Goal: Complete application form: Complete application form

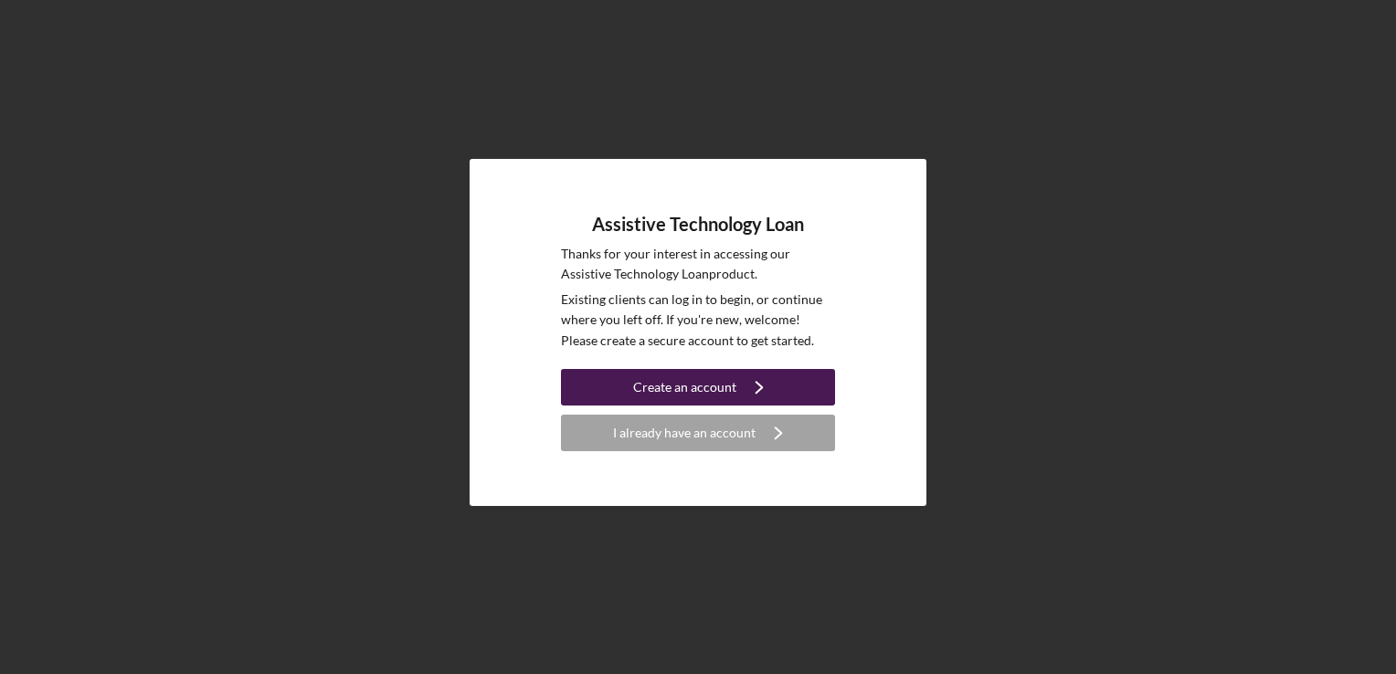
click at [642, 389] on div "Create an account" at bounding box center [684, 387] width 103 height 37
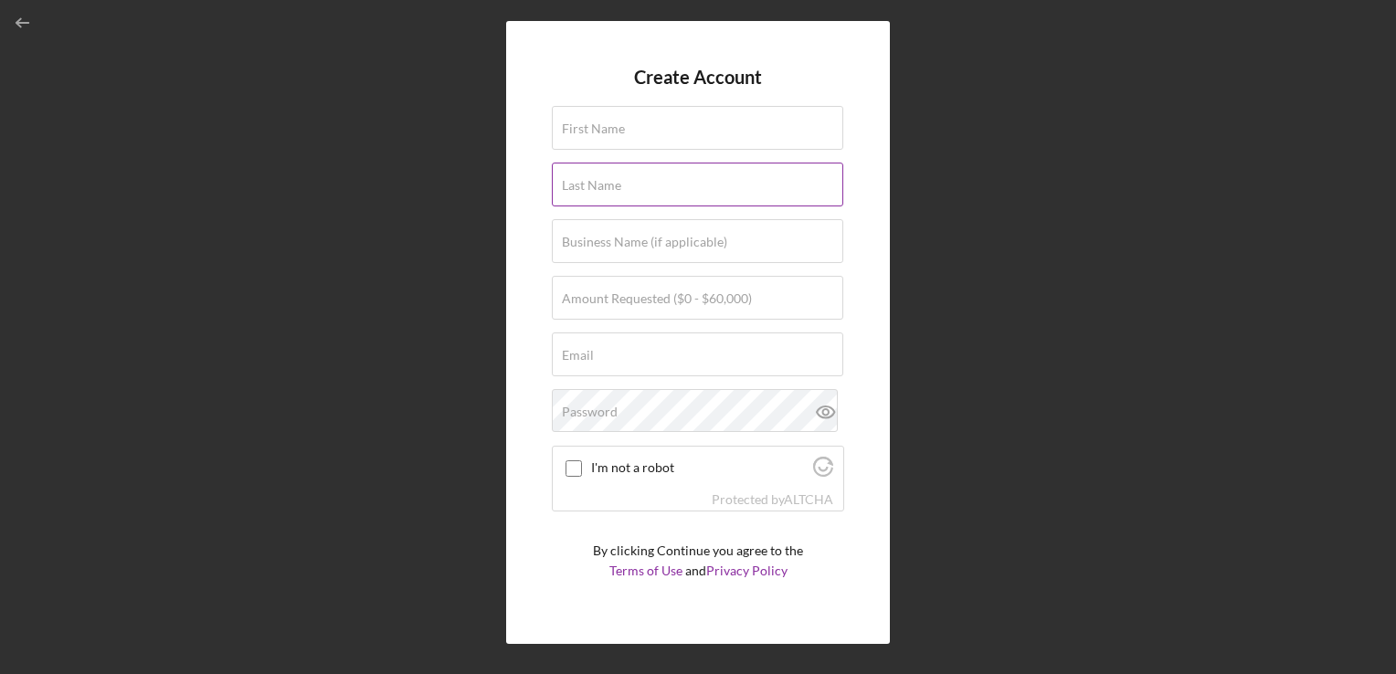
click at [634, 165] on div "Last Name" at bounding box center [698, 186] width 292 height 46
click at [632, 135] on input "First Name" at bounding box center [698, 128] width 292 height 44
type input "[PERSON_NAME]"
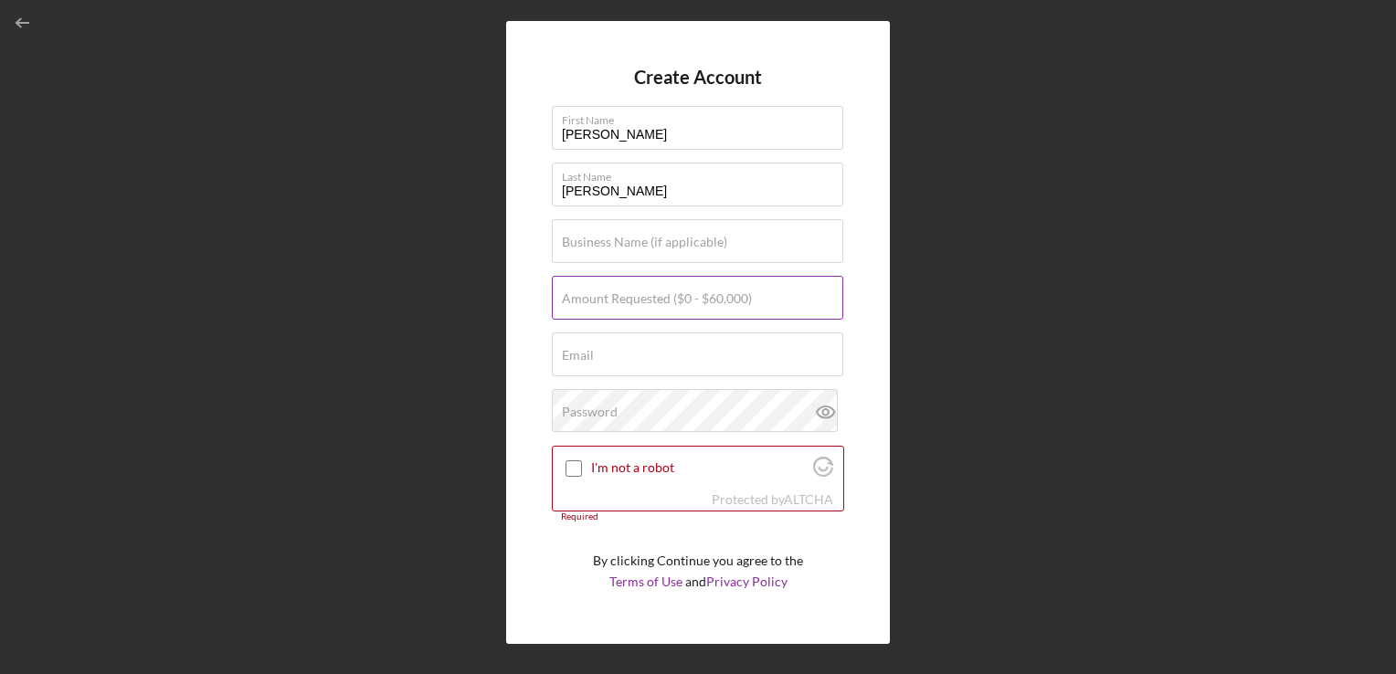
click at [626, 304] on label "Amount Requested ($0 - $60,000)" at bounding box center [657, 299] width 190 height 15
click at [626, 304] on input "Amount Requested ($0 - $60,000)" at bounding box center [698, 298] width 292 height 44
type input "$15,000"
click at [618, 364] on input "Email" at bounding box center [698, 355] width 292 height 44
type input "[EMAIL_ADDRESS][DOMAIN_NAME]"
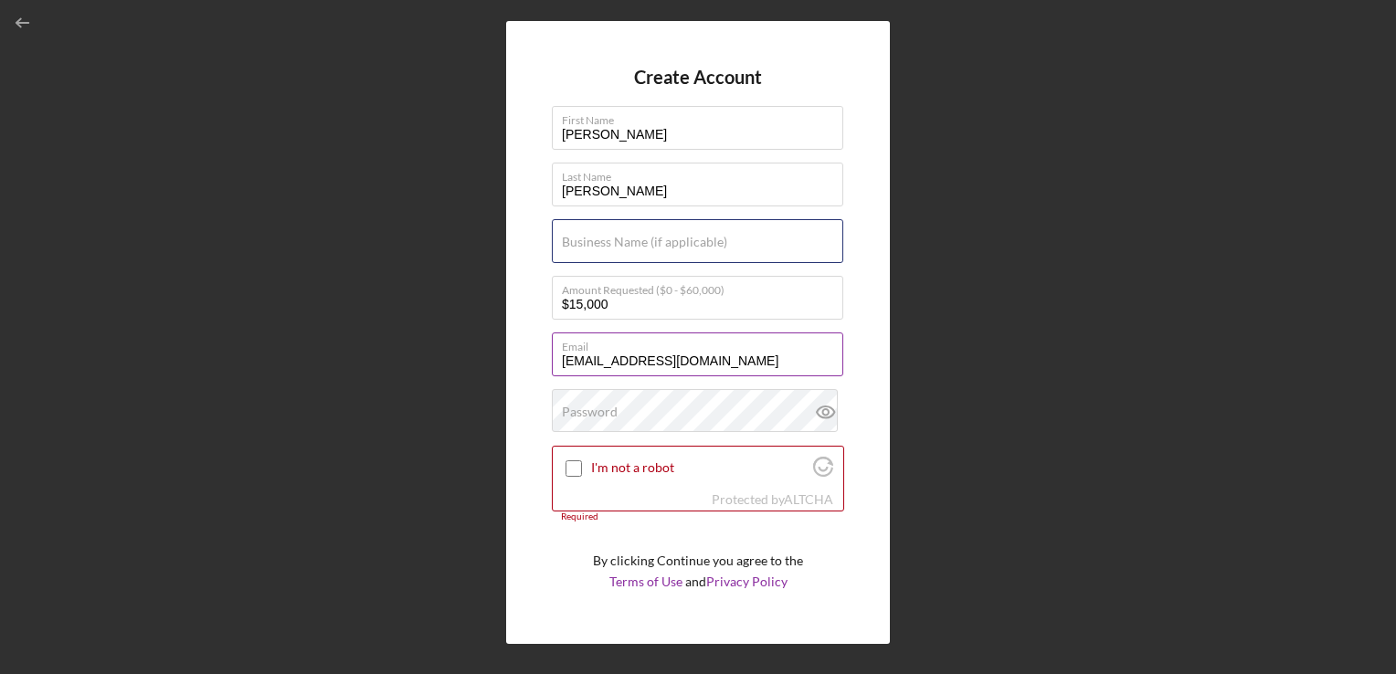
type input "535905516"
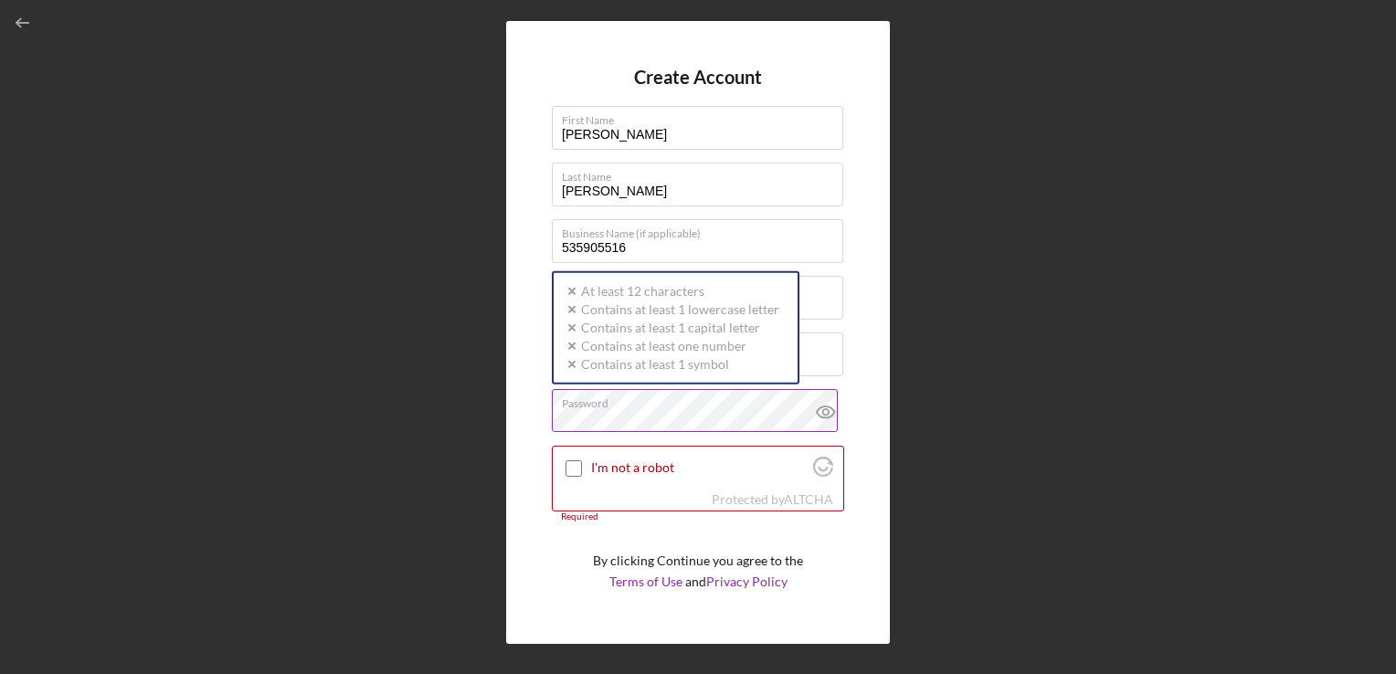
click at [624, 409] on div "Password Icon/icon-validation-no At least 12 characters Icon/icon-validation-no…" at bounding box center [698, 412] width 292 height 46
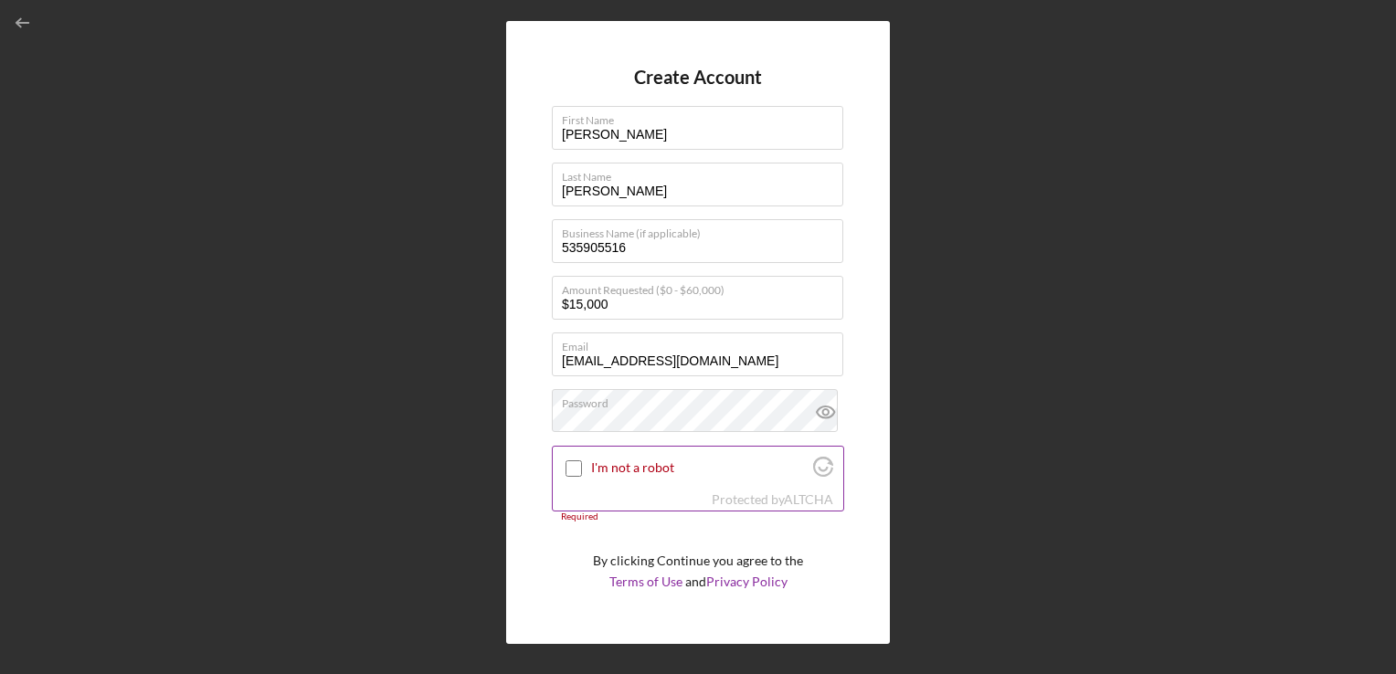
click at [569, 468] on input "I'm not a robot" at bounding box center [574, 469] width 16 height 16
checkbox input "true"
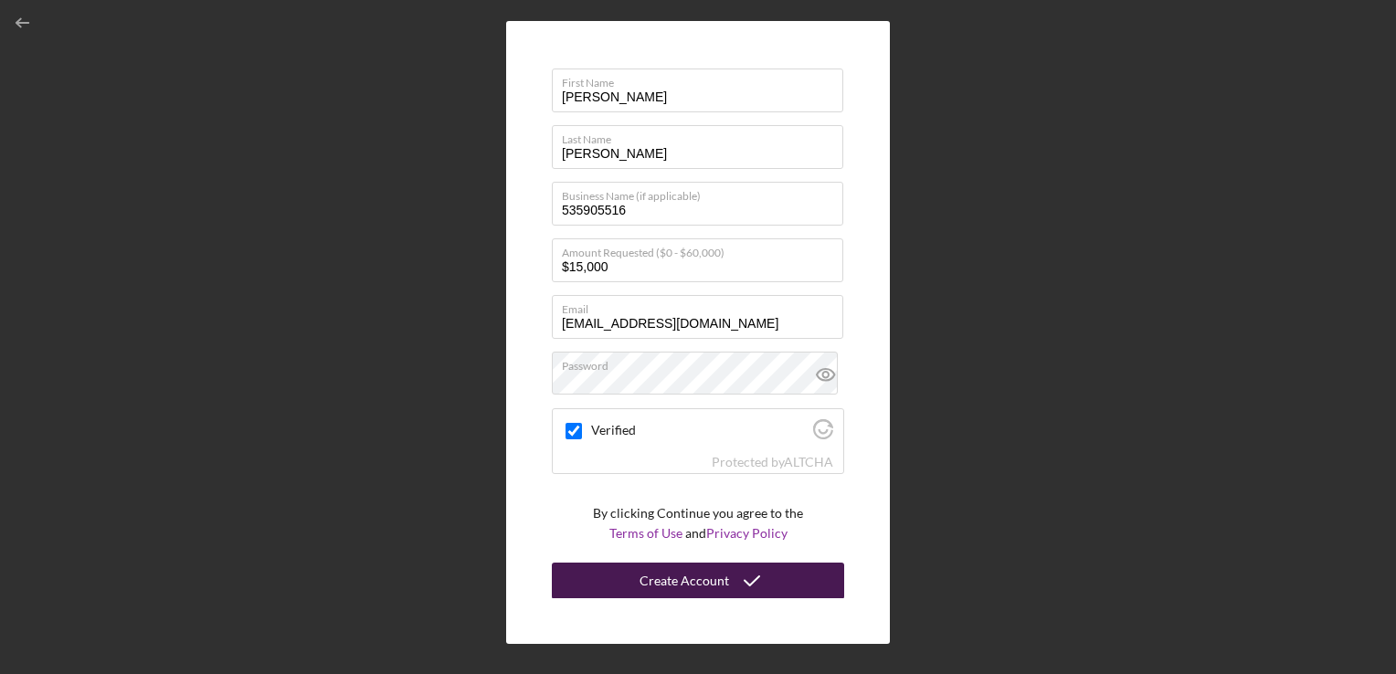
click at [742, 584] on icon "submit" at bounding box center [752, 581] width 46 height 46
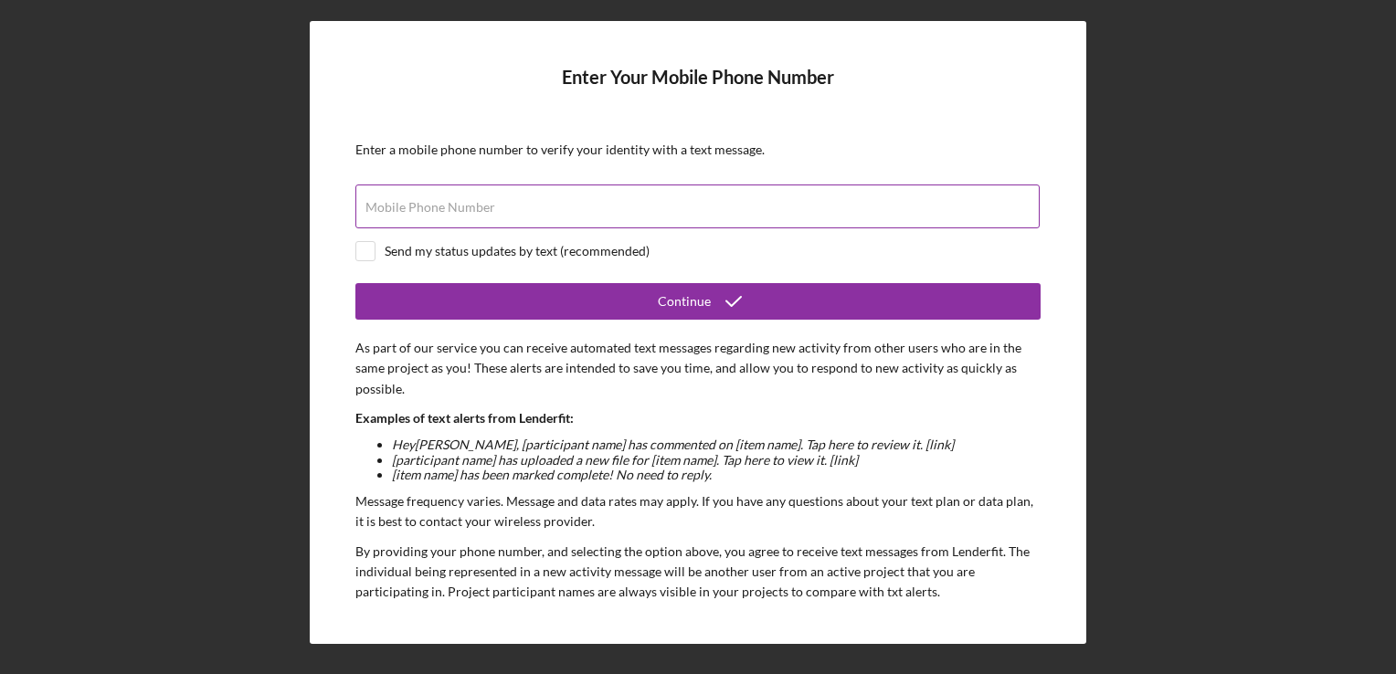
click at [457, 202] on label "Mobile Phone Number" at bounding box center [431, 207] width 130 height 15
click at [457, 202] on input "Mobile Phone Number" at bounding box center [698, 207] width 685 height 44
type input "[PHONE_NUMBER]"
click at [367, 257] on input "checkbox" at bounding box center [365, 251] width 18 height 18
checkbox input "true"
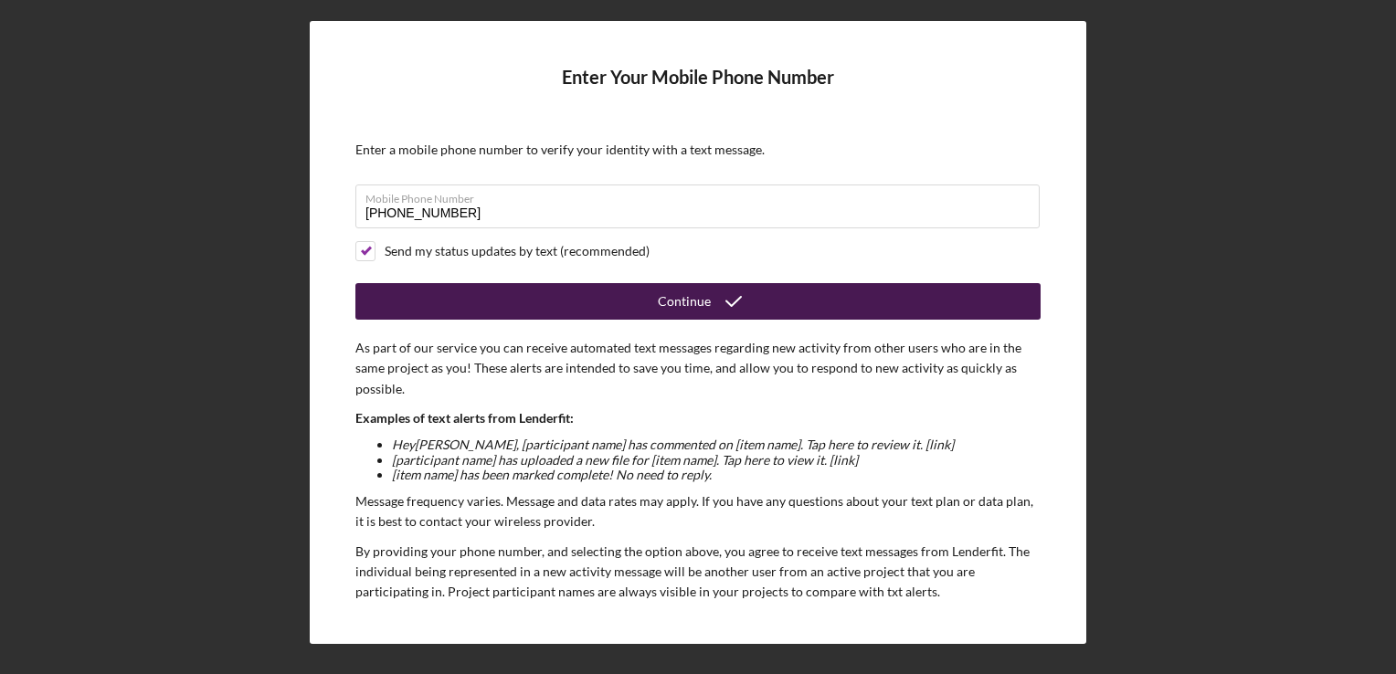
click at [632, 310] on button "Continue" at bounding box center [698, 301] width 685 height 37
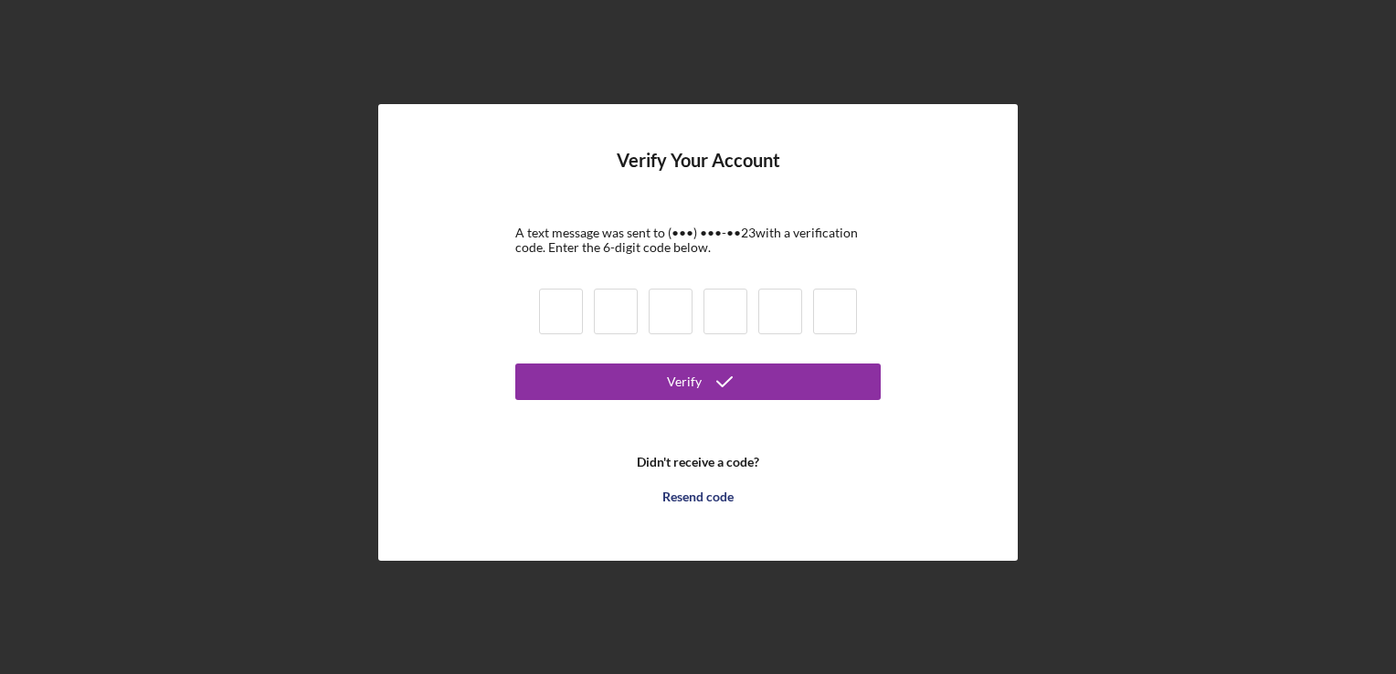
click at [554, 303] on input at bounding box center [561, 312] width 44 height 46
type input "2"
type input "8"
type input "4"
type input "6"
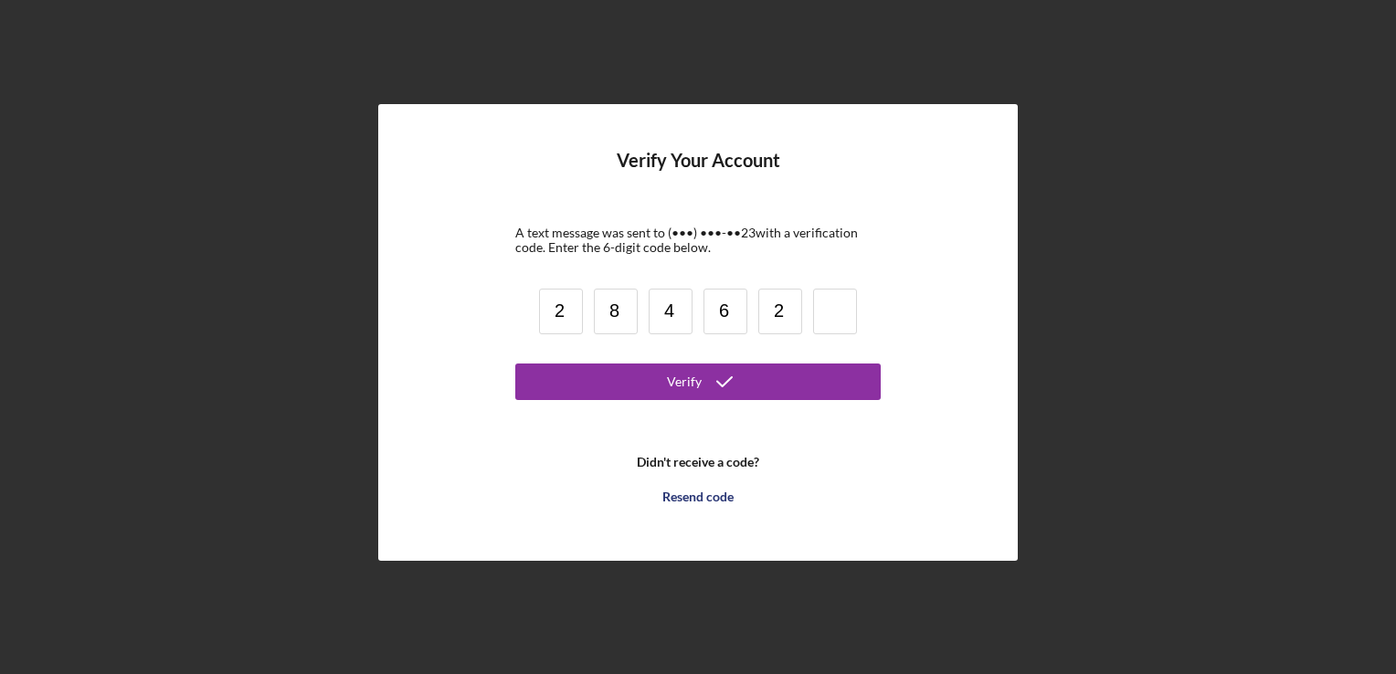
type input "2"
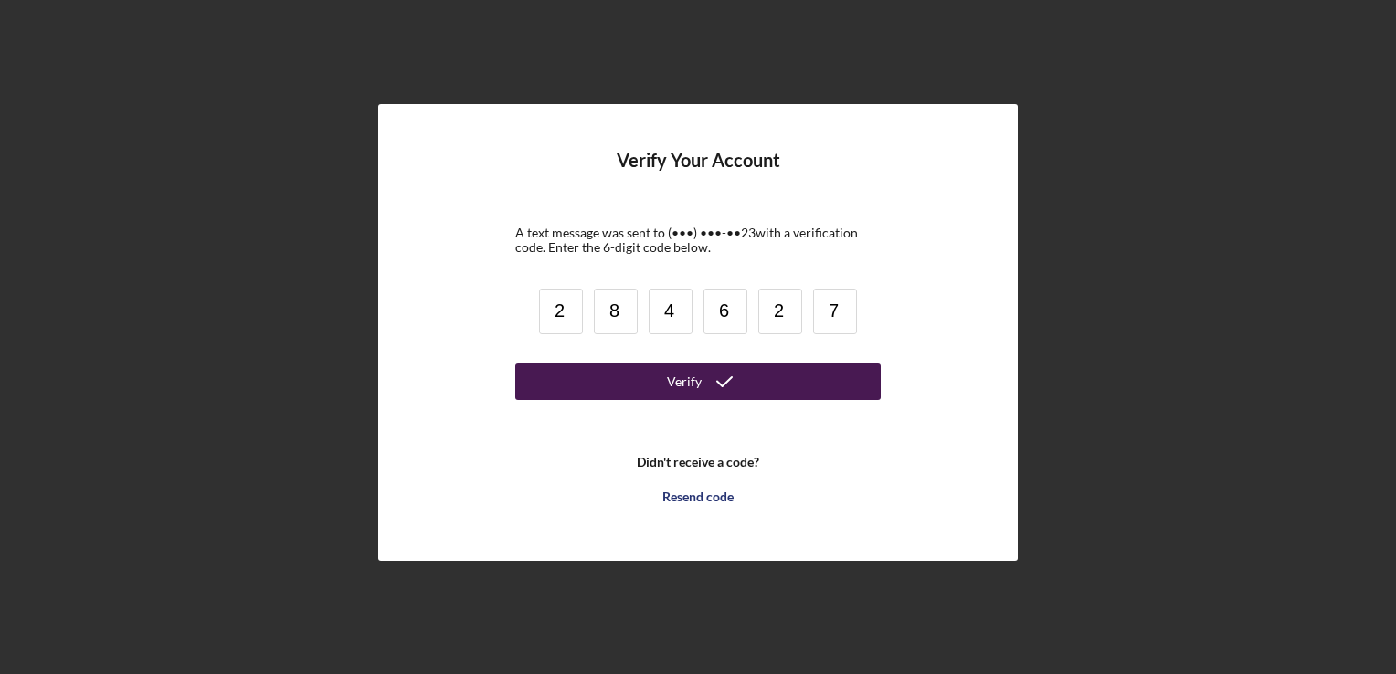
type input "7"
click at [673, 372] on div "Verify" at bounding box center [684, 382] width 35 height 37
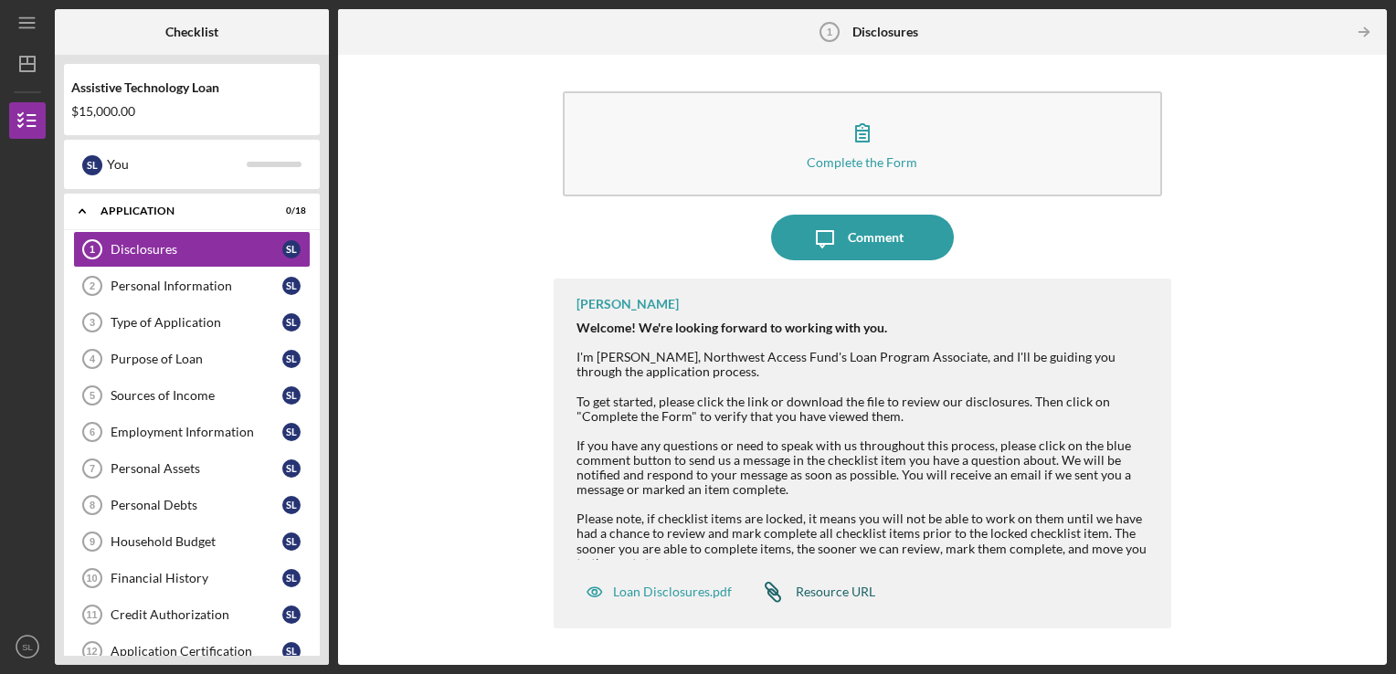
click at [840, 593] on div "Resource URL" at bounding box center [836, 592] width 80 height 15
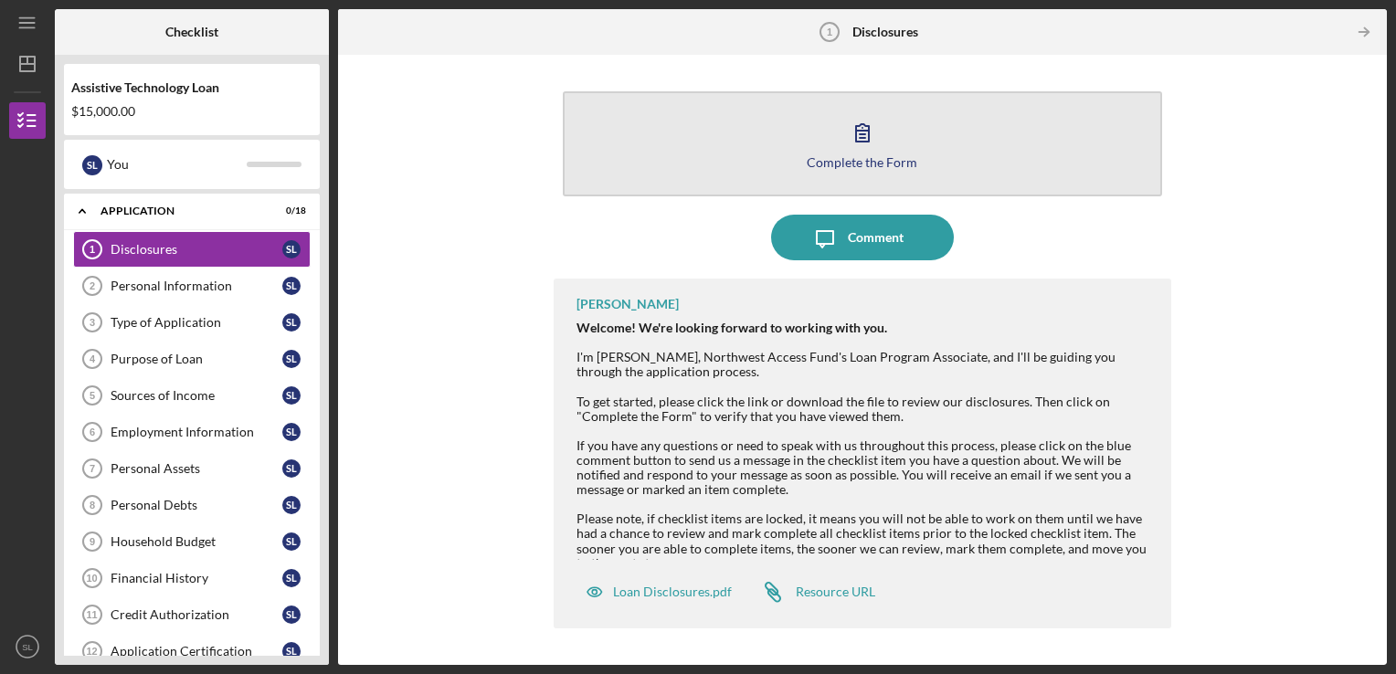
click at [909, 160] on div "Complete the Form" at bounding box center [862, 162] width 111 height 14
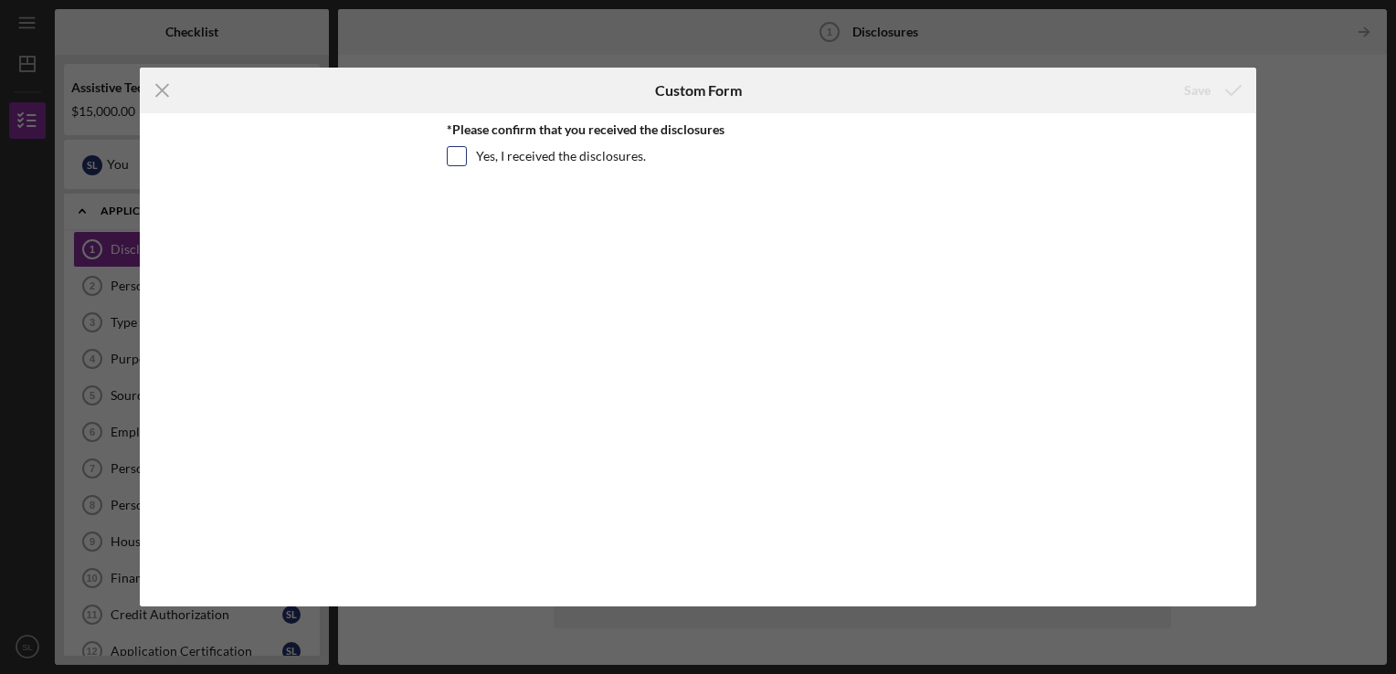
click at [461, 162] on input "Yes, I received the disclosures." at bounding box center [457, 156] width 18 height 18
checkbox input "true"
click at [1205, 92] on div "Save" at bounding box center [1197, 90] width 27 height 37
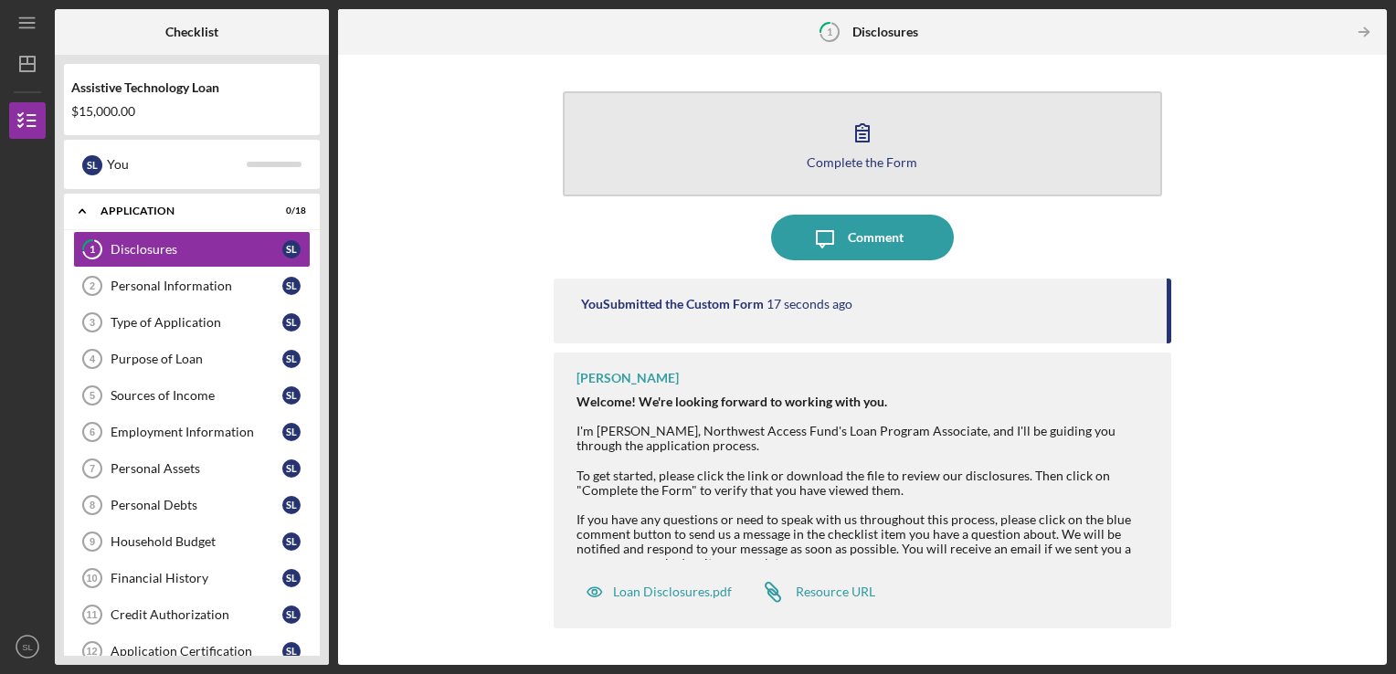
click at [977, 163] on button "Complete the Form Form" at bounding box center [863, 143] width 600 height 105
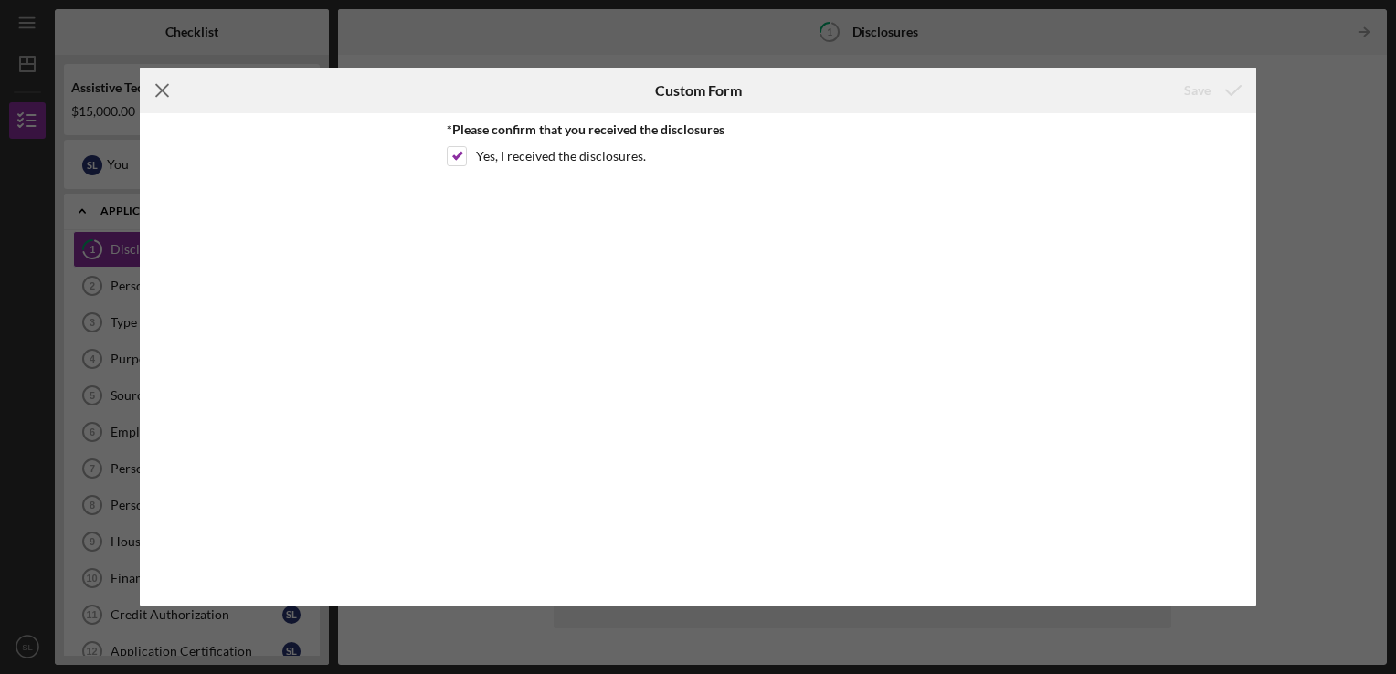
click at [163, 94] on icon "Icon/Menu Close" at bounding box center [163, 91] width 46 height 46
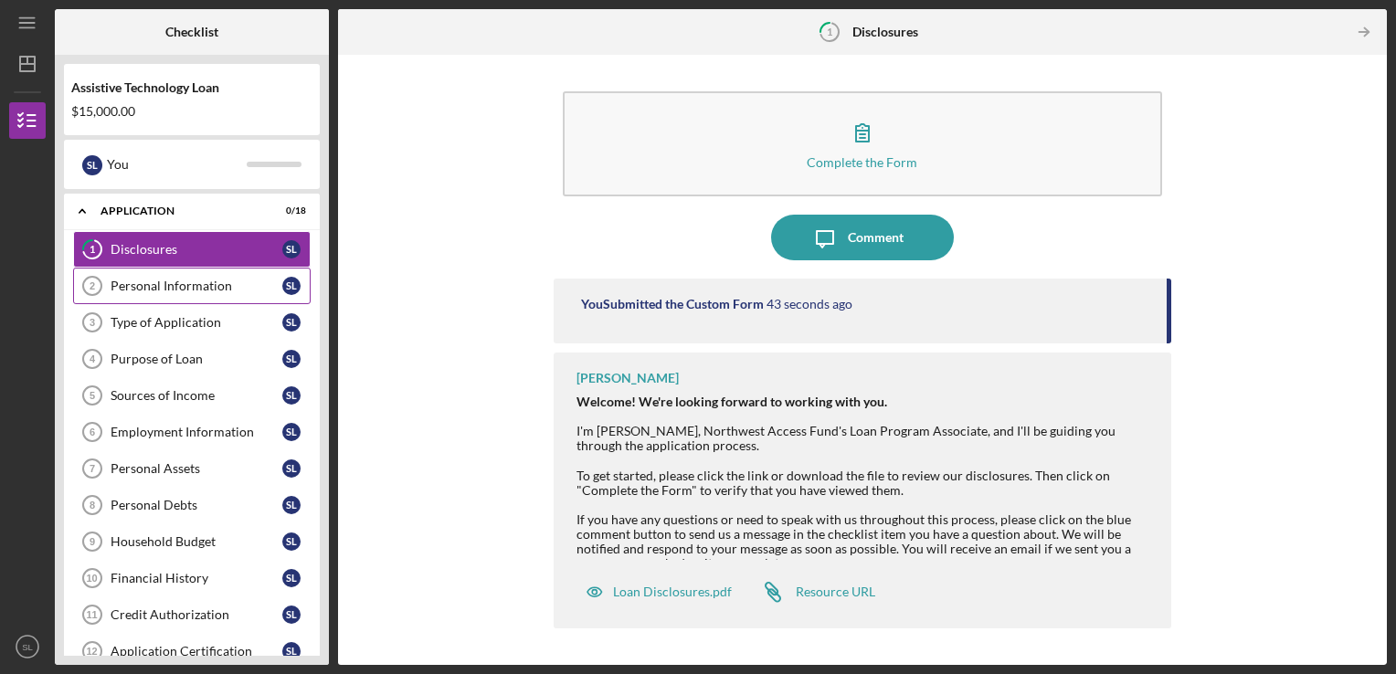
click at [186, 281] on div "Personal Information" at bounding box center [197, 286] width 172 height 15
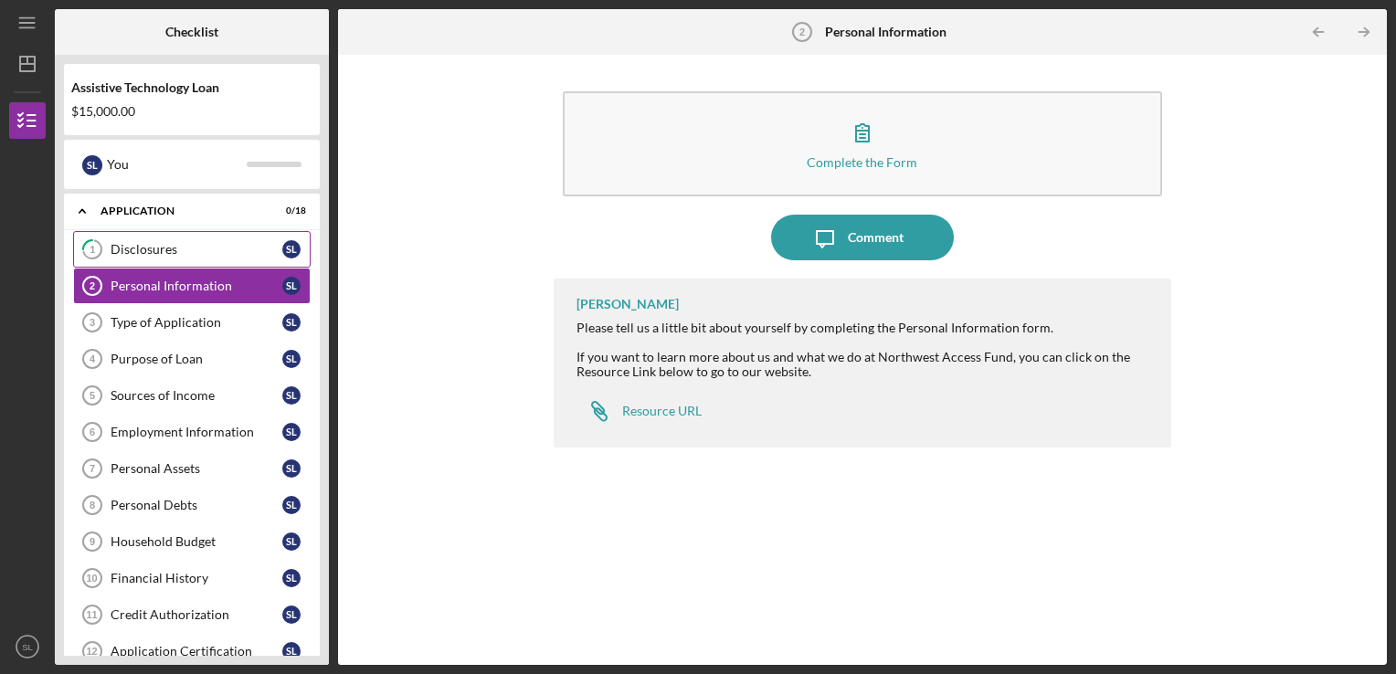
click at [182, 253] on div "Disclosures" at bounding box center [197, 249] width 172 height 15
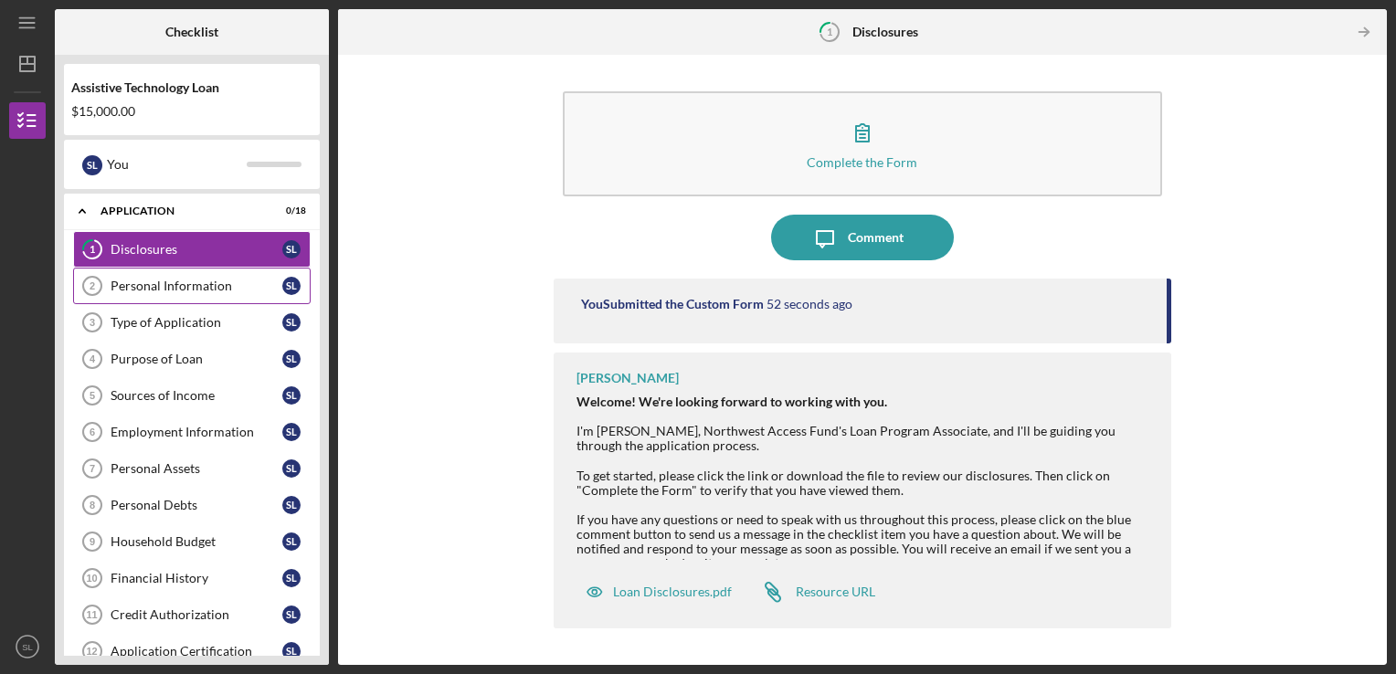
click at [175, 289] on div "Personal Information" at bounding box center [197, 286] width 172 height 15
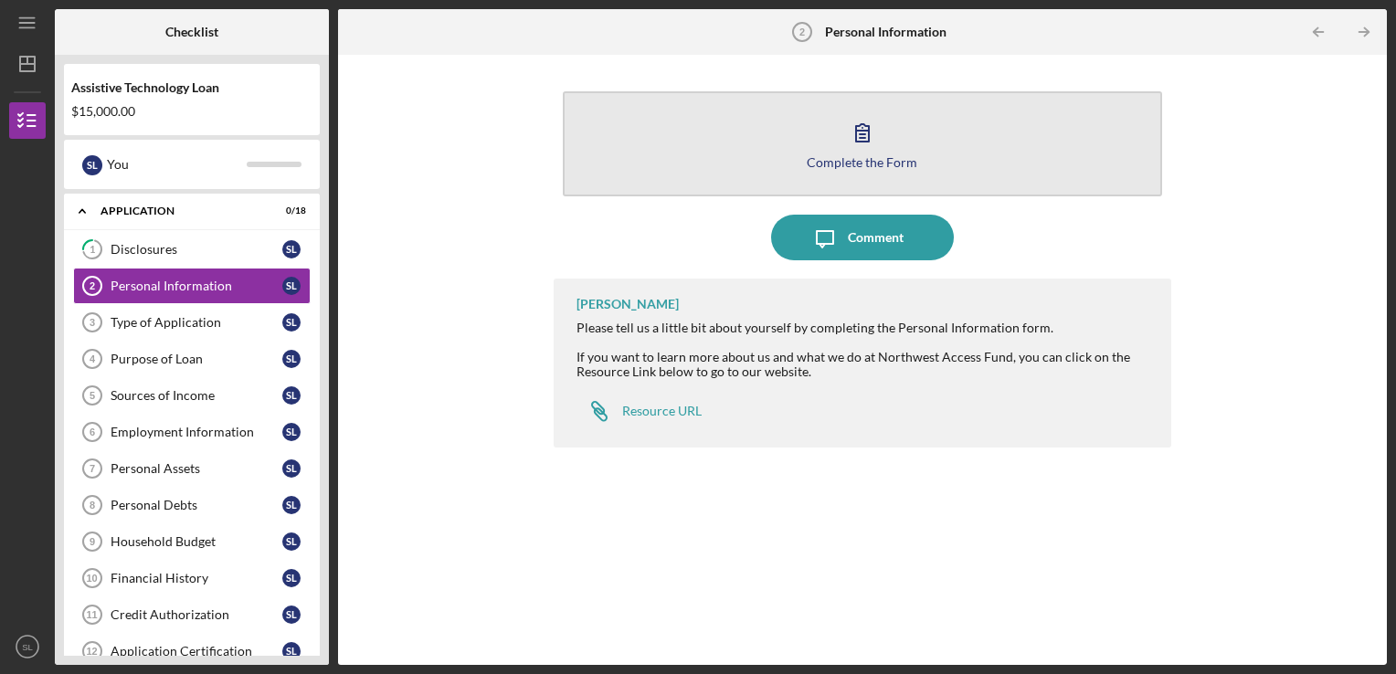
click at [845, 162] on div "Complete the Form" at bounding box center [862, 162] width 111 height 14
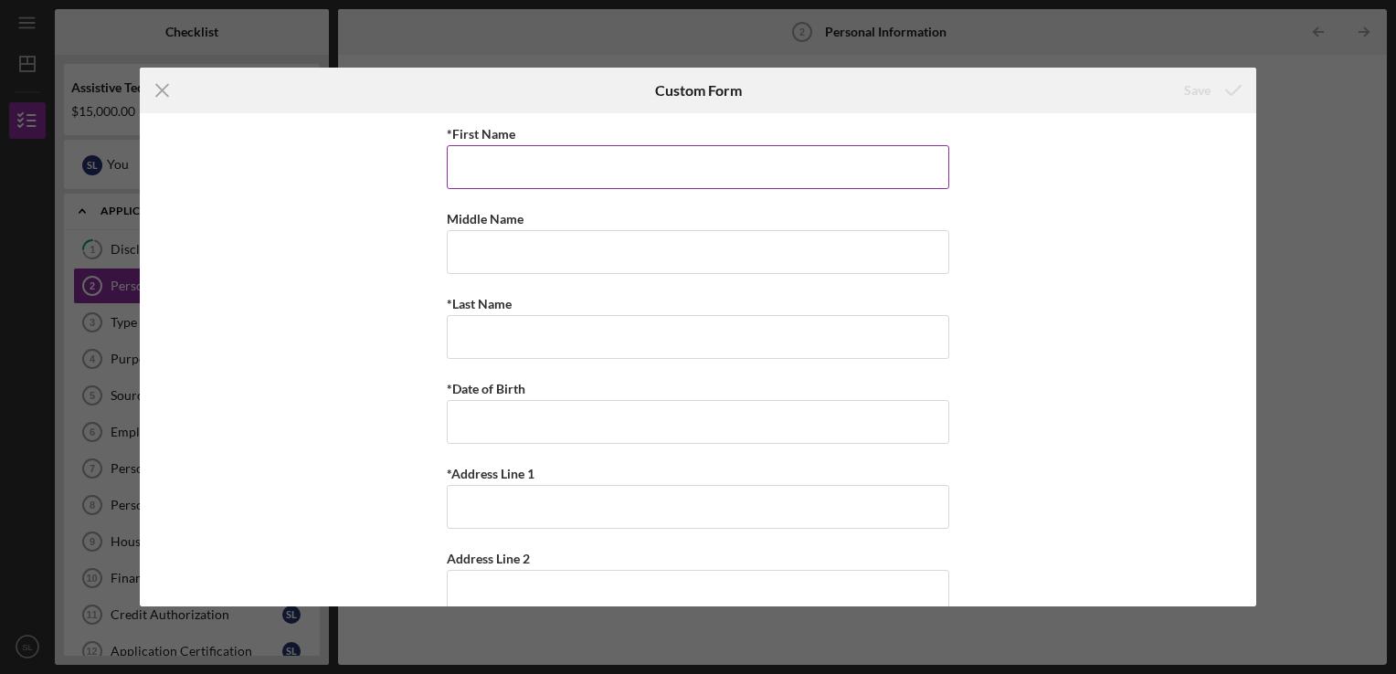
click at [495, 172] on input "*First Name" at bounding box center [698, 167] width 503 height 44
type input "[PERSON_NAME]"
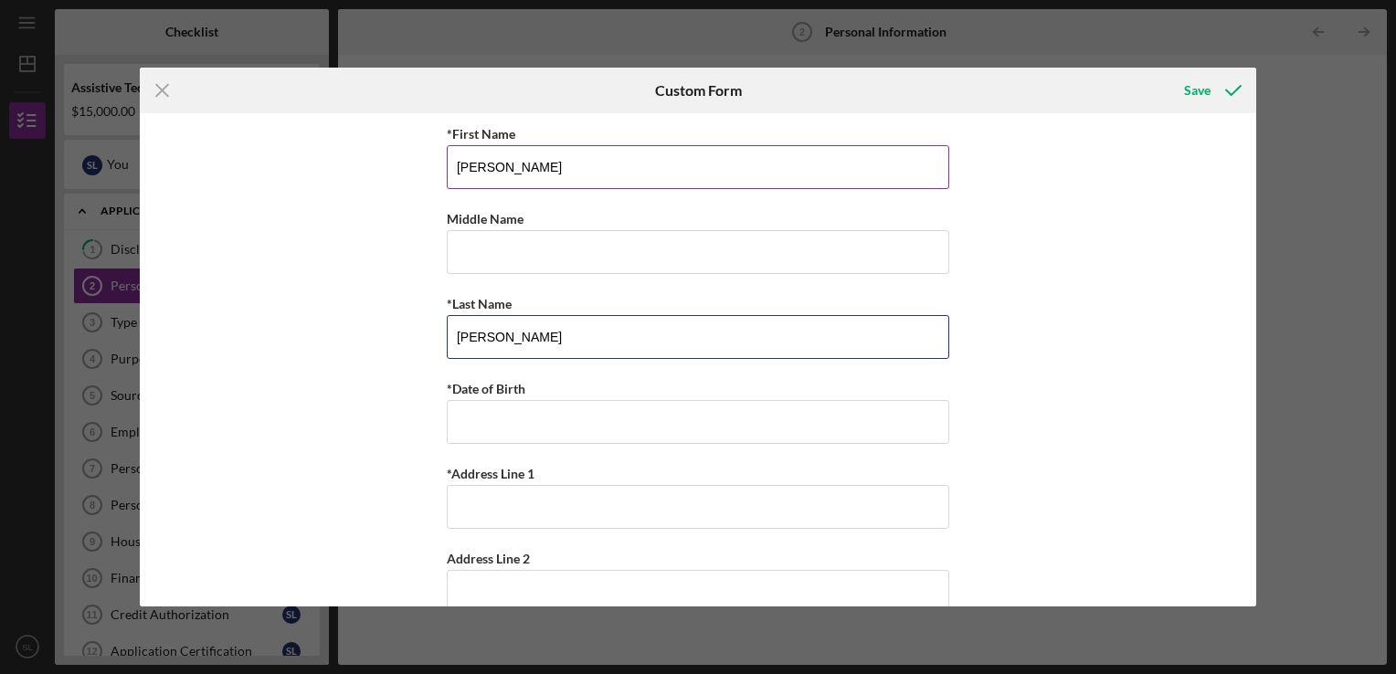
type input "[PERSON_NAME]"
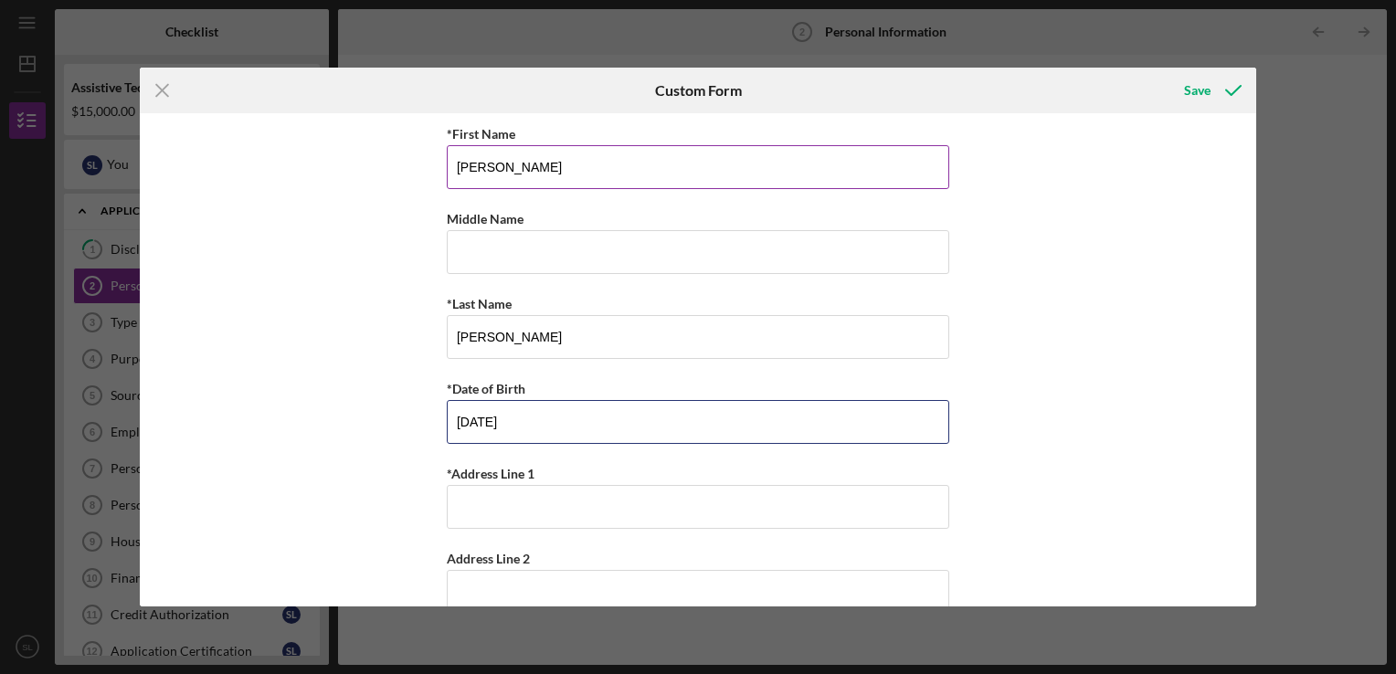
type input "[DATE]"
type input "[STREET_ADDRESS]"
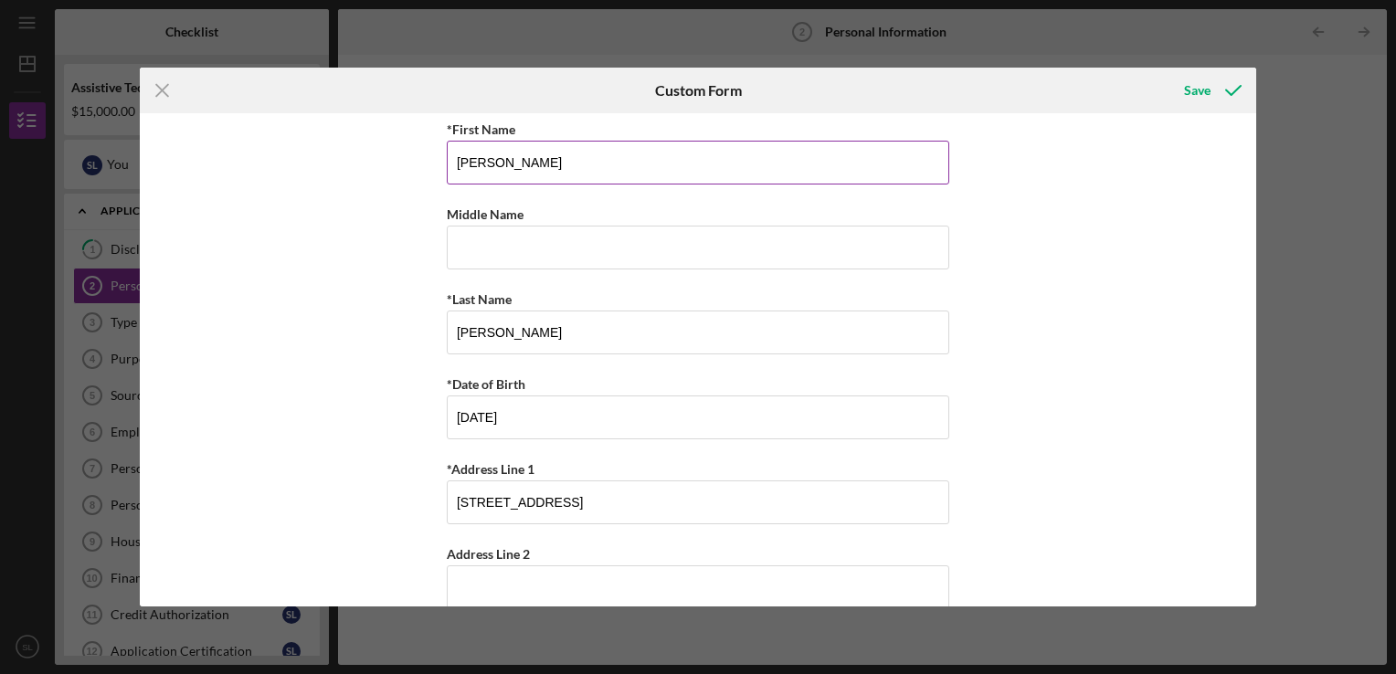
scroll to position [314, 0]
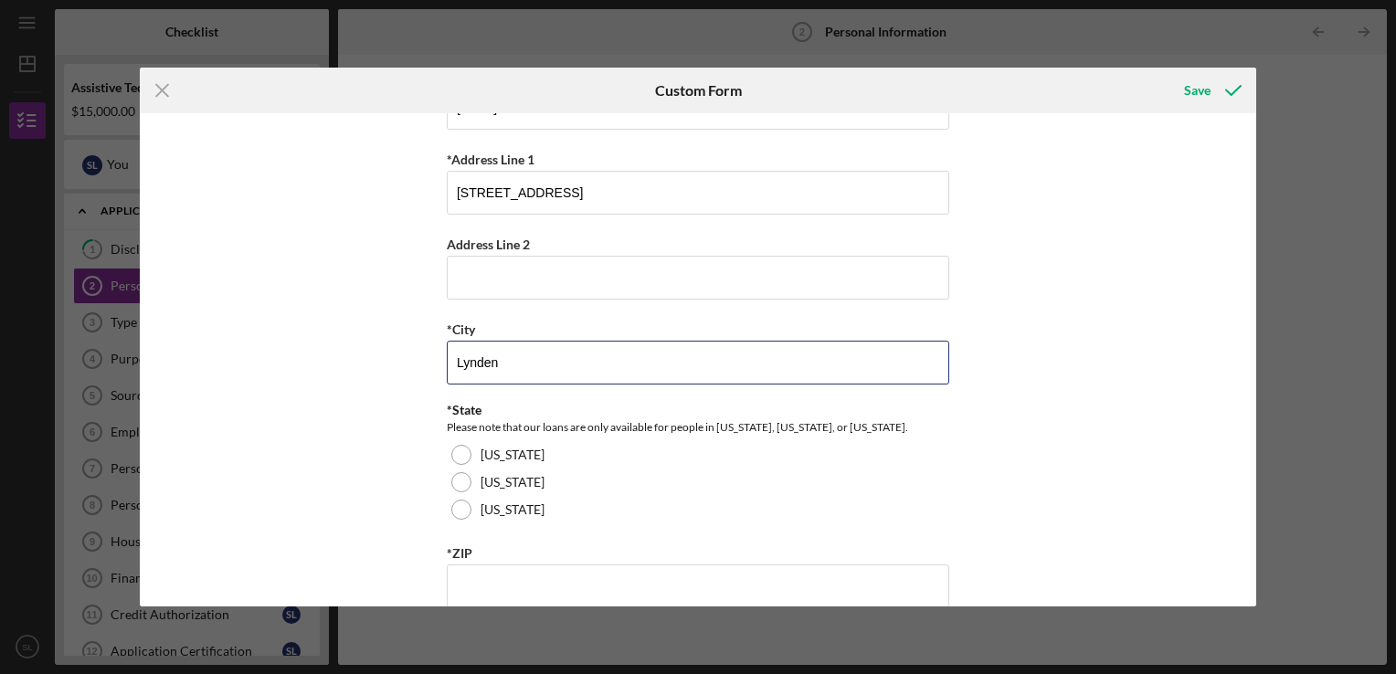
type input "Lynden"
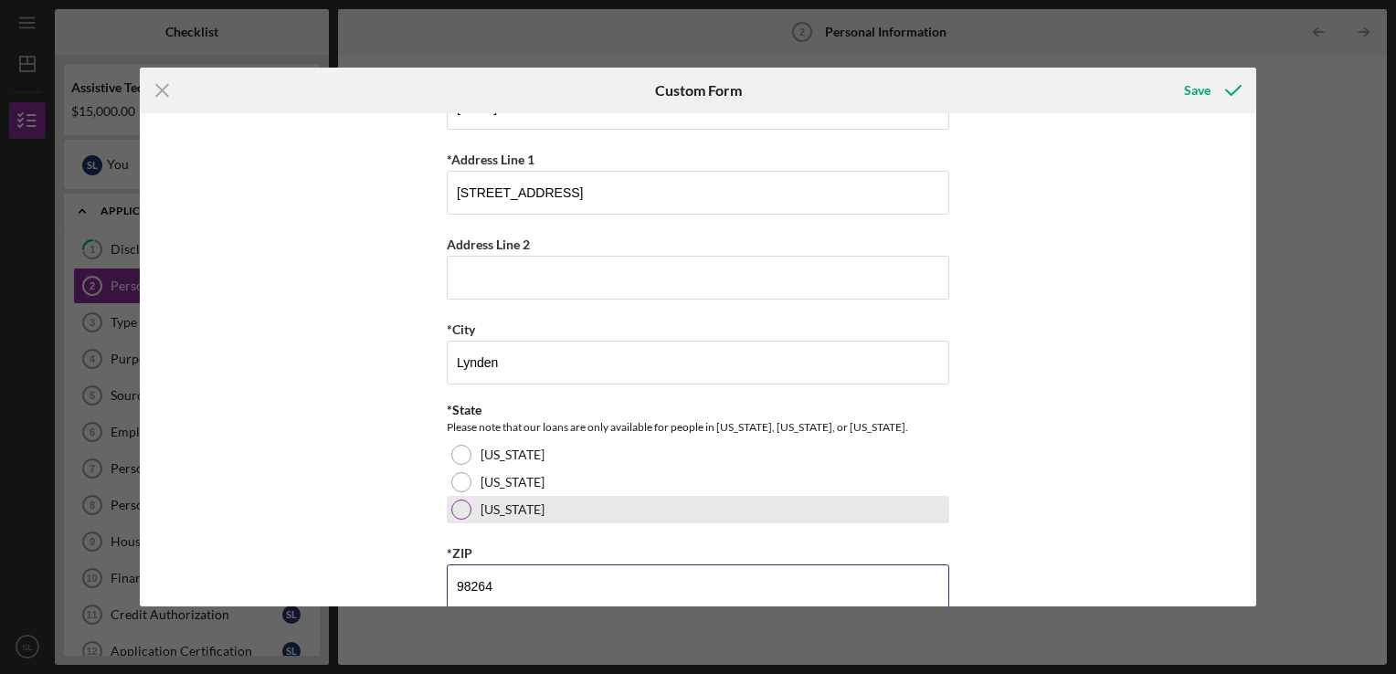
type input "98264"
click at [451, 506] on div at bounding box center [461, 510] width 20 height 20
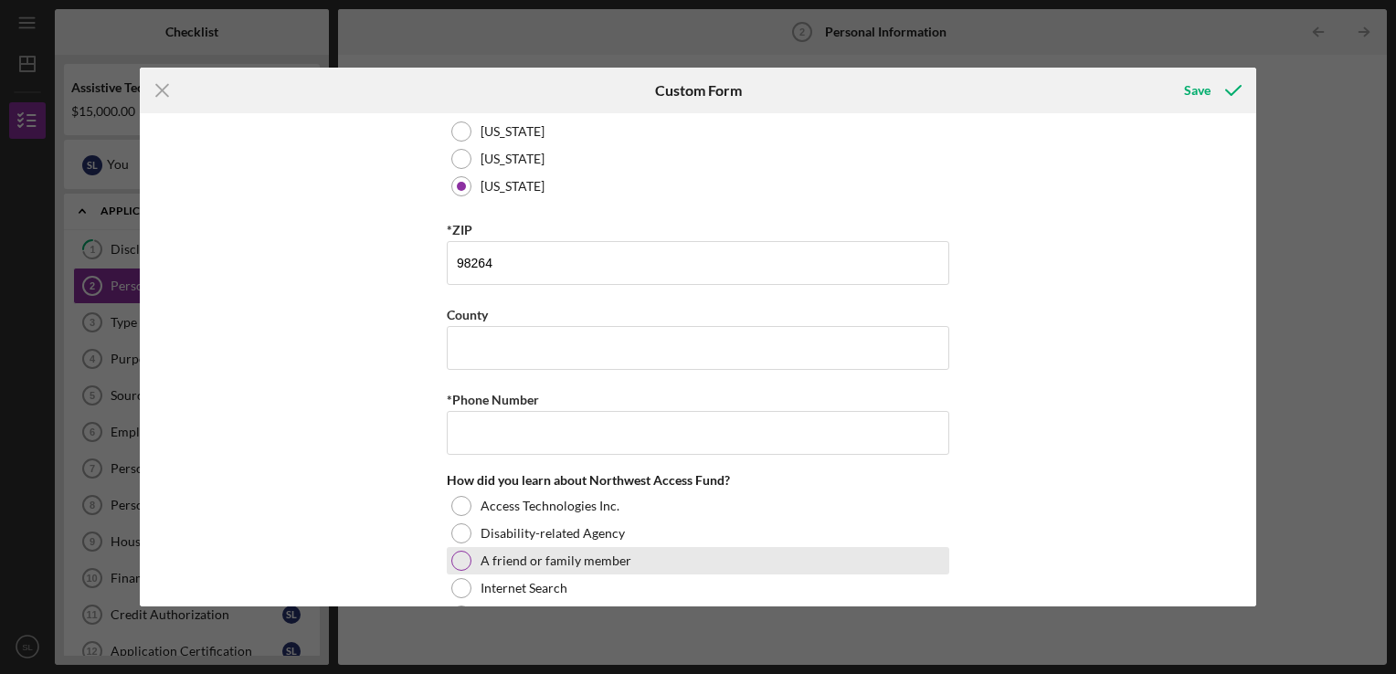
scroll to position [680, 0]
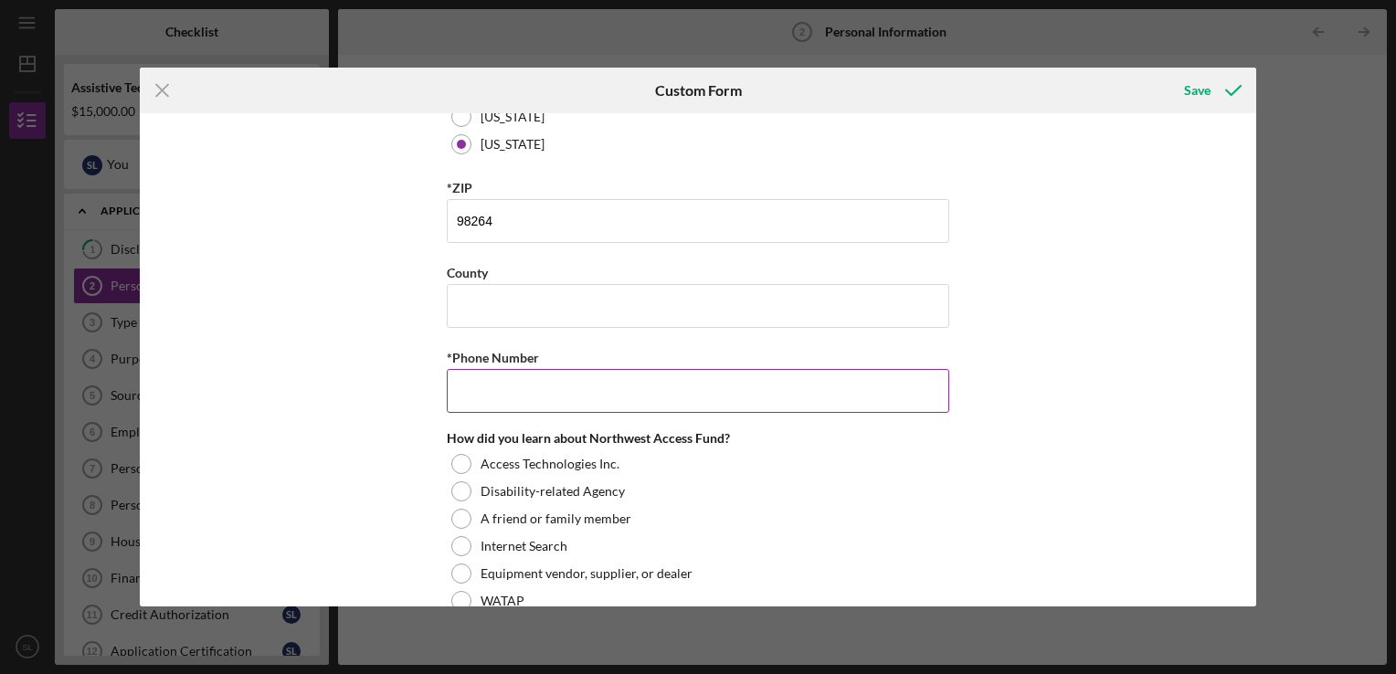
click at [541, 386] on input "*Phone Number" at bounding box center [698, 391] width 503 height 44
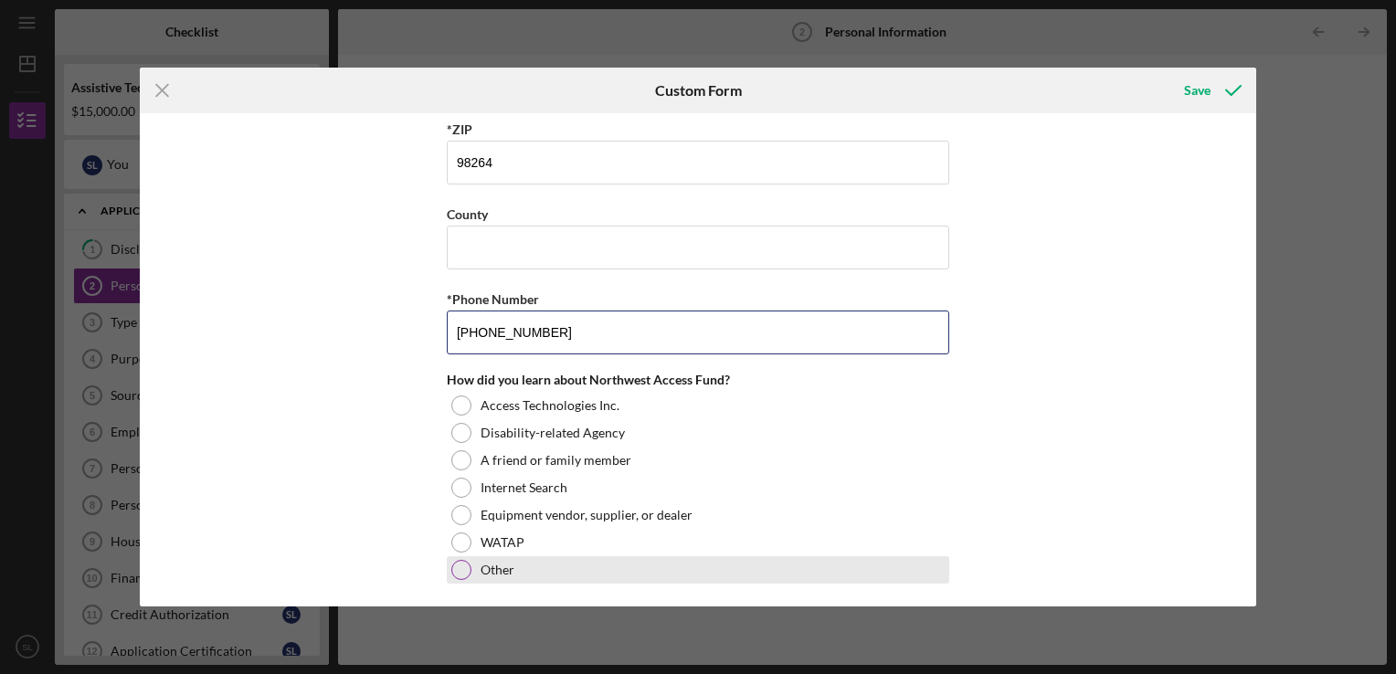
type input "[PHONE_NUMBER]"
click at [501, 557] on div "Other" at bounding box center [698, 570] width 503 height 27
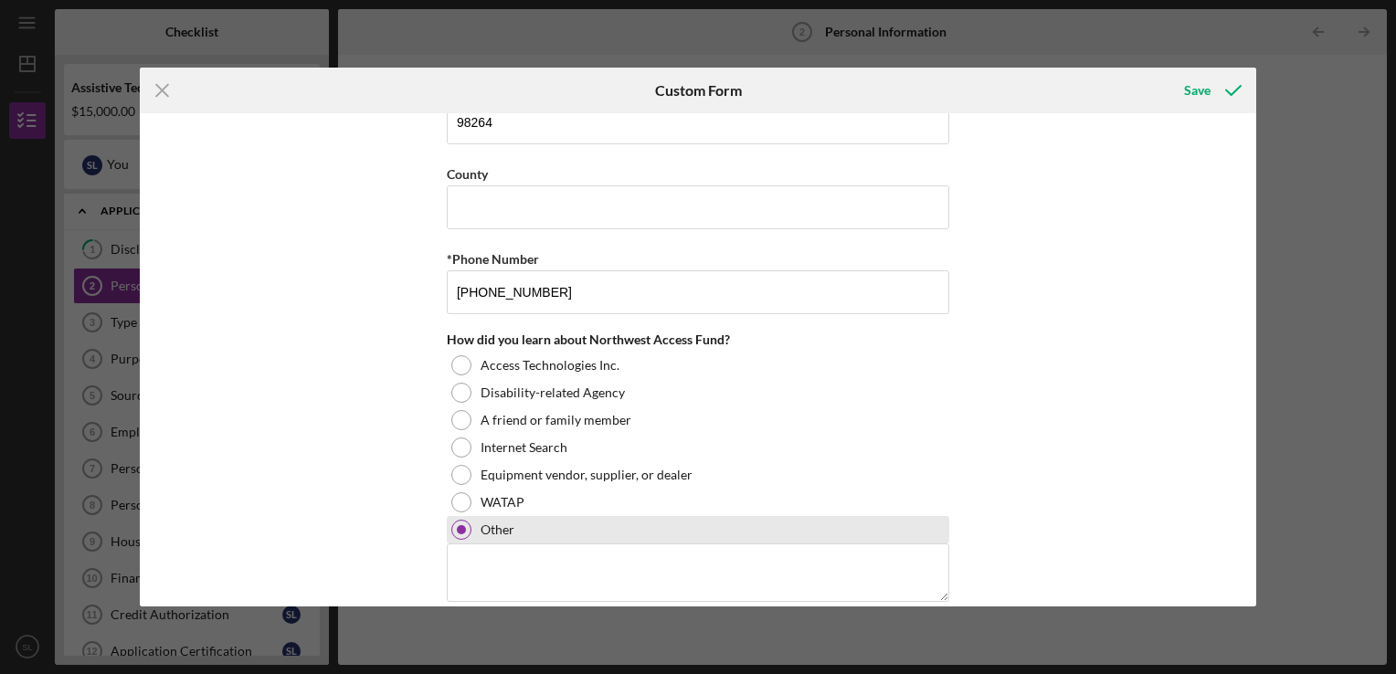
scroll to position [800, 0]
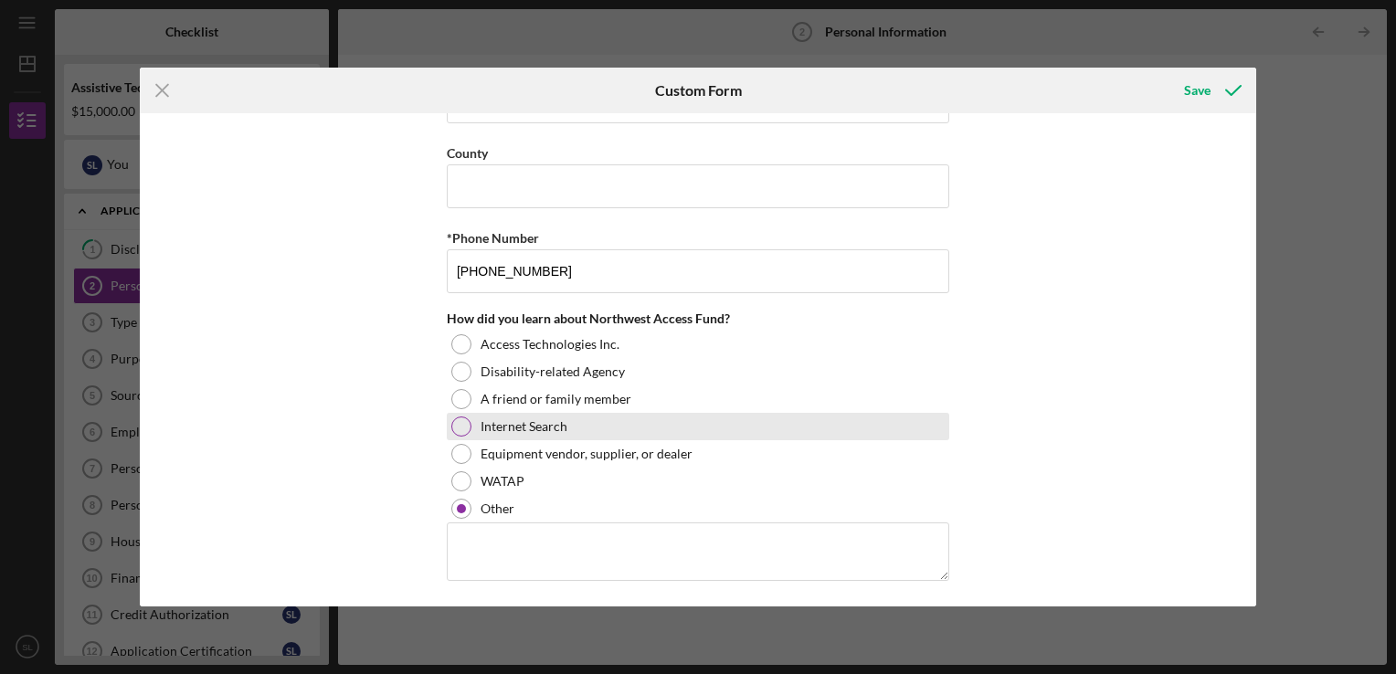
click at [574, 425] on div "Internet Search" at bounding box center [698, 426] width 503 height 27
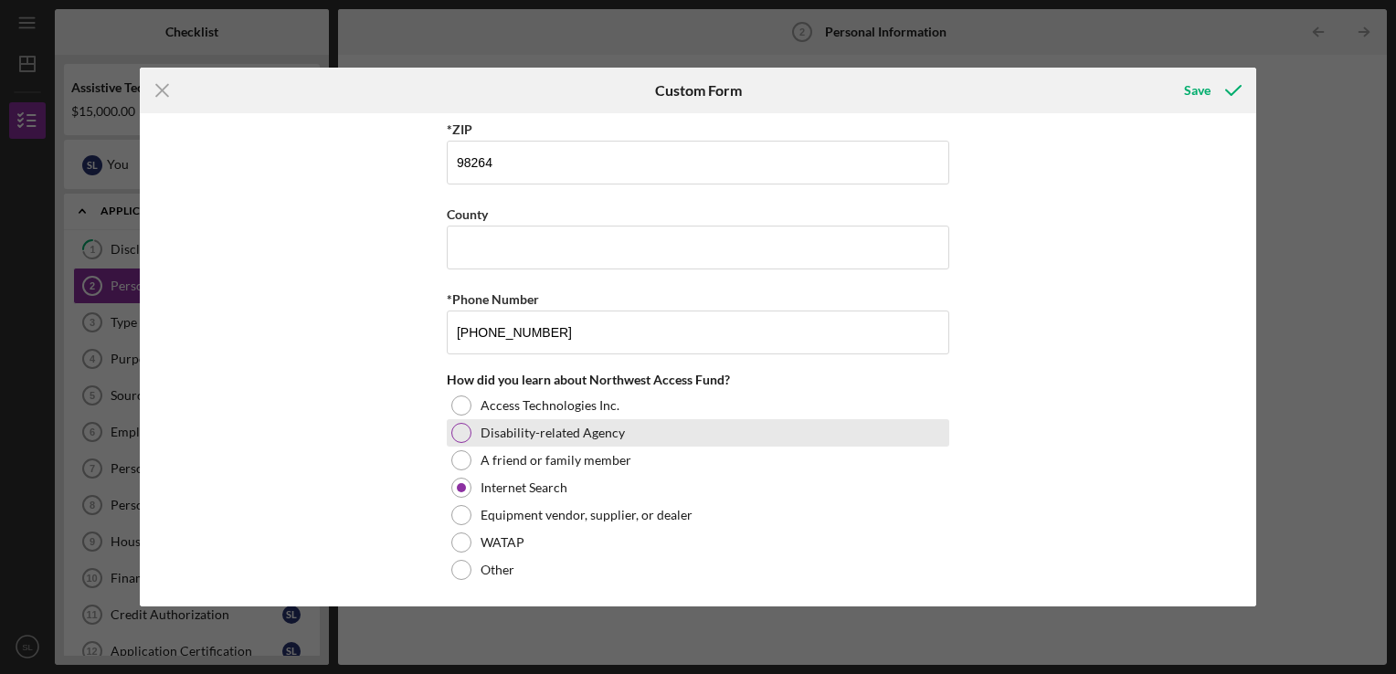
scroll to position [738, 0]
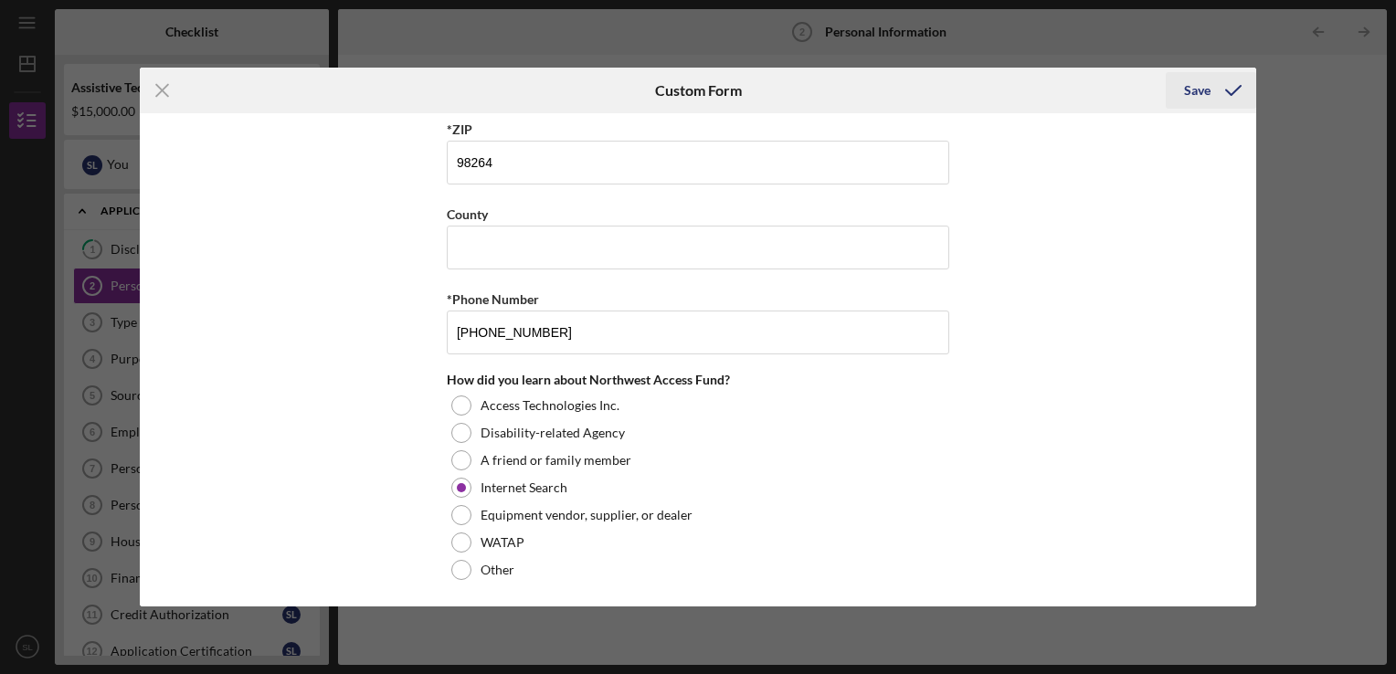
click at [1223, 91] on icon "submit" at bounding box center [1234, 91] width 46 height 46
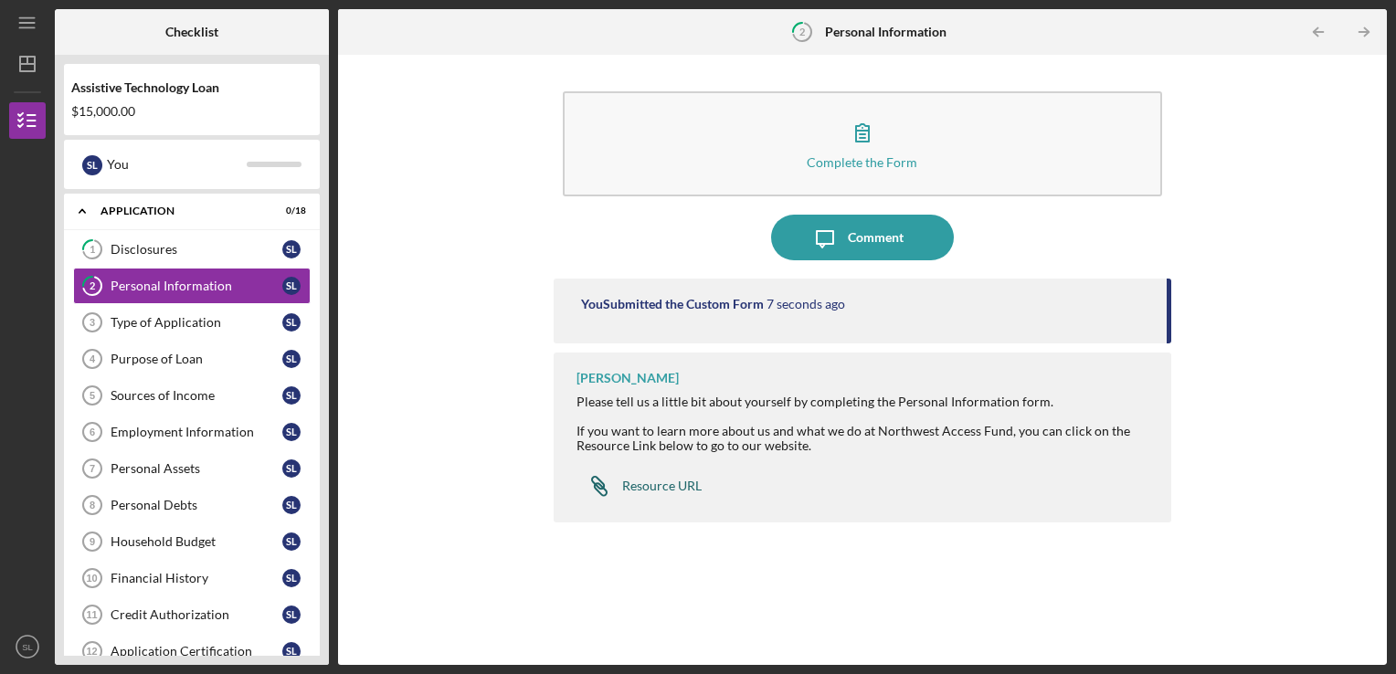
click at [676, 484] on div "Resource URL" at bounding box center [662, 486] width 80 height 15
click at [219, 324] on div "Type of Application" at bounding box center [197, 322] width 172 height 15
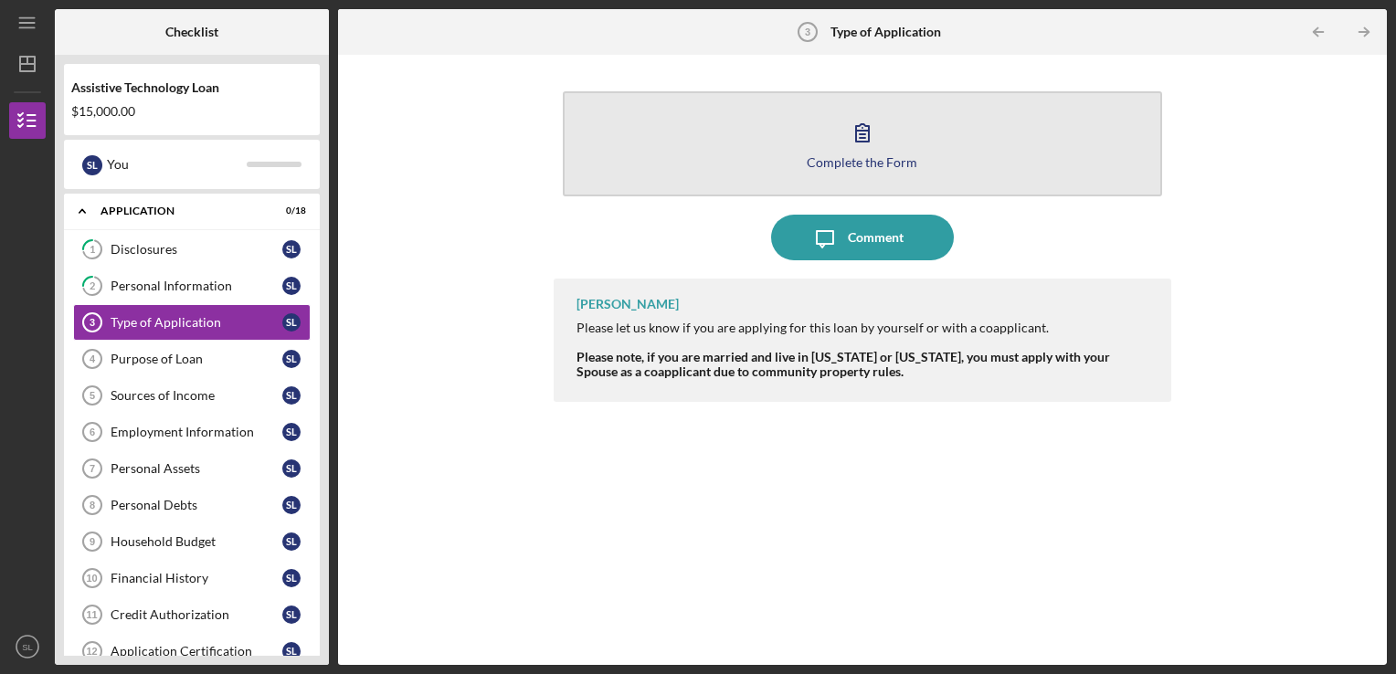
click at [857, 166] on div "Complete the Form" at bounding box center [862, 162] width 111 height 14
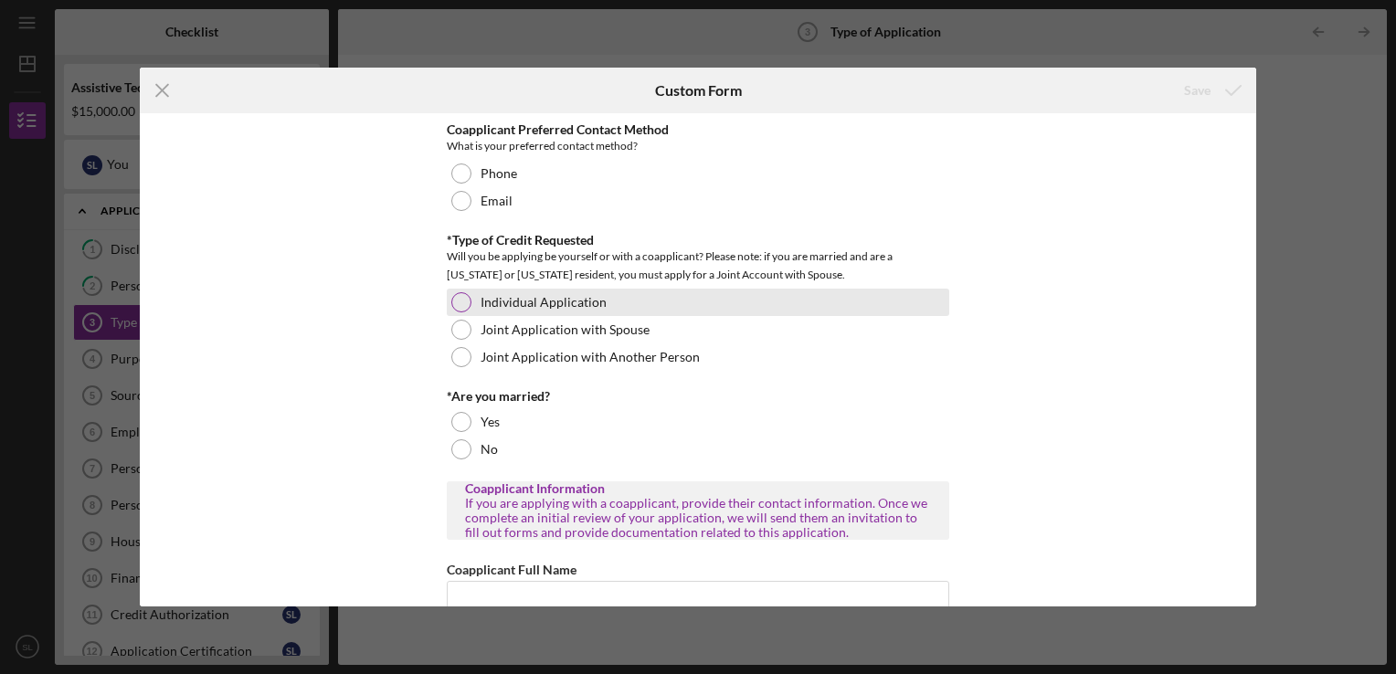
click at [461, 291] on div "Individual Application" at bounding box center [698, 302] width 503 height 27
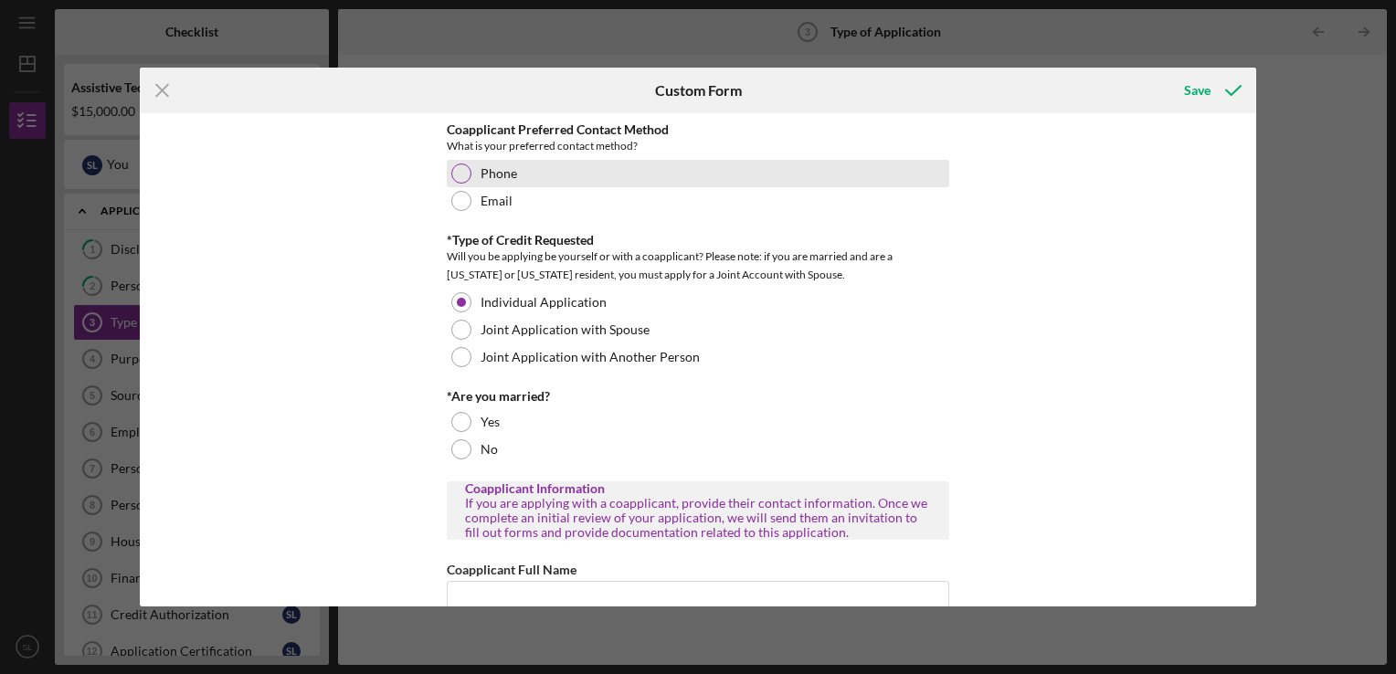
click at [460, 184] on div "Phone" at bounding box center [698, 173] width 503 height 27
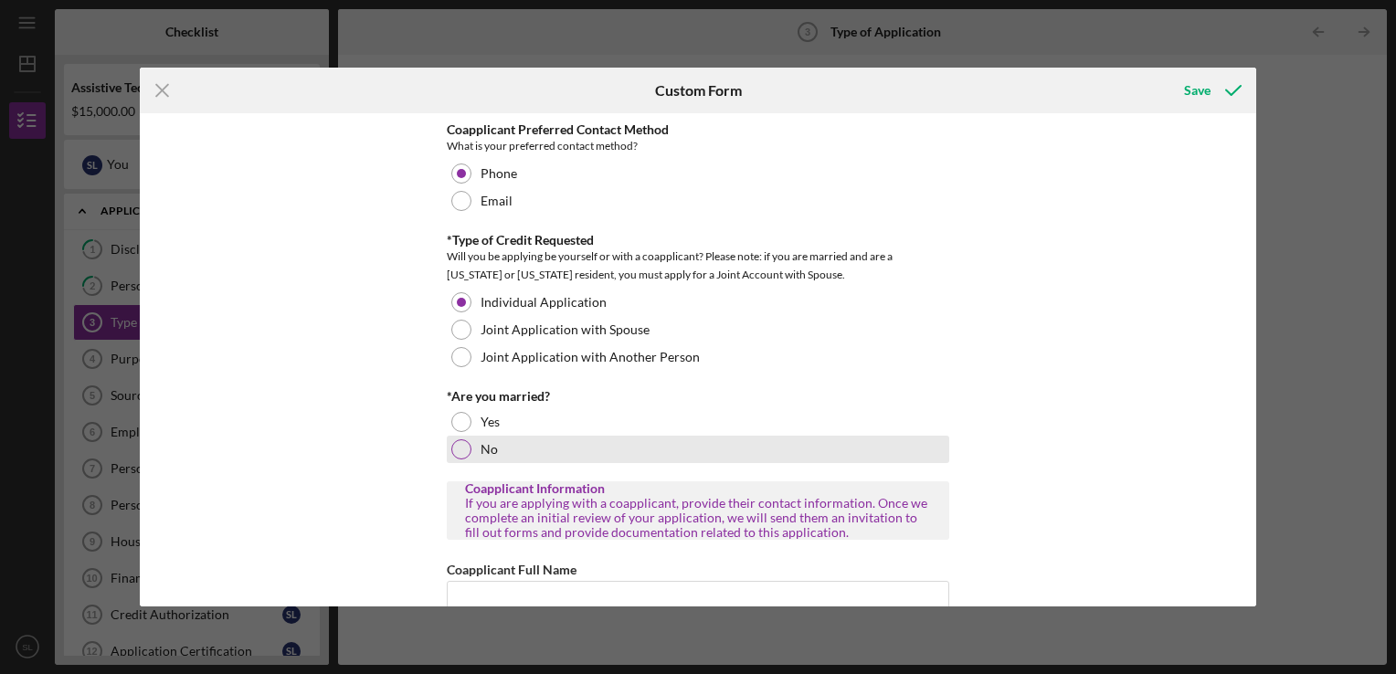
click at [462, 453] on div at bounding box center [461, 450] width 20 height 20
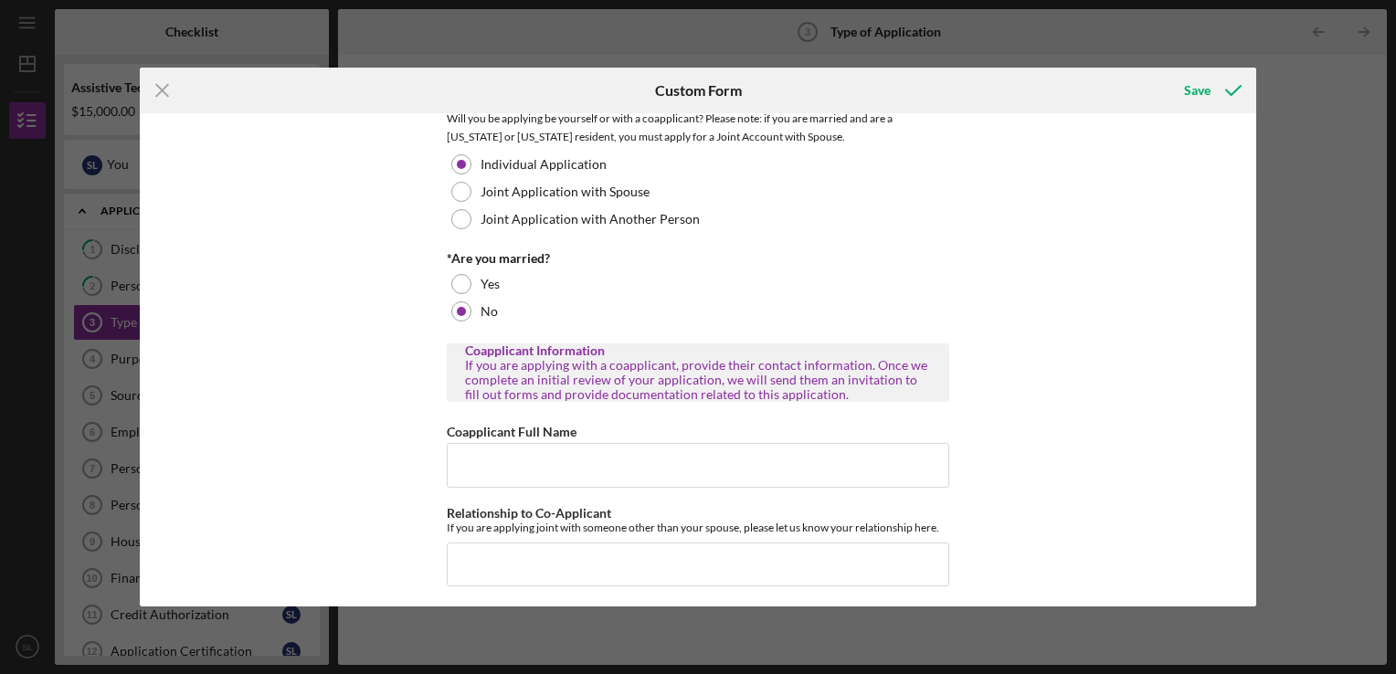
scroll to position [123, 0]
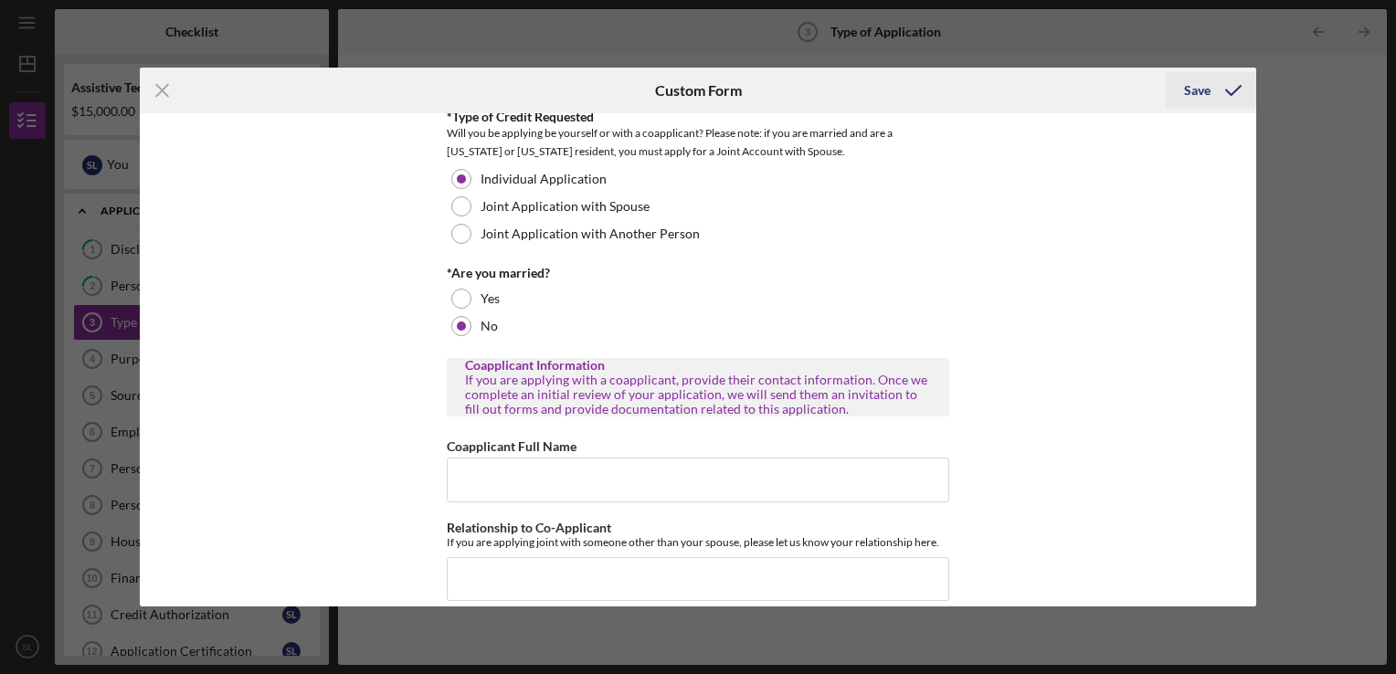
click at [1208, 95] on div "Save" at bounding box center [1197, 90] width 27 height 37
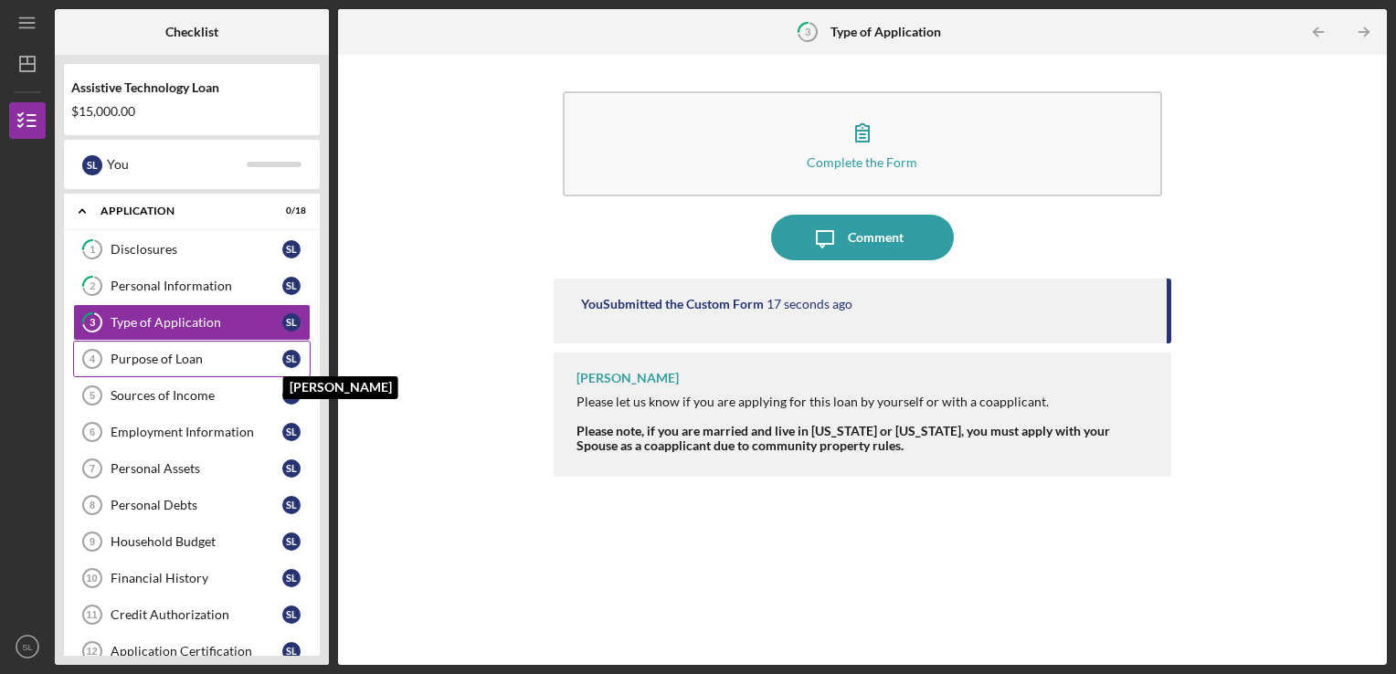
click at [296, 354] on div "S L" at bounding box center [291, 359] width 18 height 18
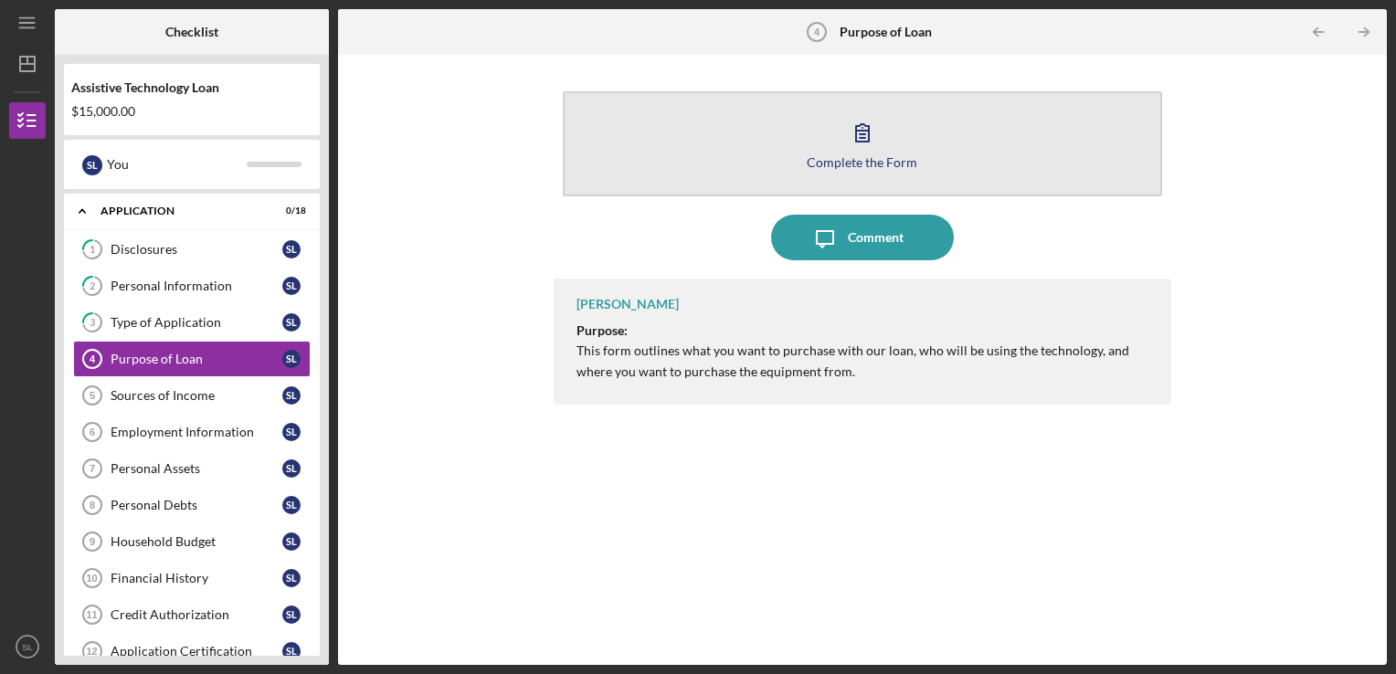
click at [870, 159] on div "Complete the Form" at bounding box center [862, 162] width 111 height 14
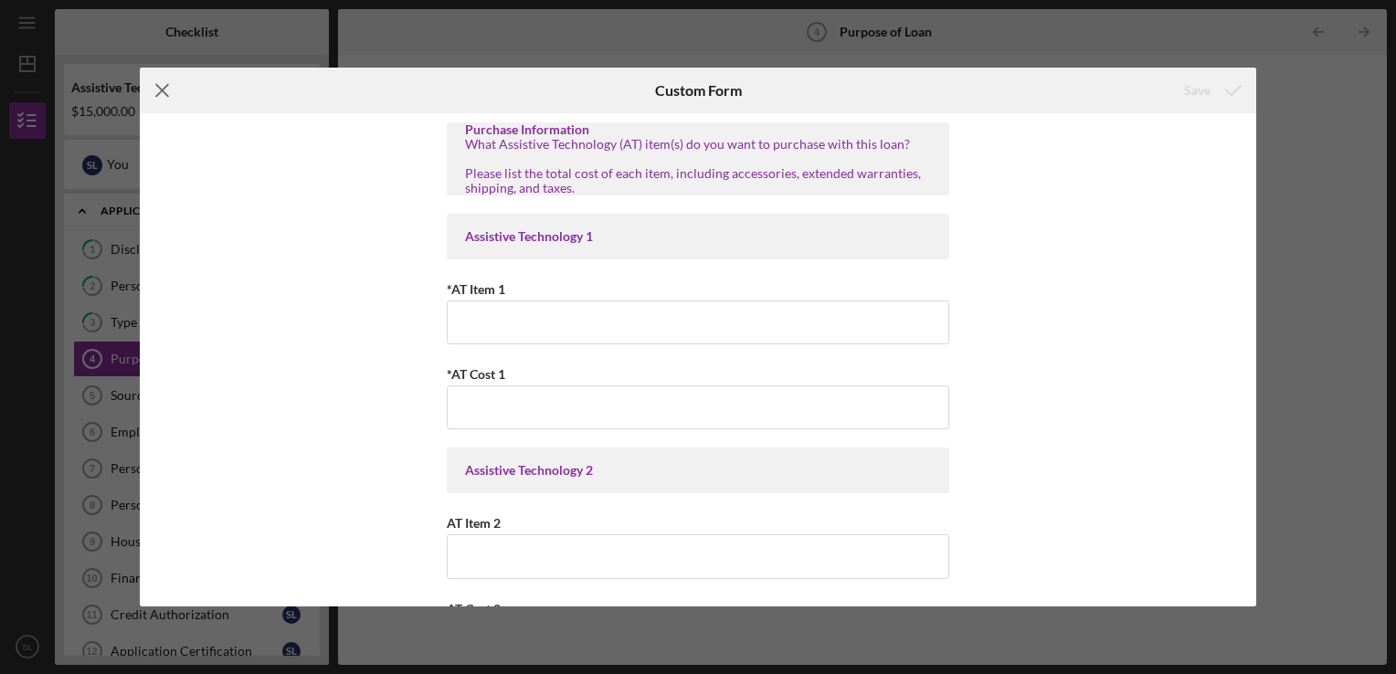
click at [165, 92] on icon "Icon/Menu Close" at bounding box center [163, 91] width 46 height 46
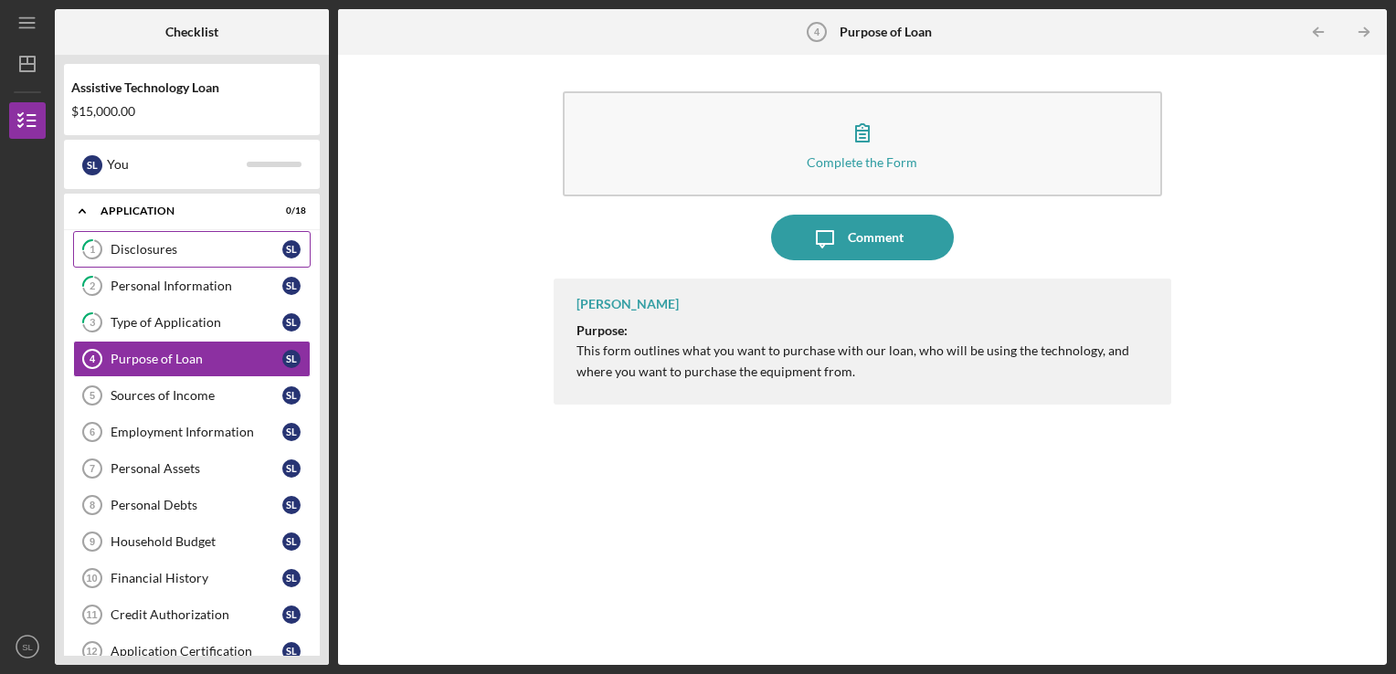
click at [132, 257] on link "1 Disclosures S L" at bounding box center [192, 249] width 238 height 37
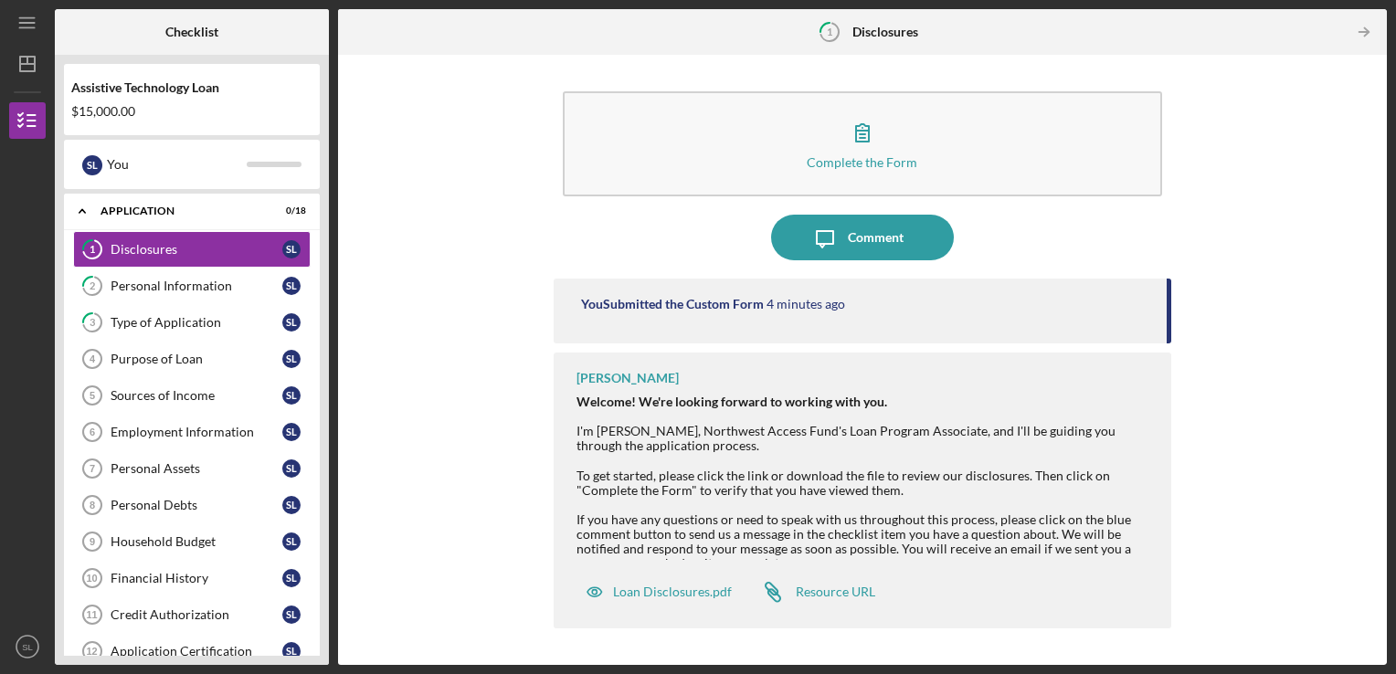
drag, startPoint x: 933, startPoint y: 483, endPoint x: 926, endPoint y: 423, distance: 60.8
click at [926, 423] on div "Welcome! We're looking forward to working with you. I'm [PERSON_NAME], Northwes…" at bounding box center [866, 527] width 578 height 265
drag, startPoint x: 567, startPoint y: 429, endPoint x: 823, endPoint y: 561, distance: 288.2
click at [823, 561] on div "[PERSON_NAME] Welcome! We're looking forward to working with you. I'm [PERSON_N…" at bounding box center [863, 491] width 619 height 276
copy div "I'm [PERSON_NAME], Northwest Access Fund's Loan Program Associate, and I'll be …"
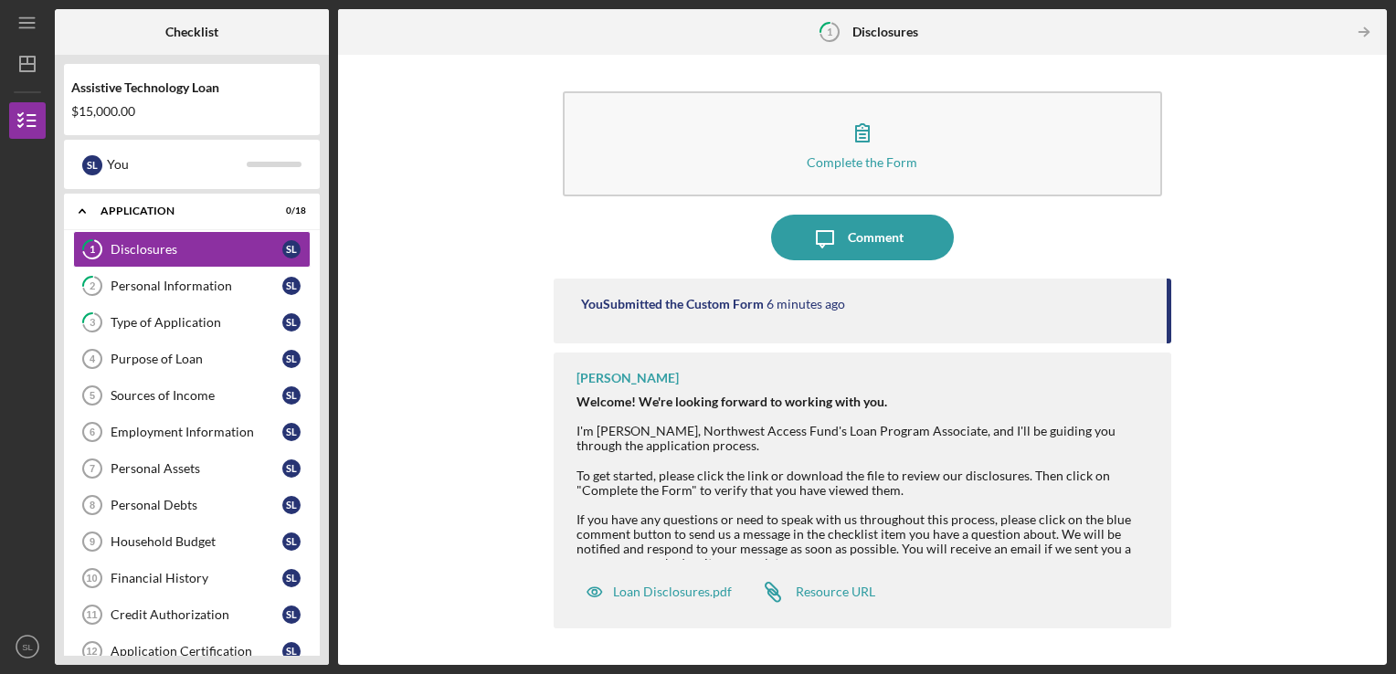
click at [1194, 549] on div "Complete the Form Form Icon/Message Comment You Submitted the Custom Form 6 min…" at bounding box center [862, 360] width 1031 height 592
click at [147, 360] on div "Purpose of Loan" at bounding box center [197, 359] width 172 height 15
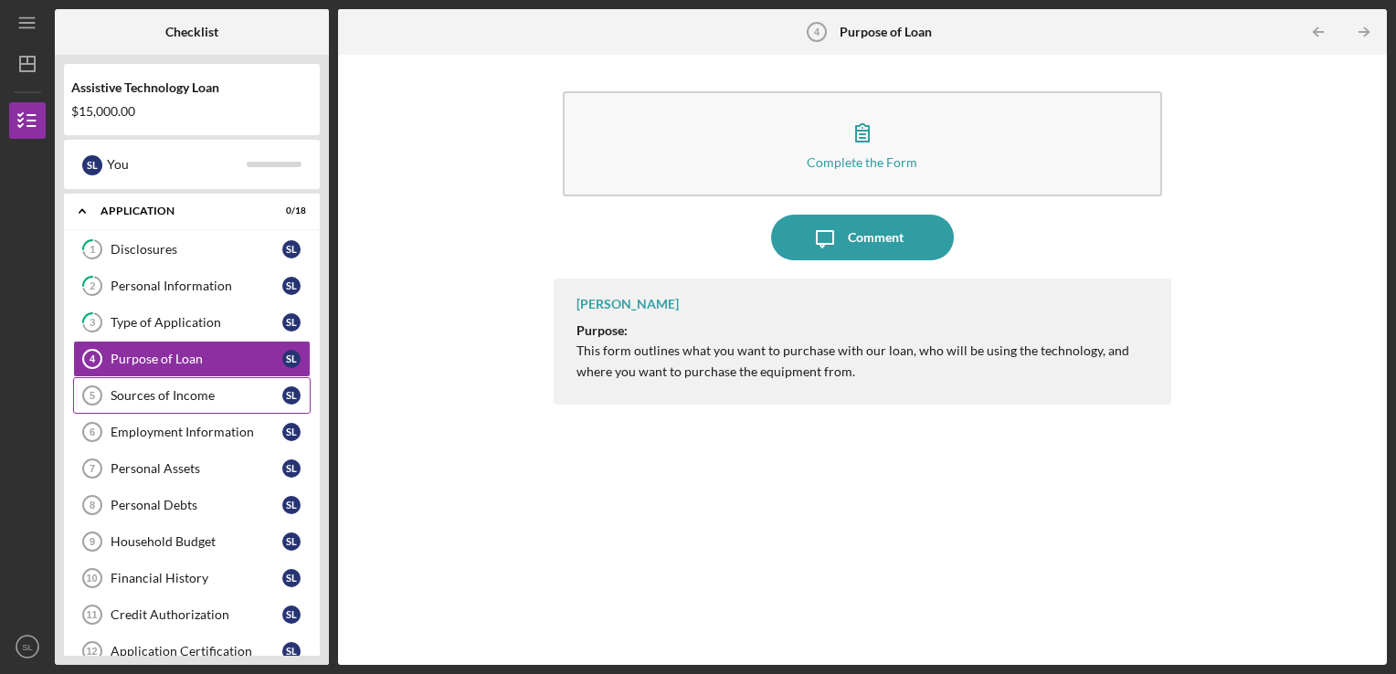
click at [133, 398] on div "Sources of Income" at bounding box center [197, 395] width 172 height 15
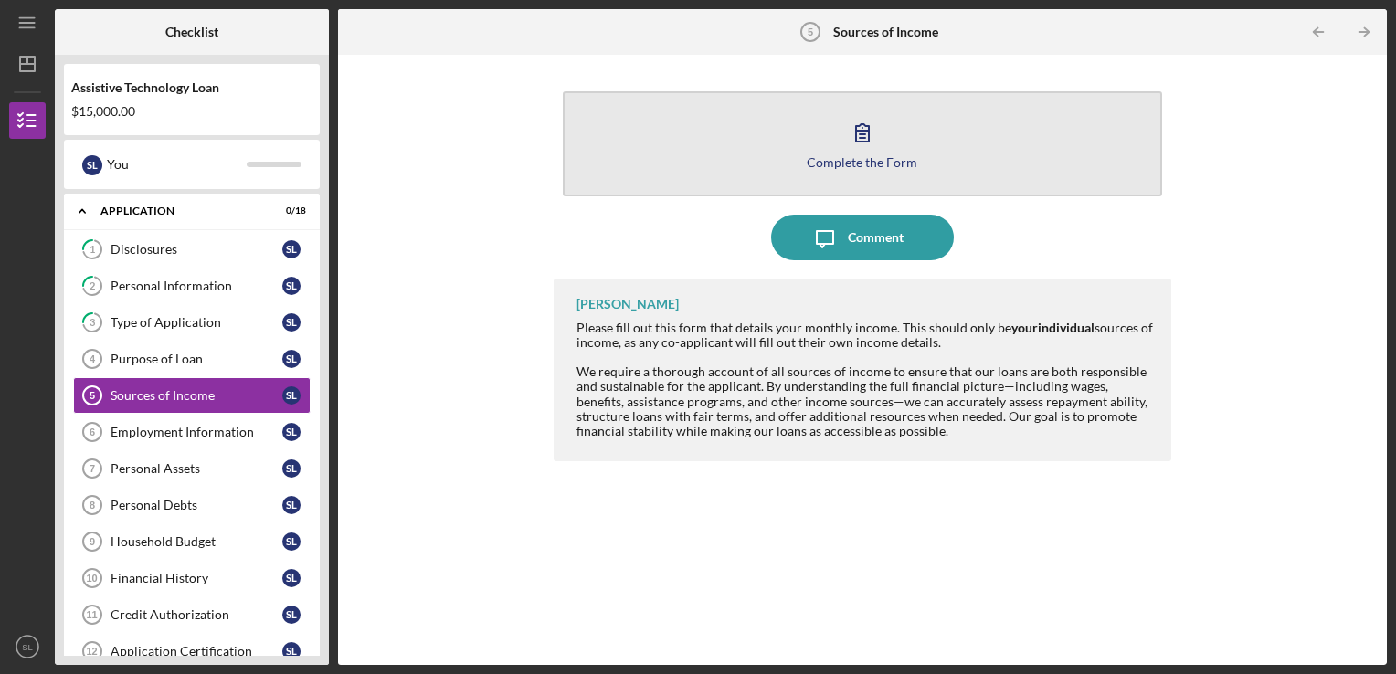
click at [892, 113] on button "Complete the Form Form" at bounding box center [863, 143] width 600 height 105
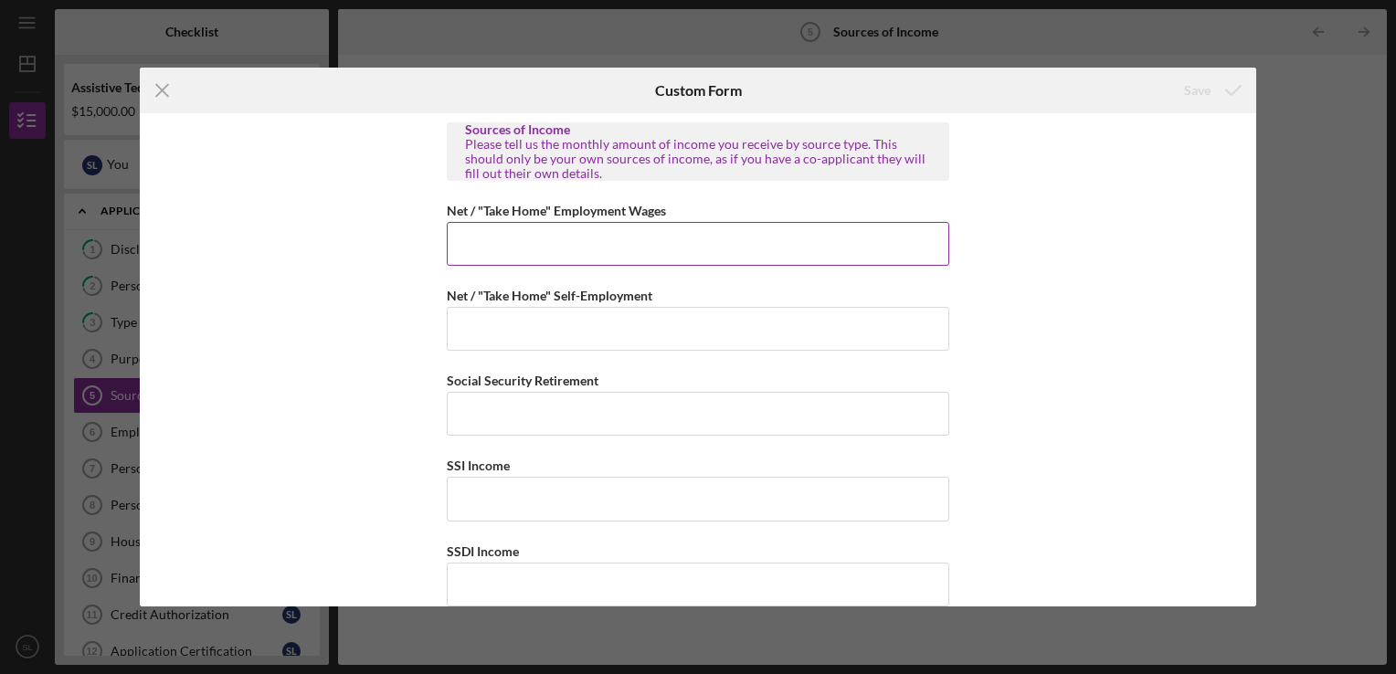
click at [563, 239] on input "Net / "Take Home" Employment Wages" at bounding box center [698, 244] width 503 height 44
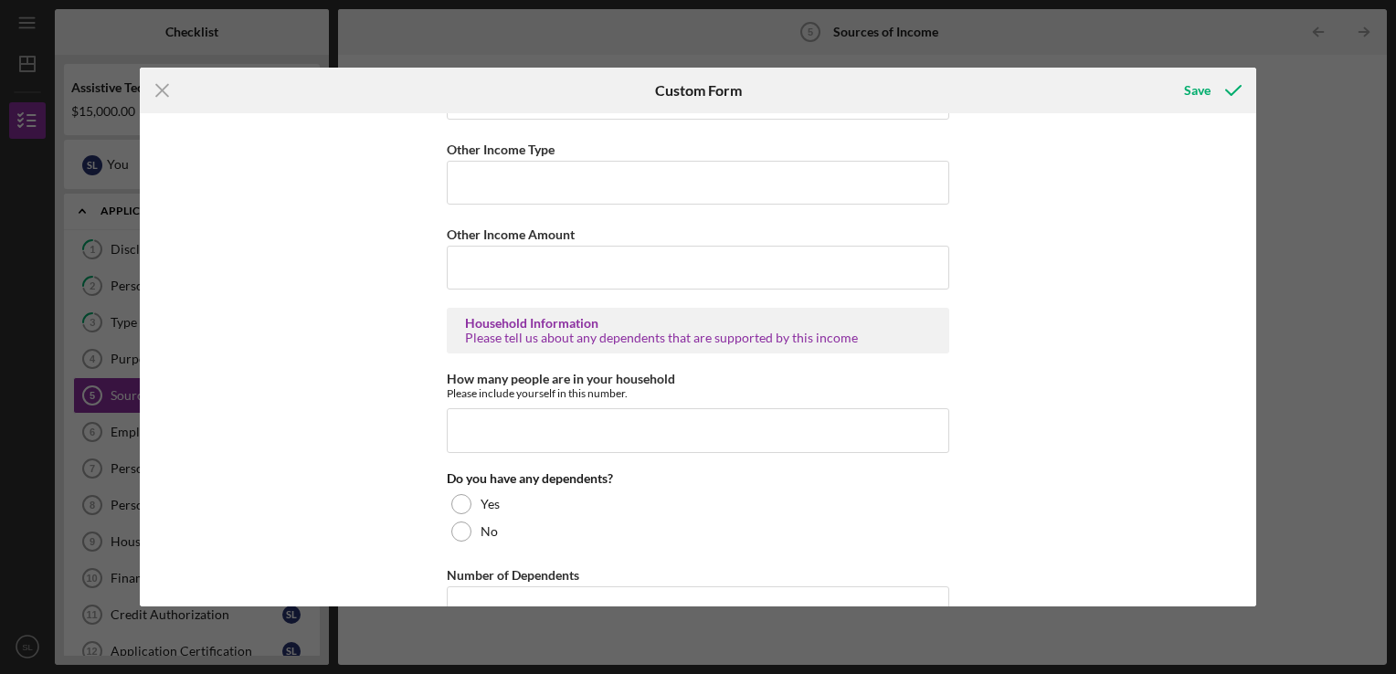
scroll to position [1005, 0]
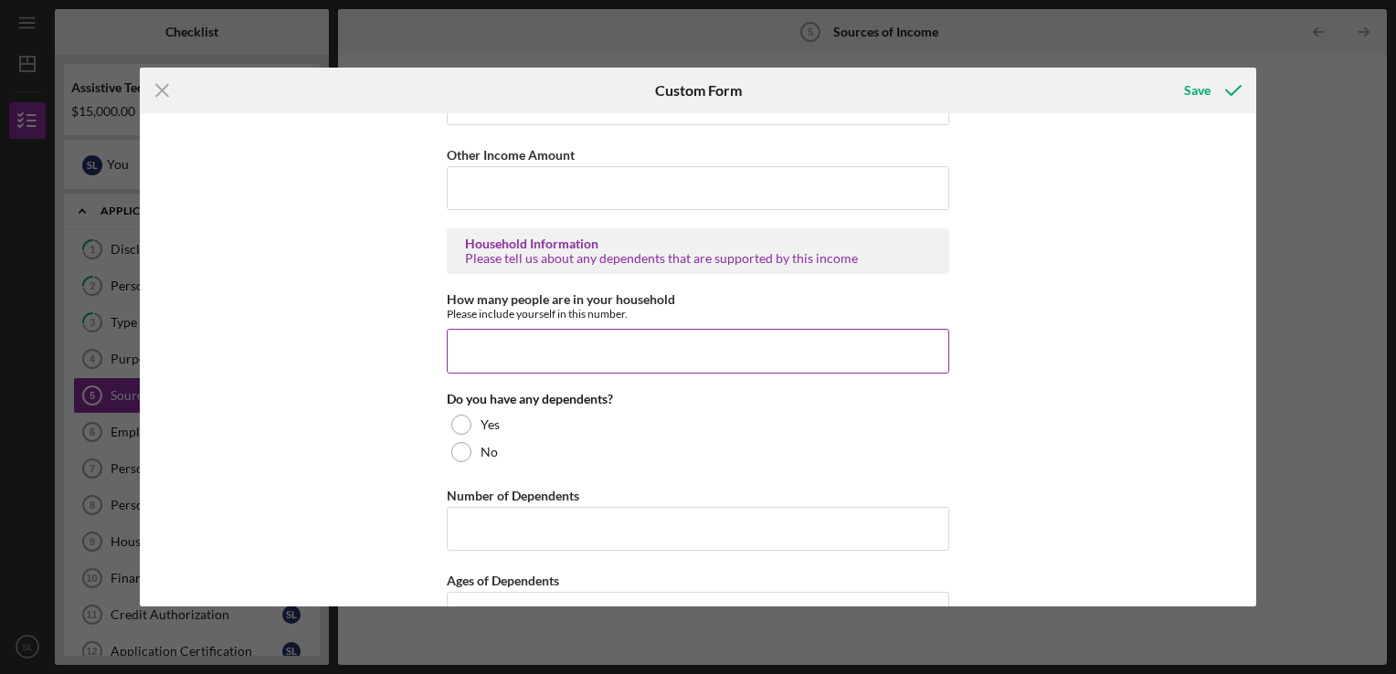
type input "$3,400"
click at [541, 357] on input "How many people are in your household" at bounding box center [698, 351] width 503 height 44
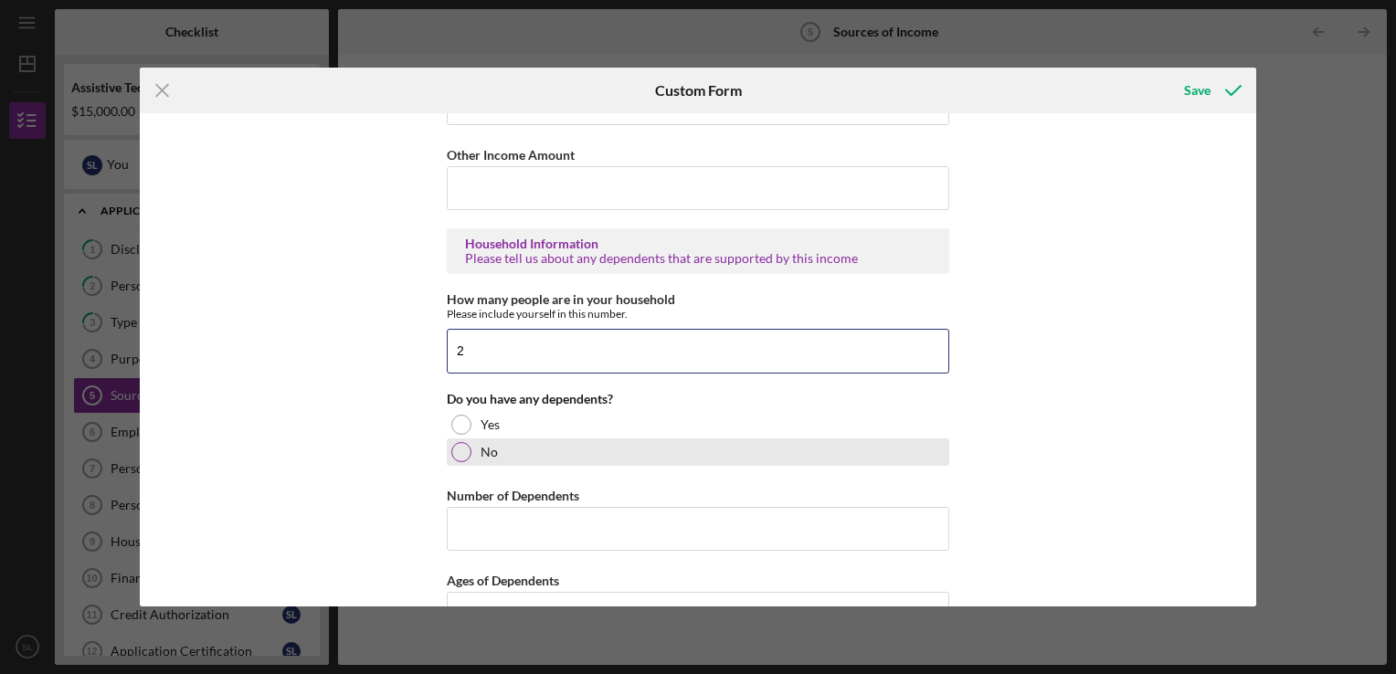
type input "2"
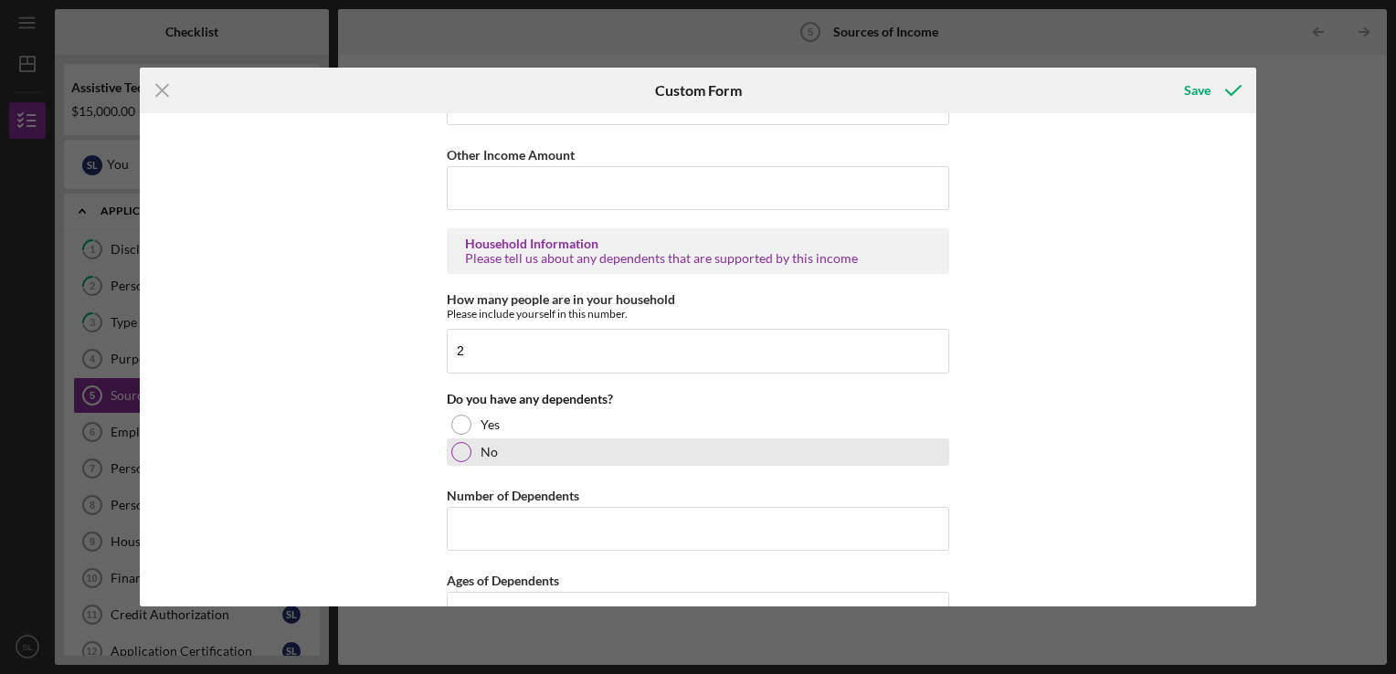
click at [462, 448] on div at bounding box center [461, 452] width 20 height 20
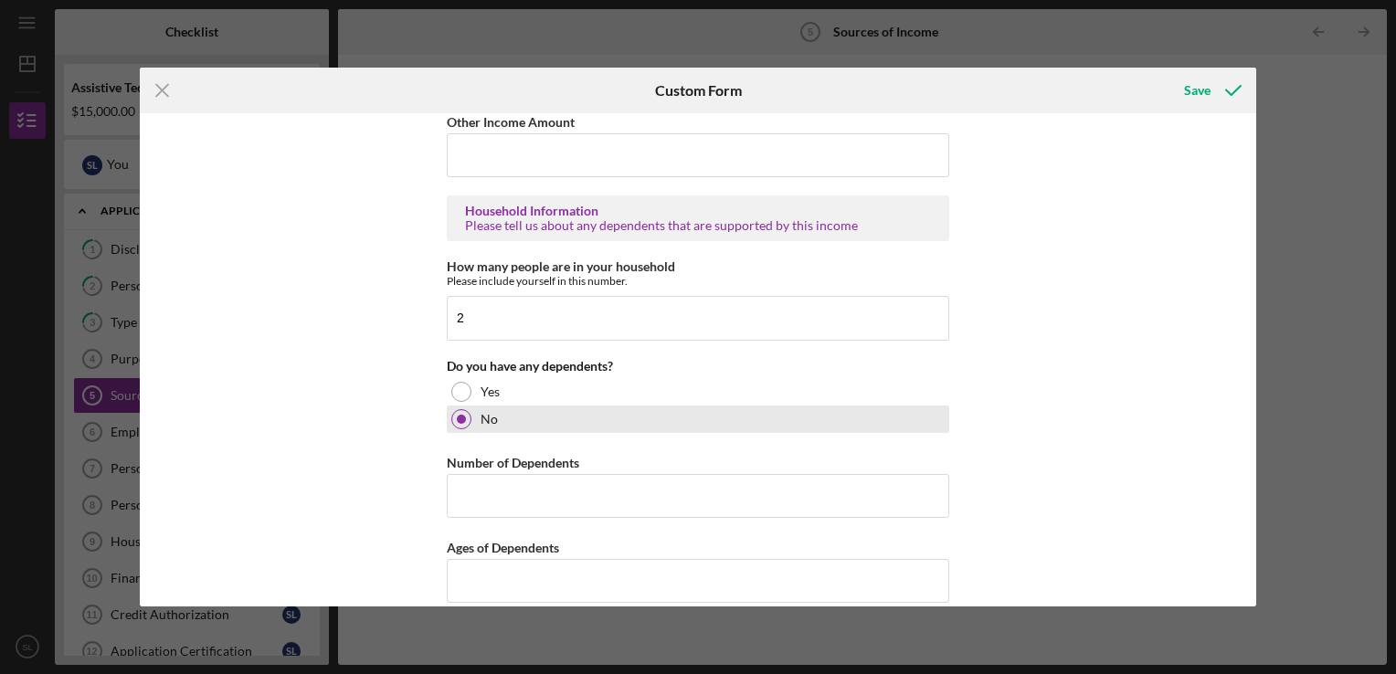
scroll to position [1056, 0]
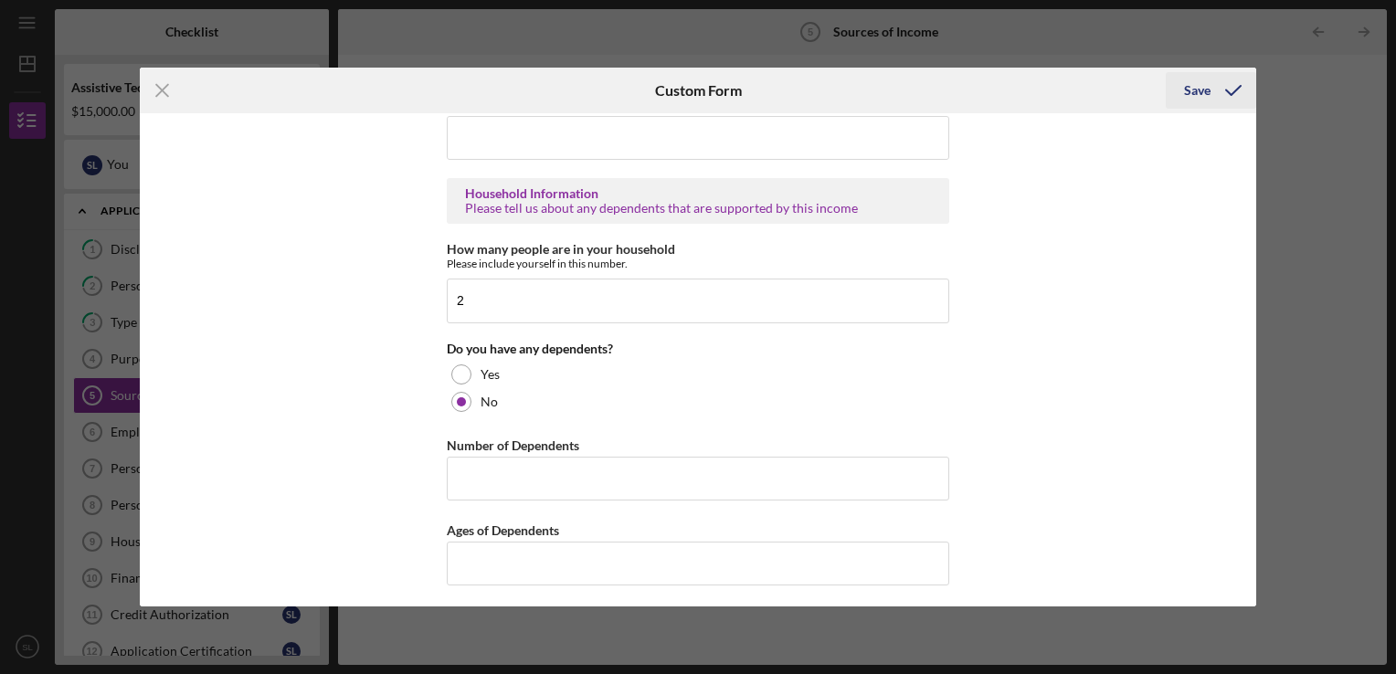
click at [1196, 99] on div "Save" at bounding box center [1197, 90] width 27 height 37
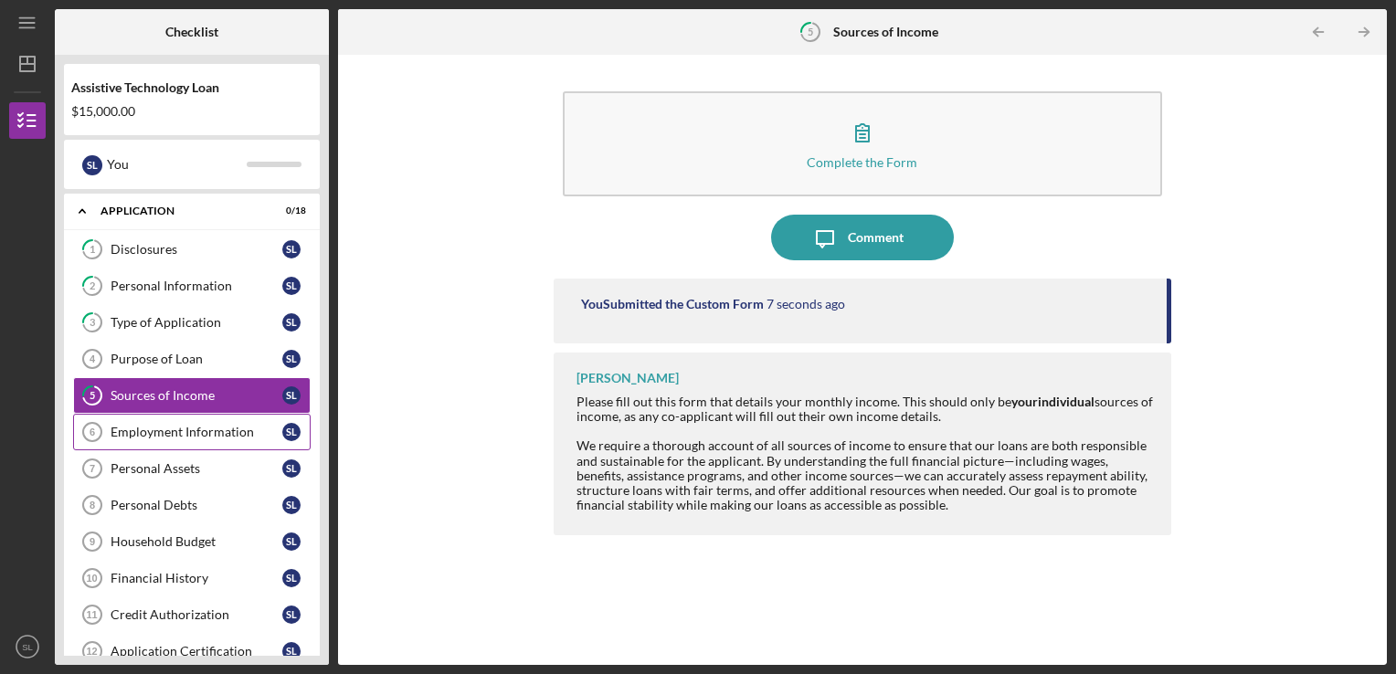
click at [177, 425] on div "Employment Information" at bounding box center [197, 432] width 172 height 15
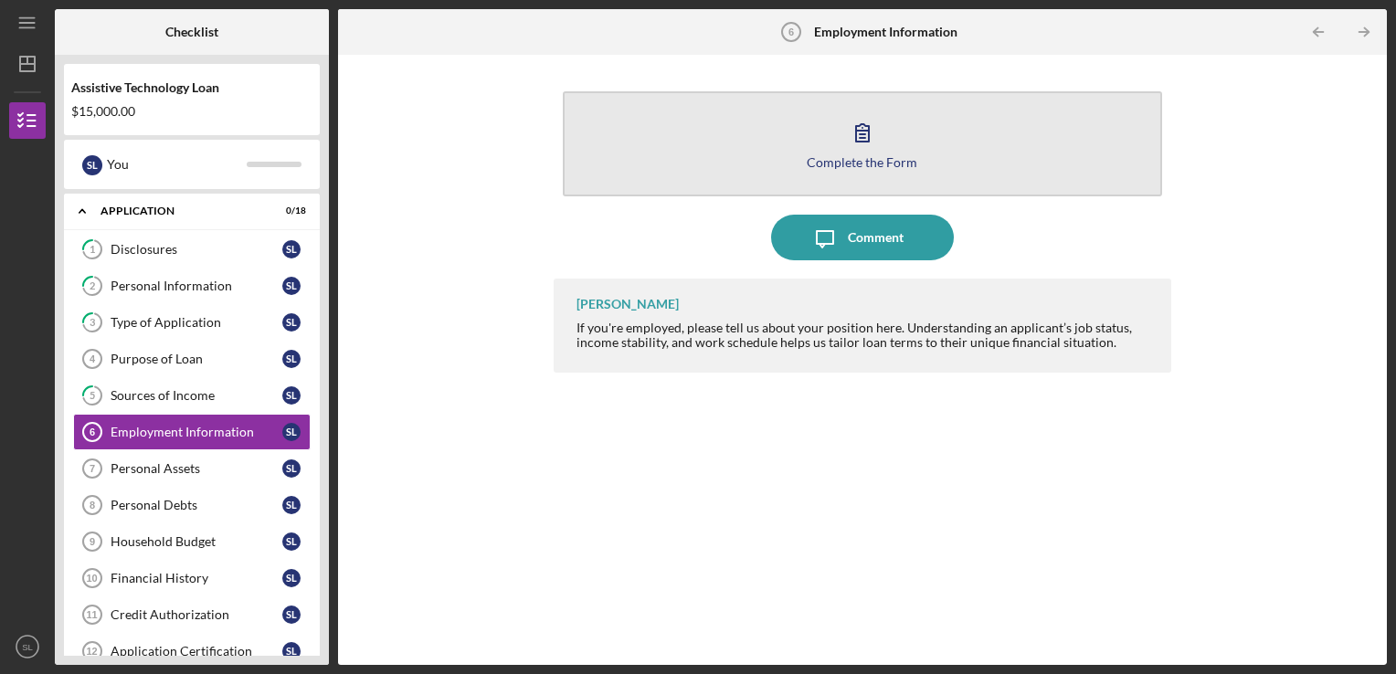
click at [903, 133] on button "Complete the Form Form" at bounding box center [863, 143] width 600 height 105
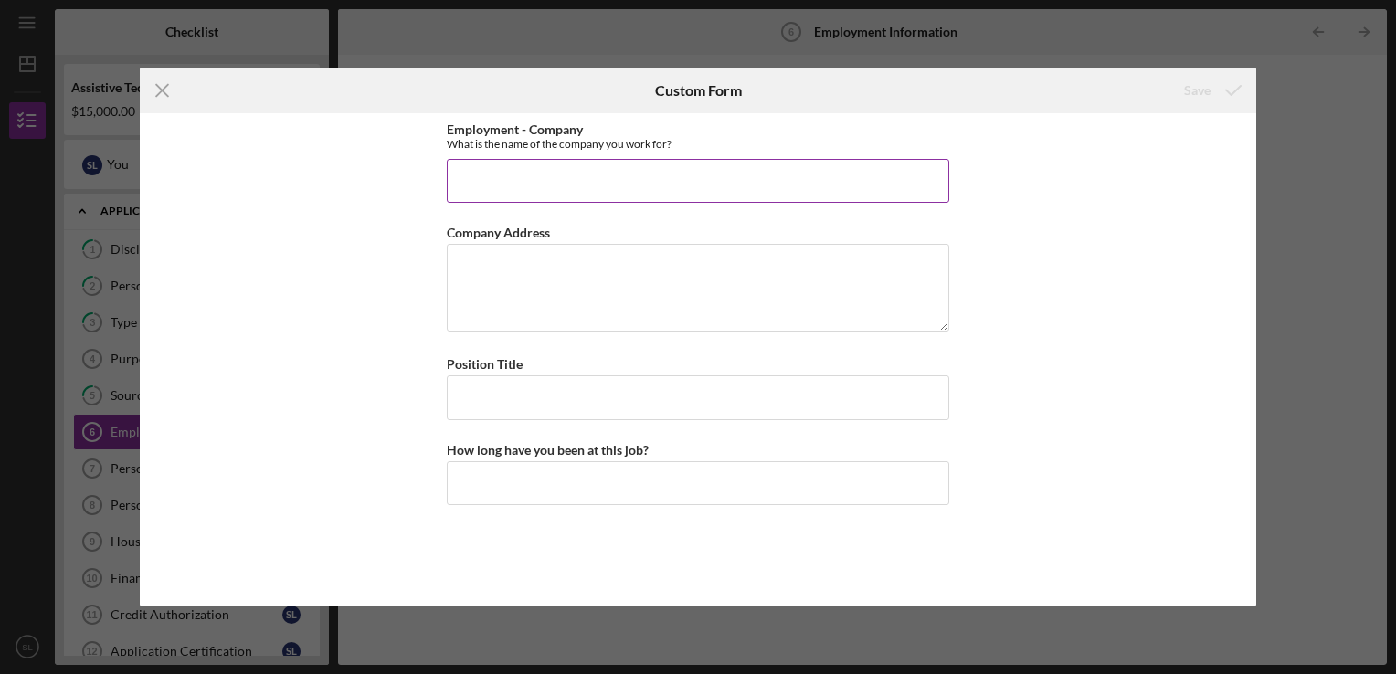
click at [651, 181] on input "Employment - Company" at bounding box center [698, 181] width 503 height 44
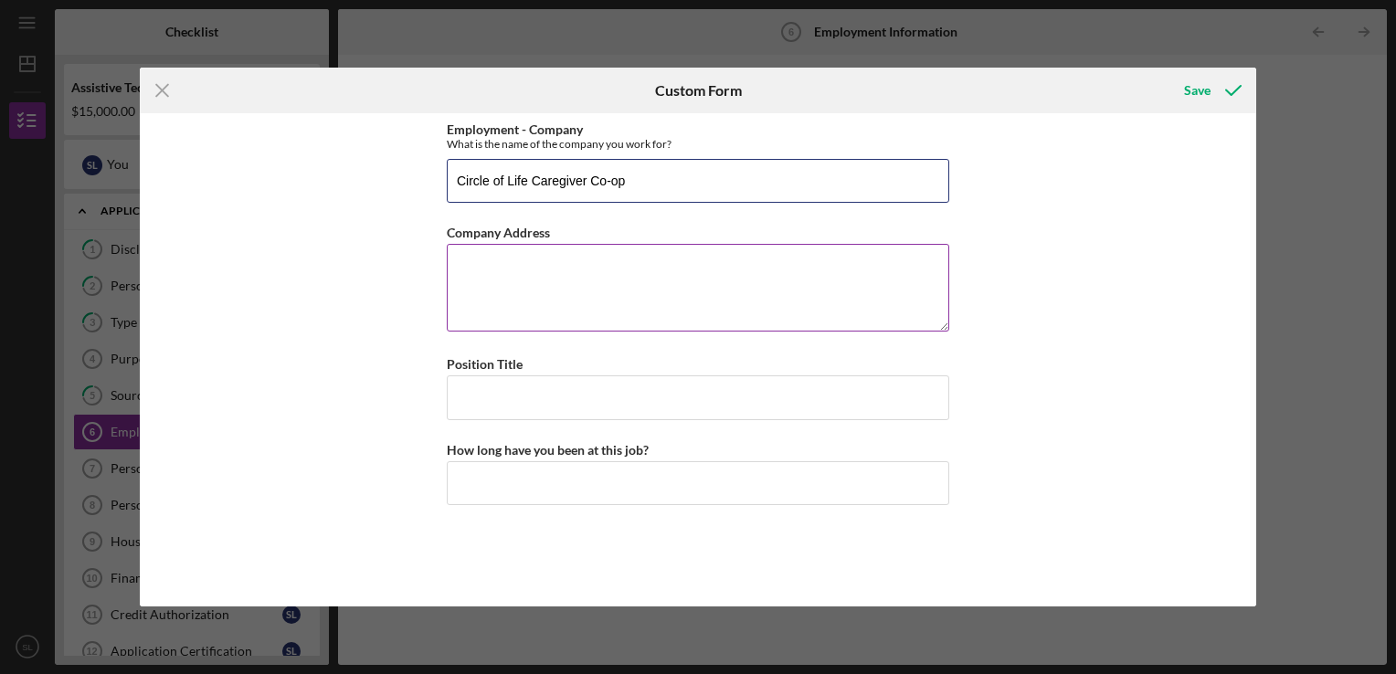
type input "Circle of Life Caregiver Co-op"
click at [486, 252] on textarea "Company Address" at bounding box center [698, 288] width 503 height 88
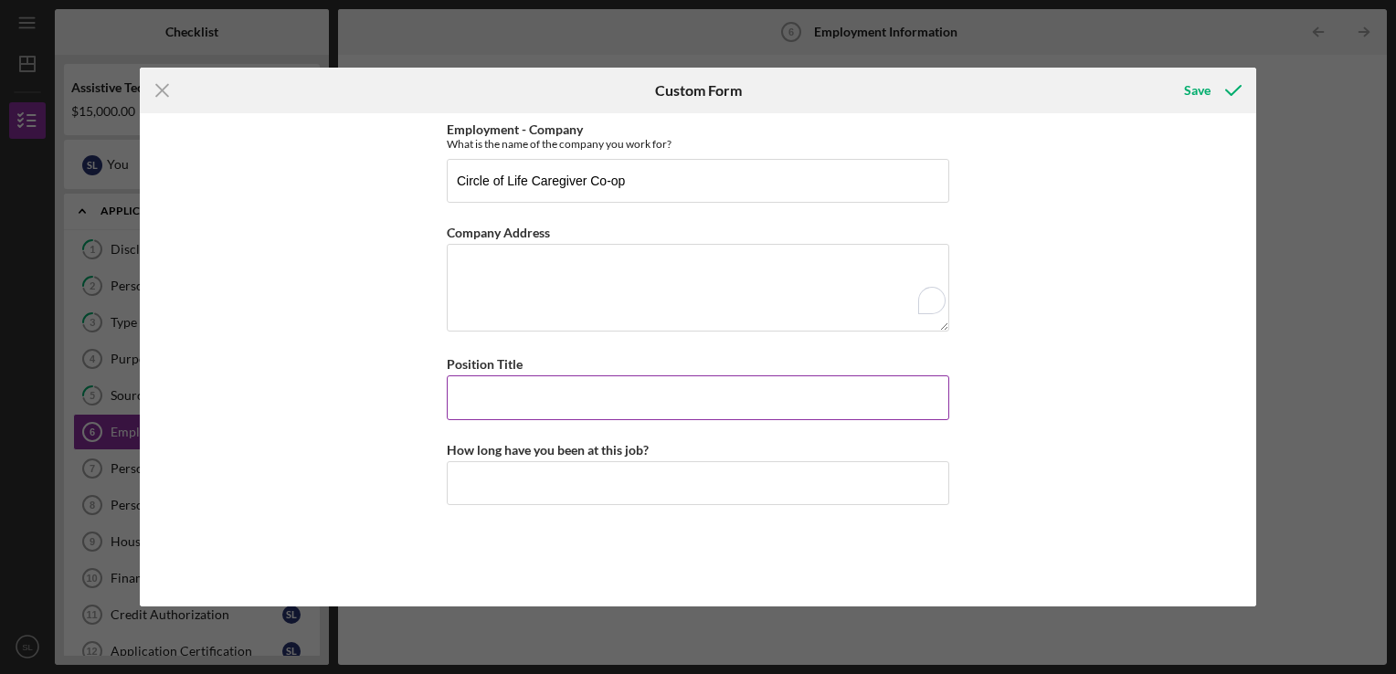
click at [464, 388] on input "Position Title" at bounding box center [698, 398] width 503 height 44
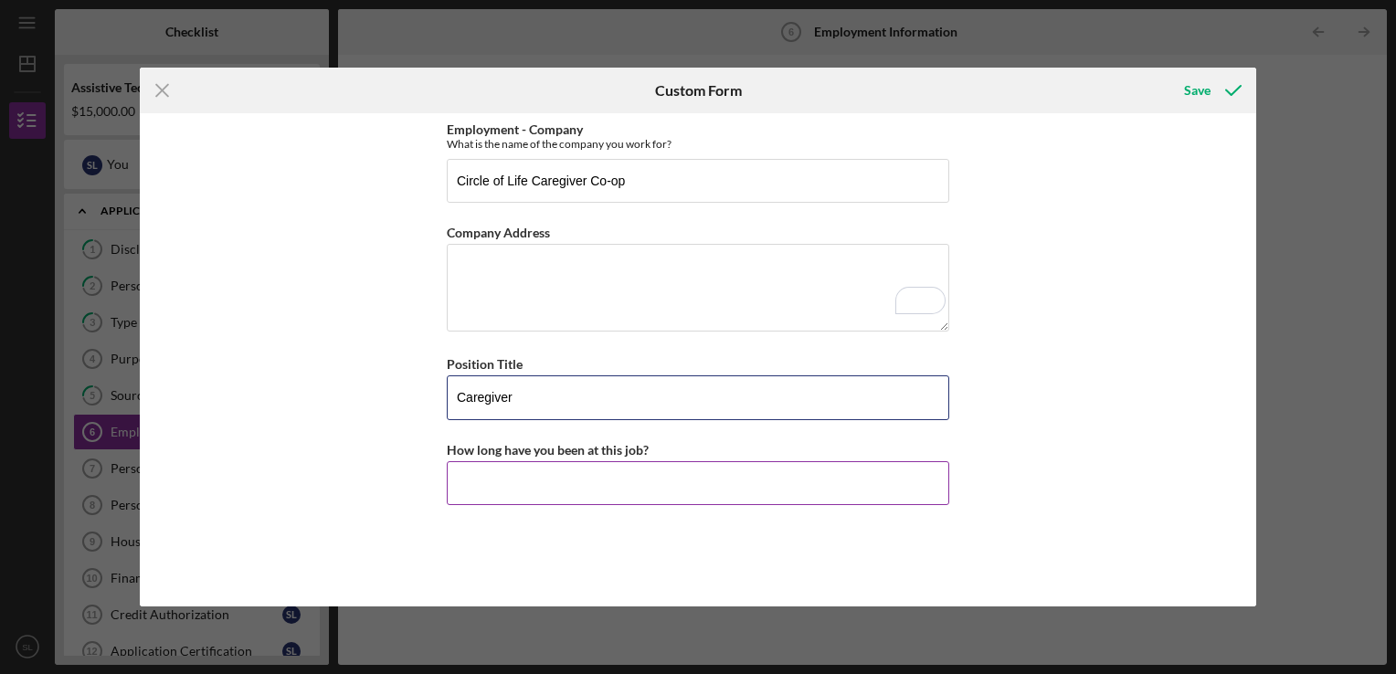
type input "Caregiver"
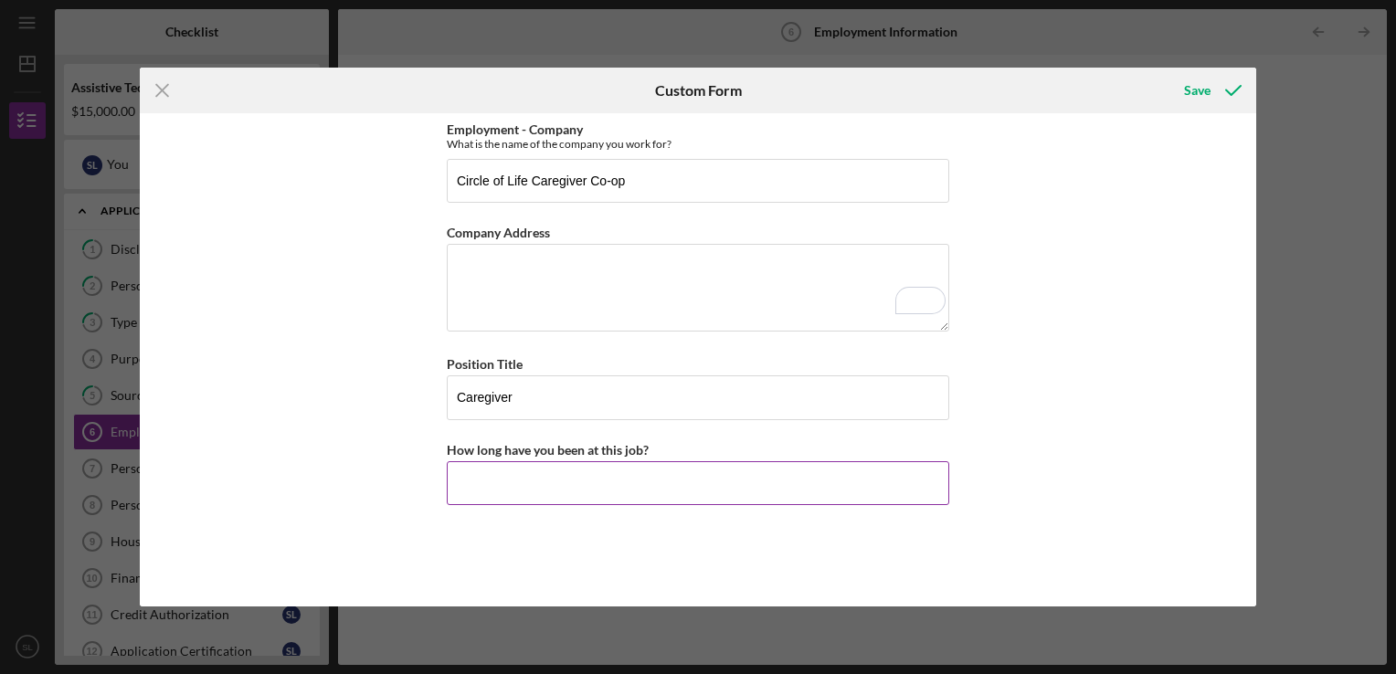
click at [467, 485] on input "How long have you been at this job?" at bounding box center [698, 484] width 503 height 44
type input "3 years"
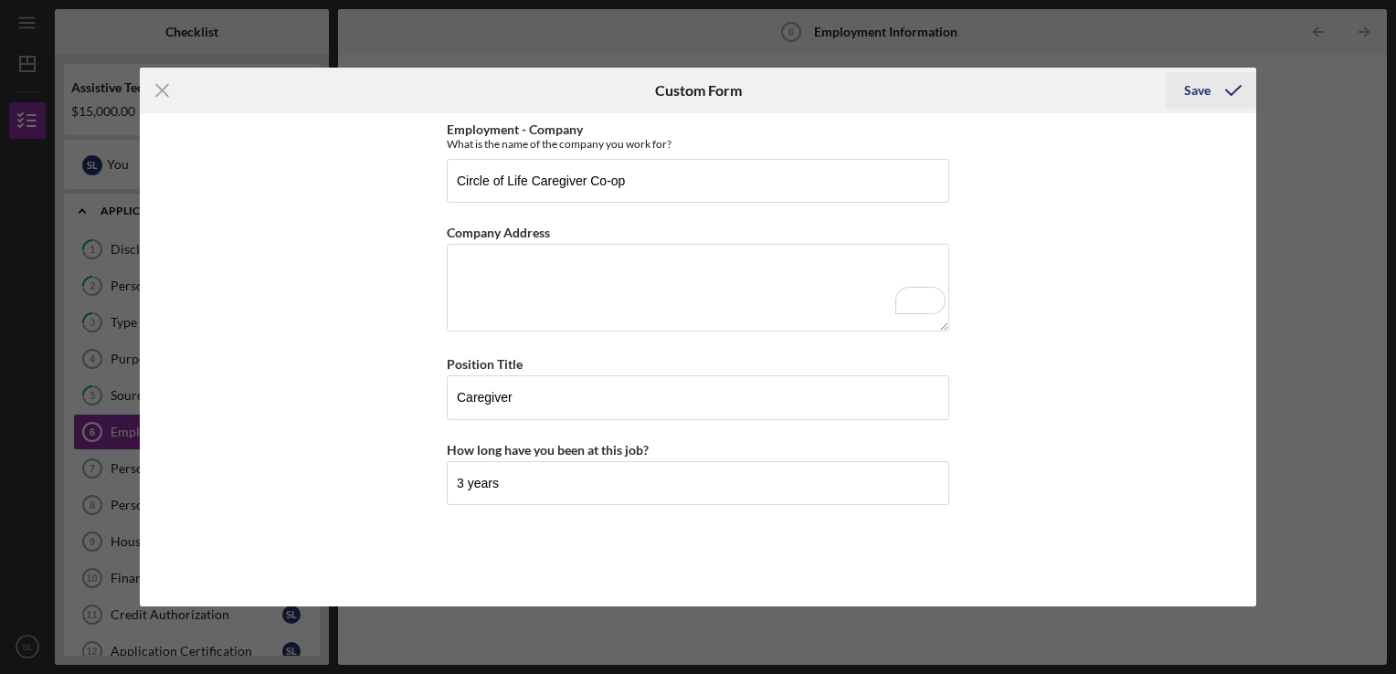
click at [1216, 92] on icon "submit" at bounding box center [1234, 91] width 46 height 46
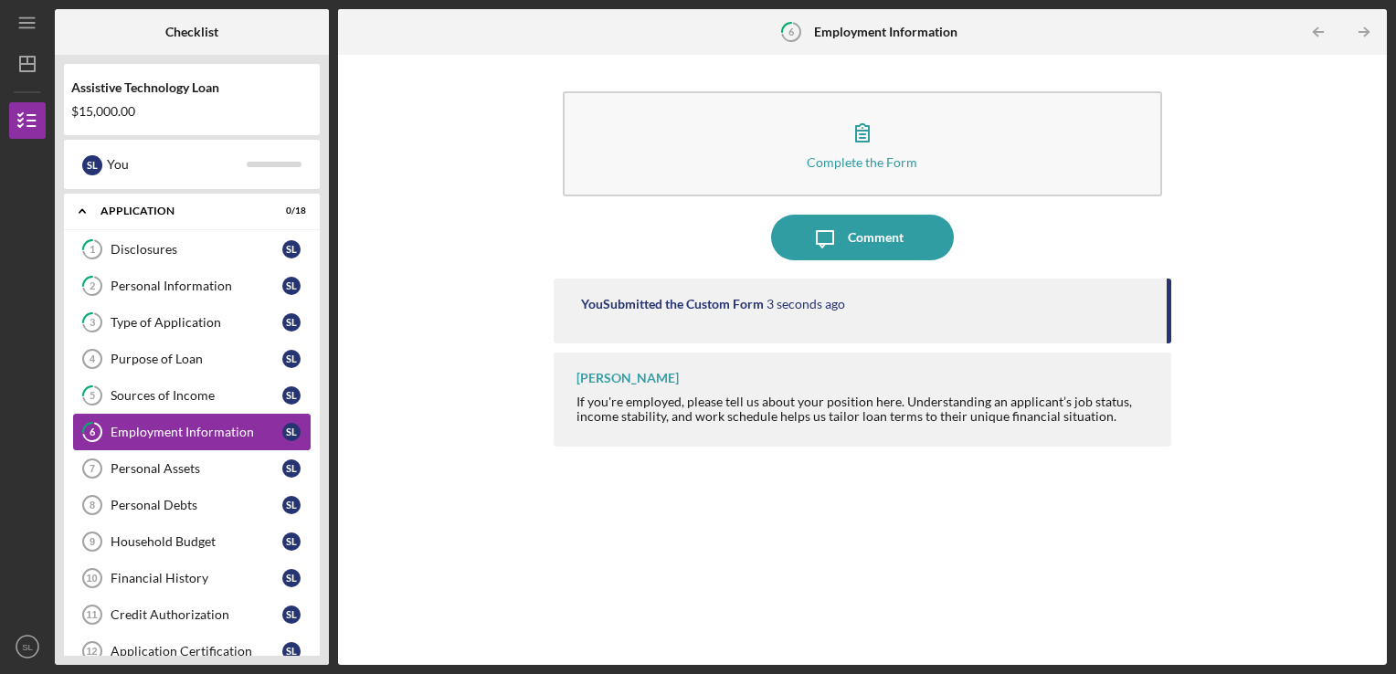
click at [163, 430] on div "Employment Information" at bounding box center [197, 432] width 172 height 15
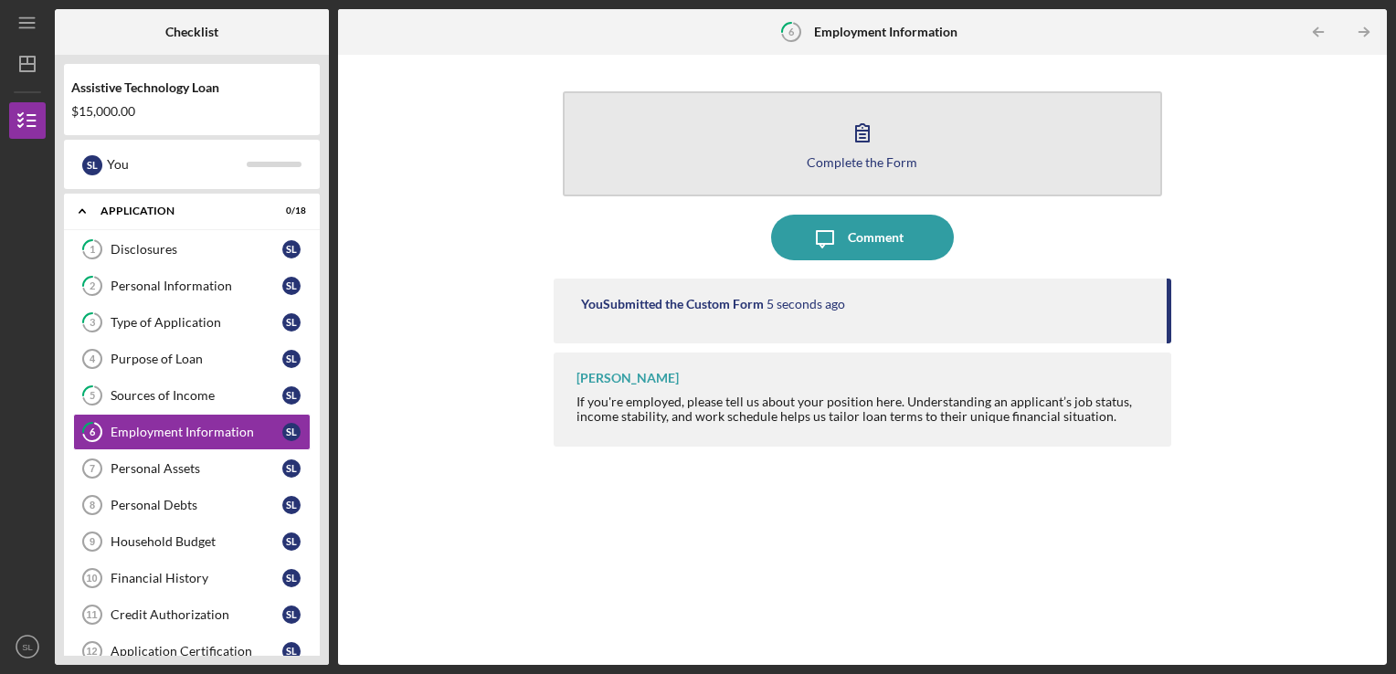
click at [754, 177] on button "Complete the Form Form" at bounding box center [863, 143] width 600 height 105
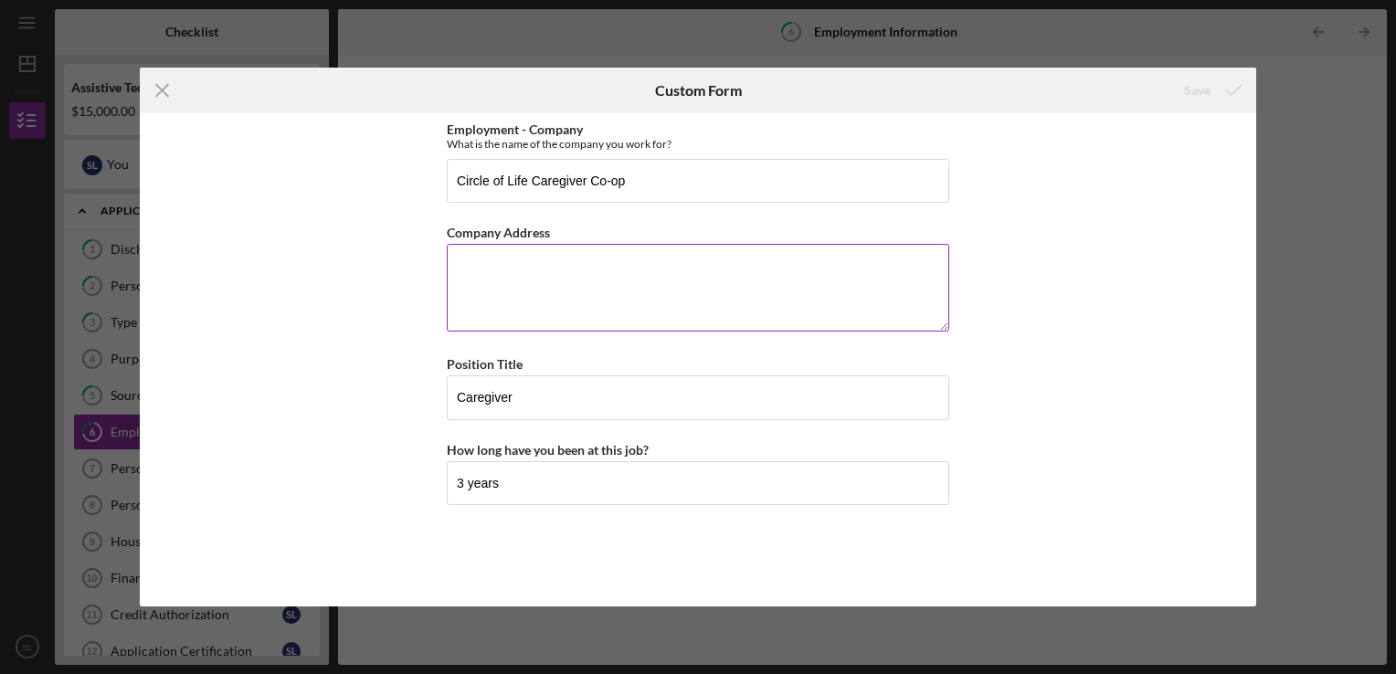
click at [695, 279] on textarea "Company Address" at bounding box center [698, 288] width 503 height 88
click at [168, 98] on icon "Icon/Menu Close" at bounding box center [163, 91] width 46 height 46
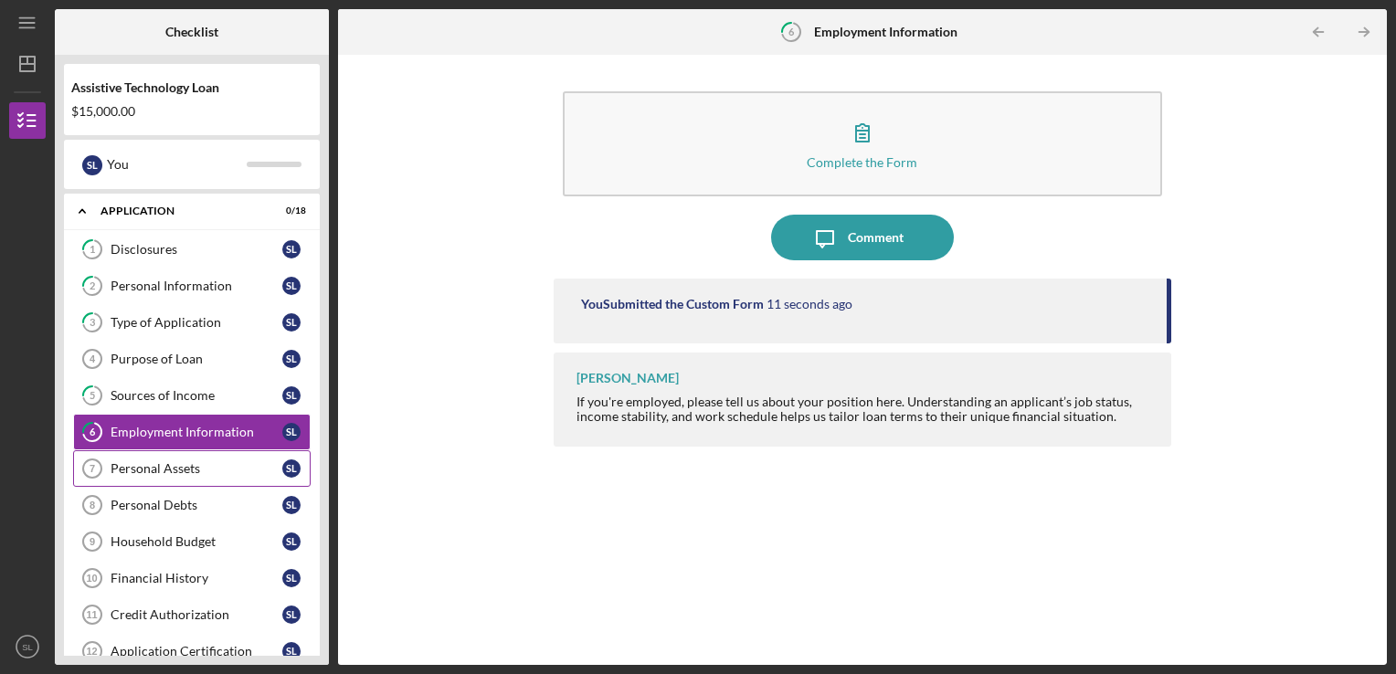
click at [176, 462] on div "Personal Assets" at bounding box center [197, 469] width 172 height 15
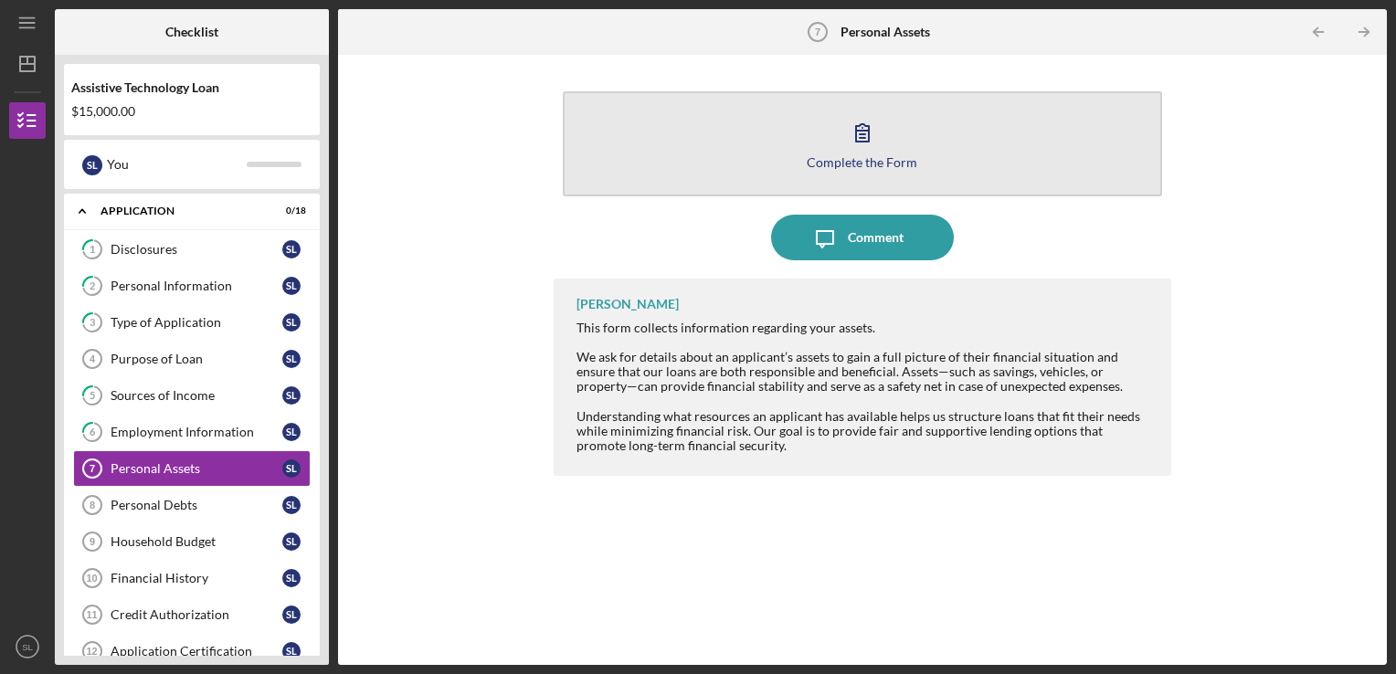
click at [866, 144] on icon "button" at bounding box center [863, 133] width 46 height 46
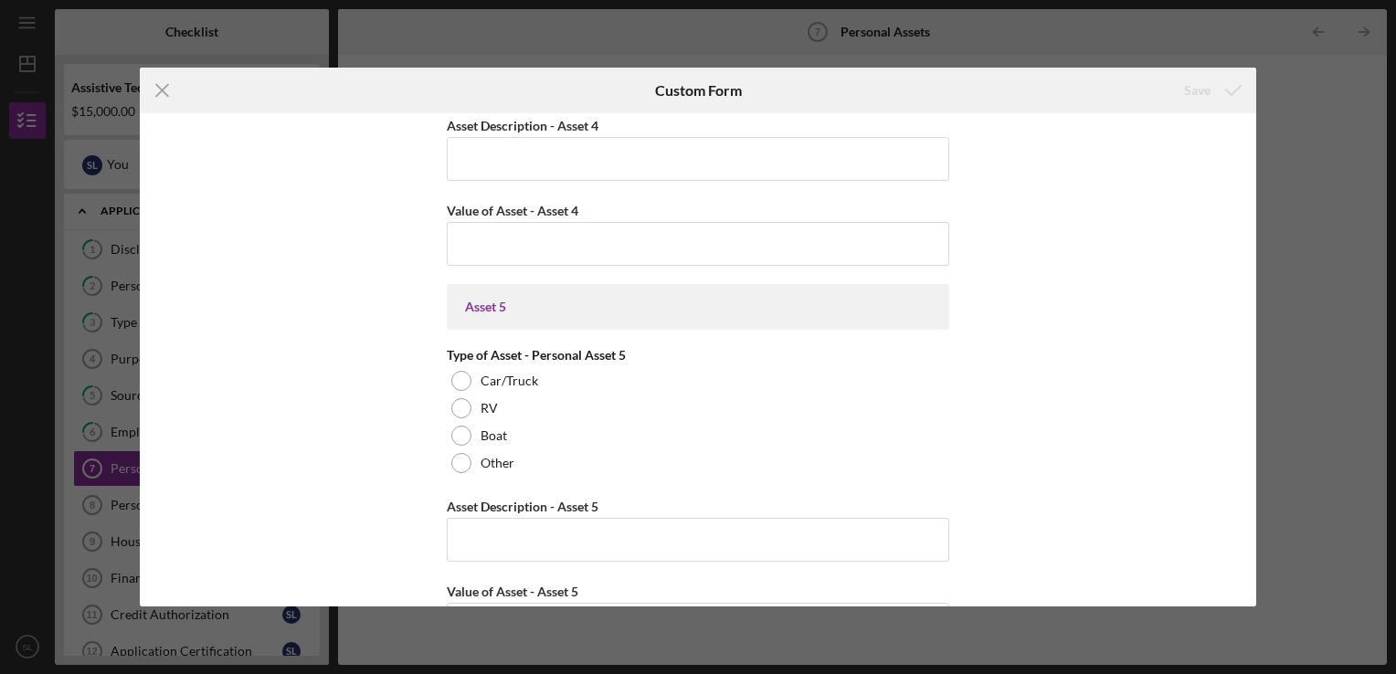
scroll to position [2764, 0]
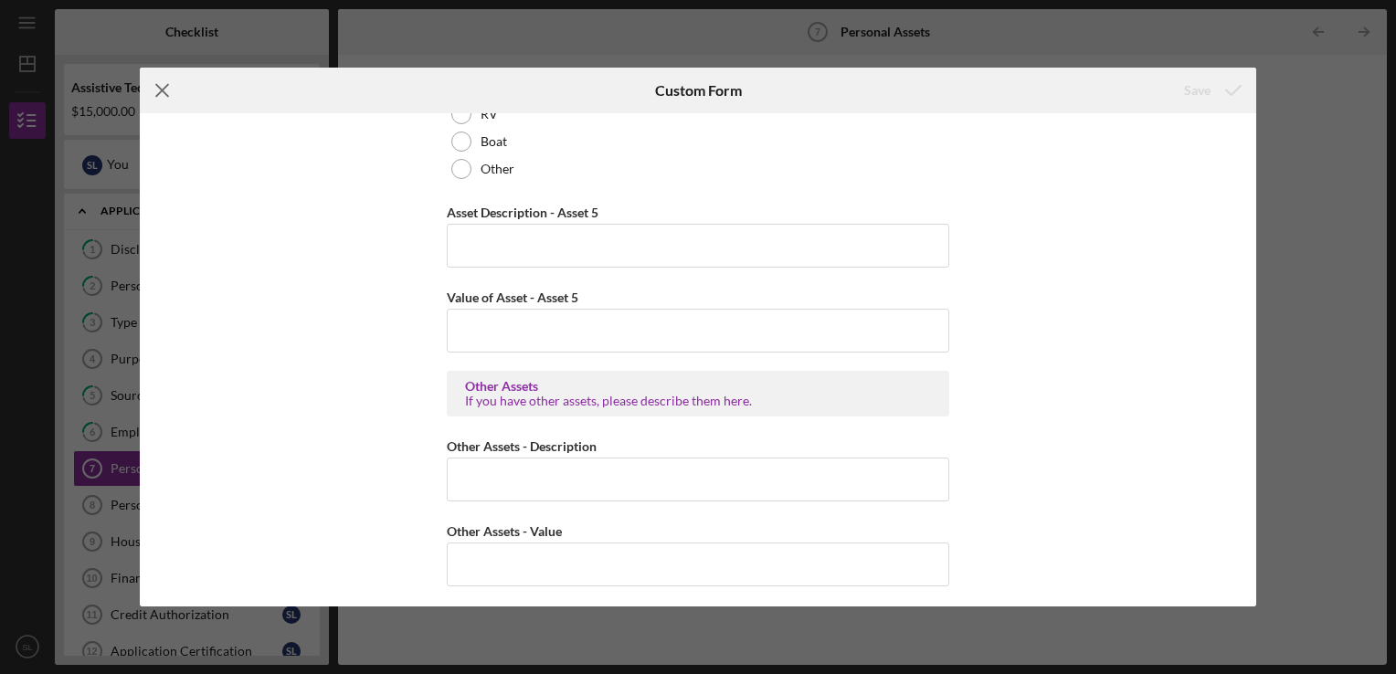
click at [165, 97] on icon "Icon/Menu Close" at bounding box center [163, 91] width 46 height 46
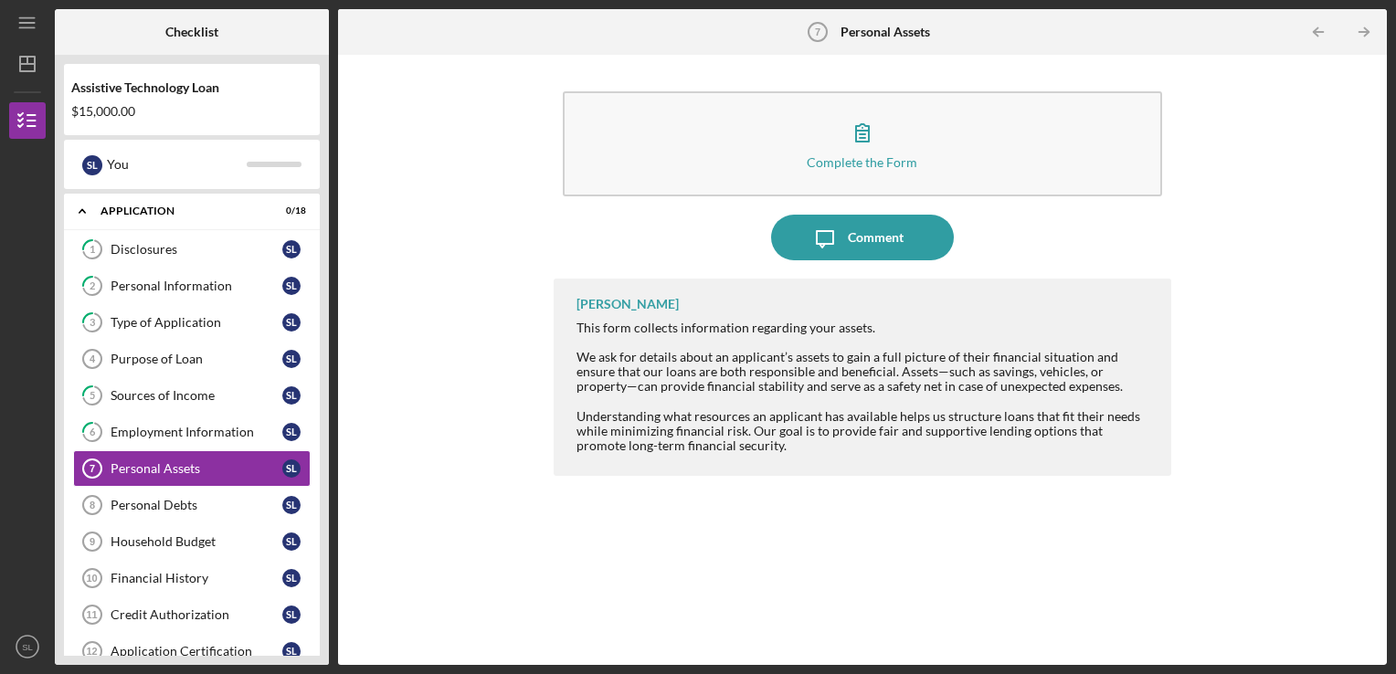
click at [106, 110] on div "$15,000.00" at bounding box center [191, 111] width 241 height 15
click at [174, 250] on div "Disclosures" at bounding box center [197, 249] width 172 height 15
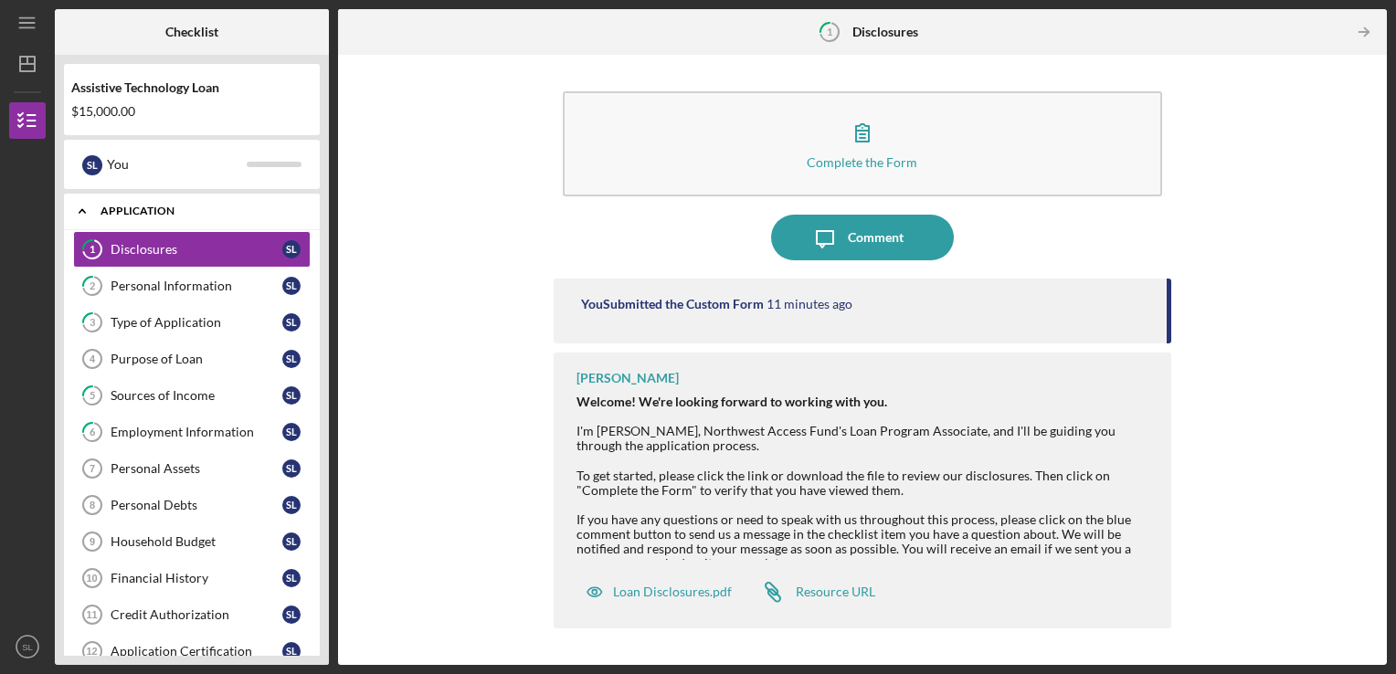
click at [125, 214] on div "Application" at bounding box center [199, 211] width 196 height 11
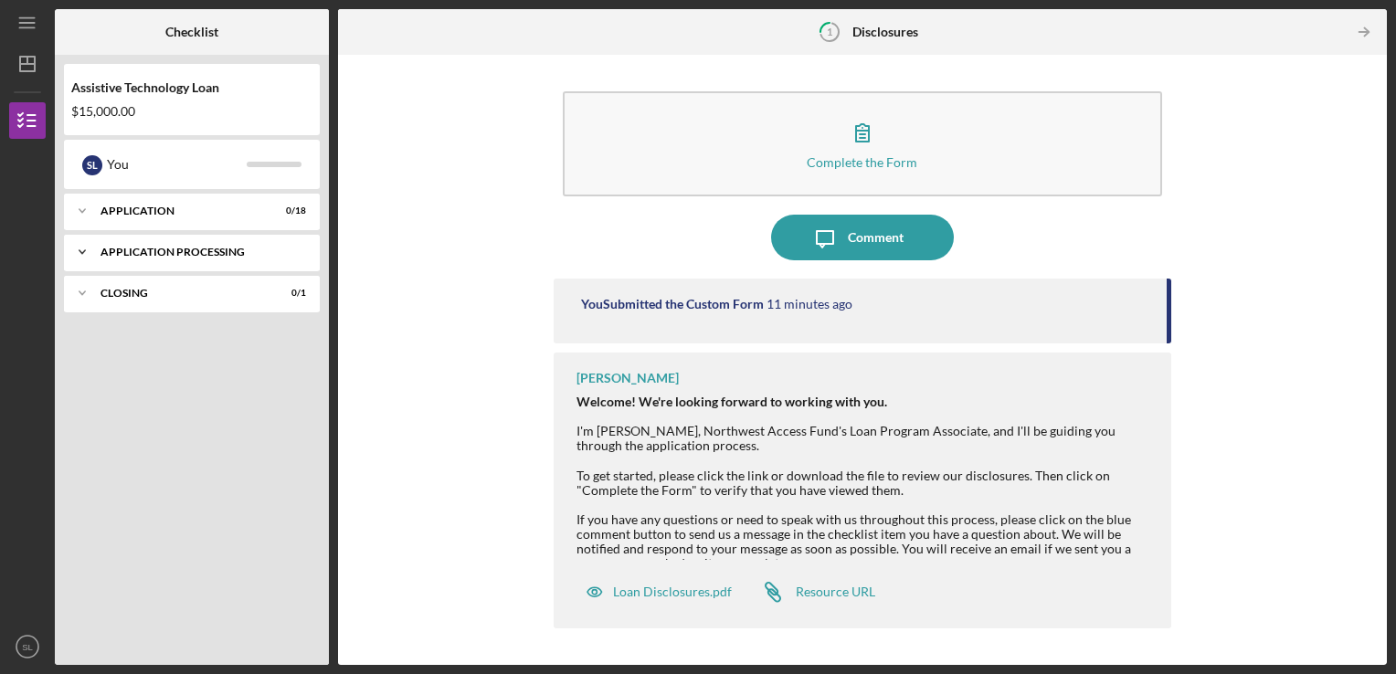
click at [125, 255] on div "Application Processing" at bounding box center [199, 252] width 196 height 11
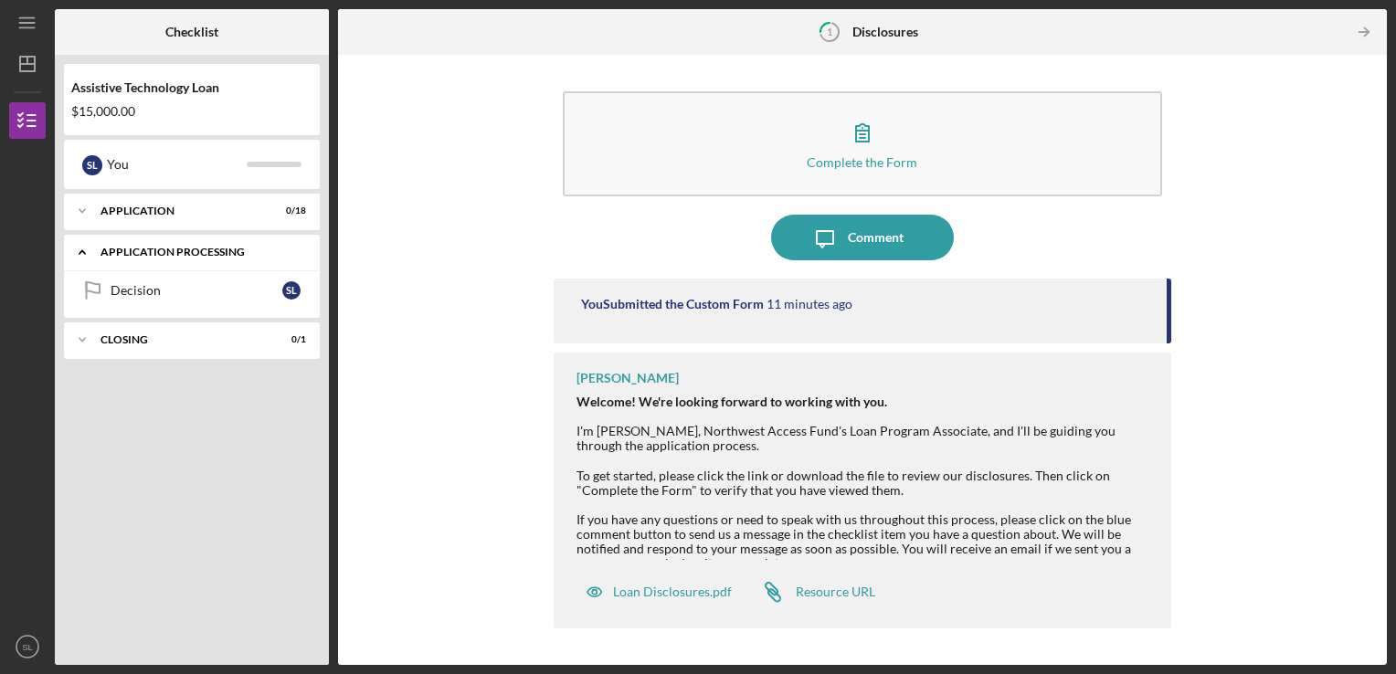
click at [125, 255] on div "Application Processing" at bounding box center [199, 252] width 196 height 11
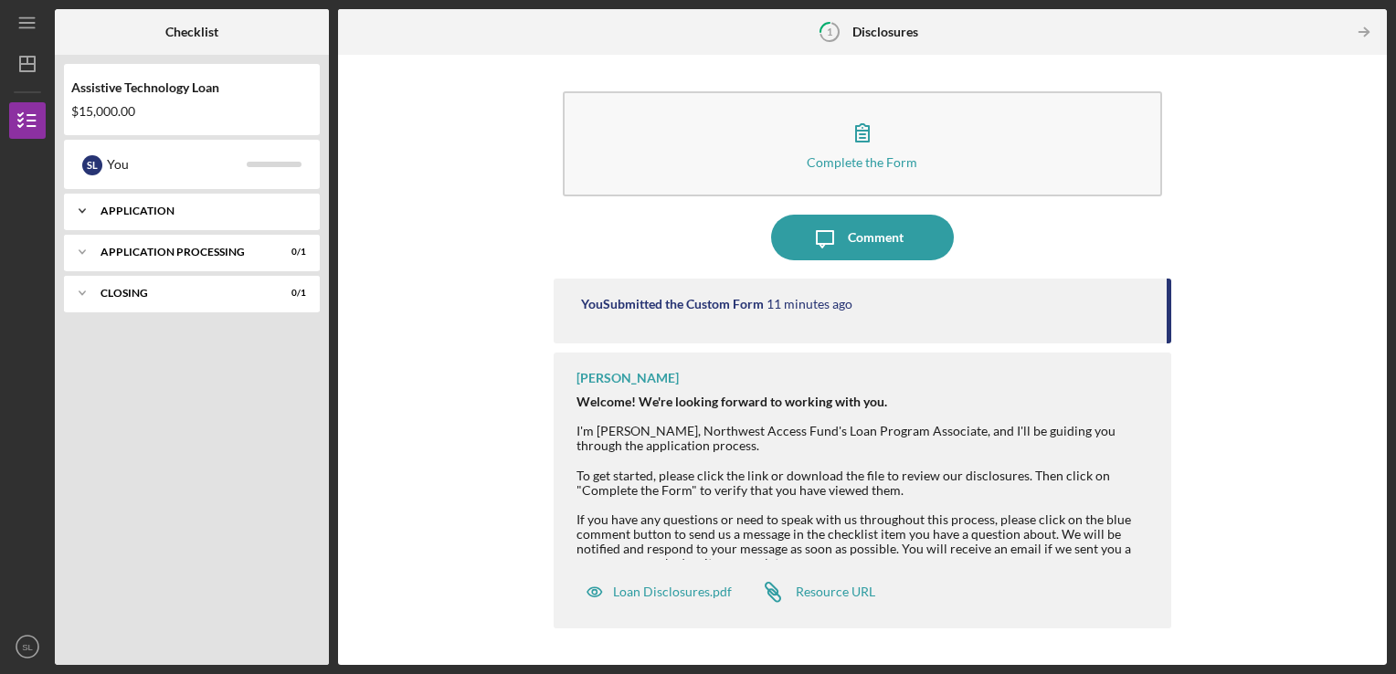
click at [125, 221] on div "Icon/Expander Application 0 / 18" at bounding box center [192, 211] width 256 height 37
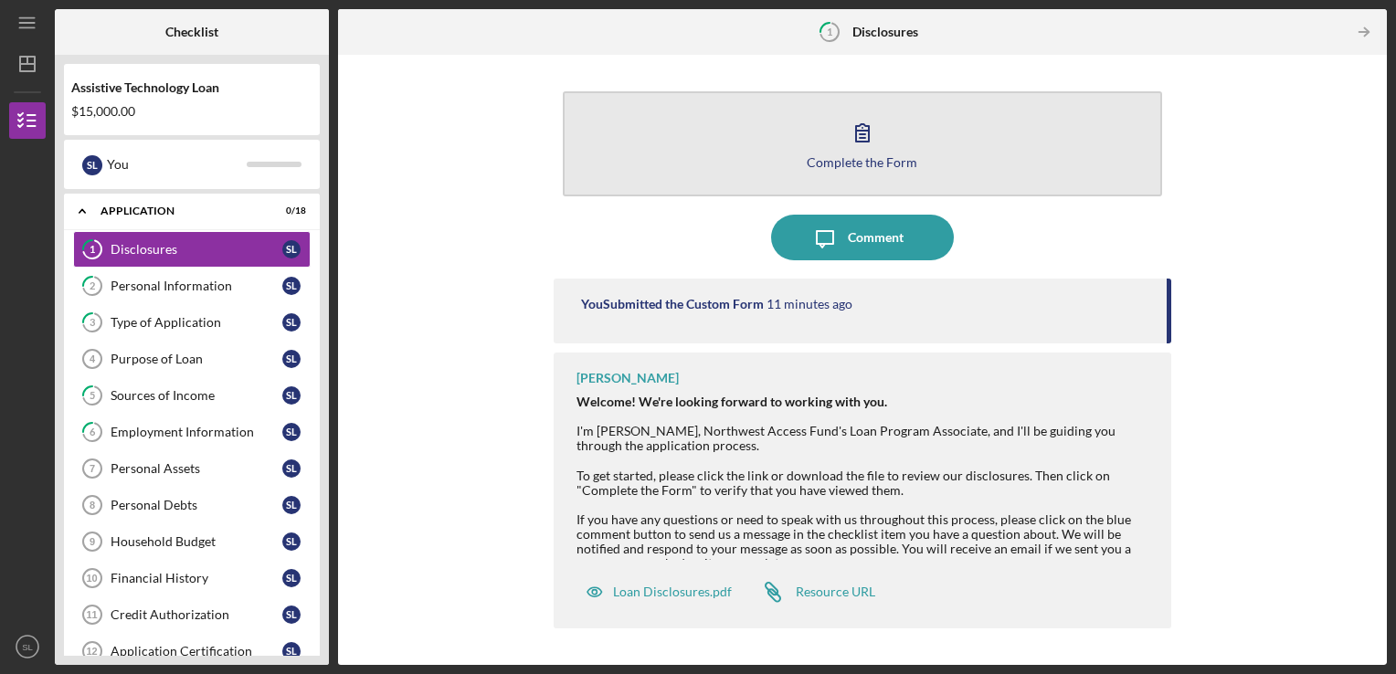
click at [967, 155] on button "Complete the Form Form" at bounding box center [863, 143] width 600 height 105
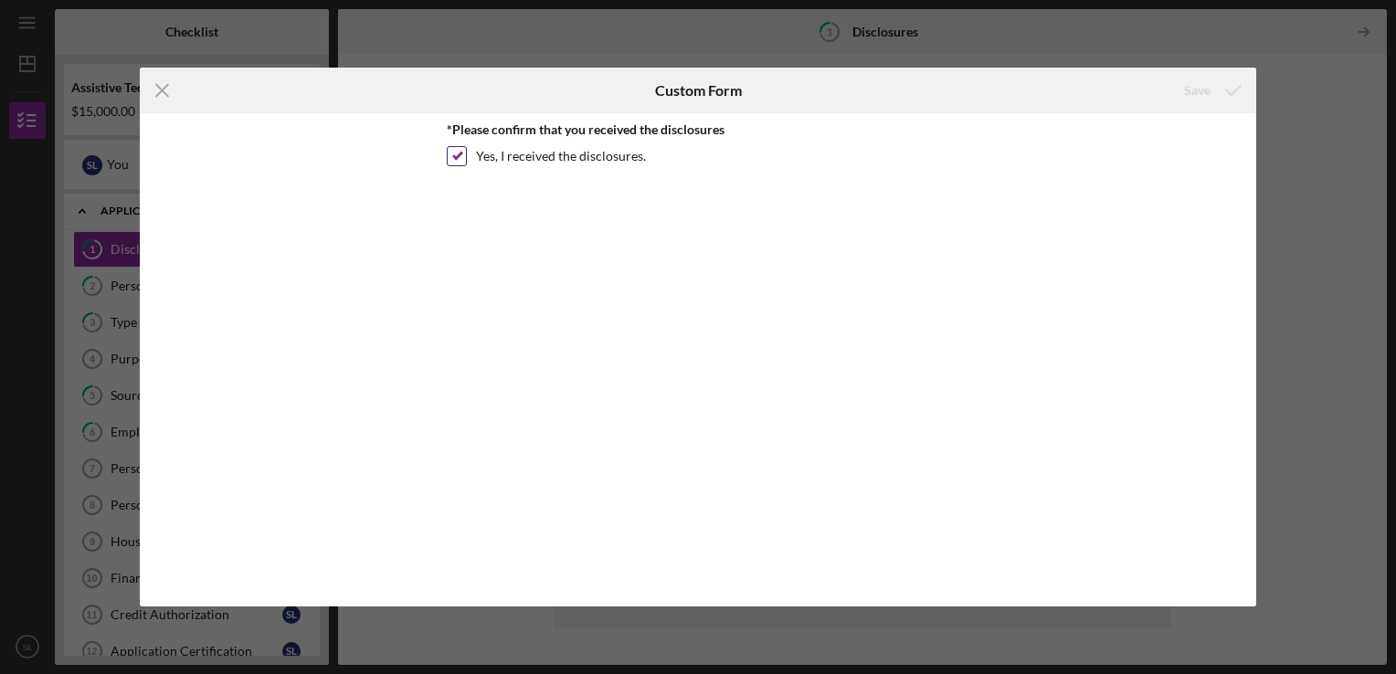
click at [459, 157] on input "Yes, I received the disclosures." at bounding box center [457, 156] width 18 height 18
click at [454, 153] on input "Yes, I received the disclosures." at bounding box center [457, 156] width 18 height 18
checkbox input "true"
click at [157, 88] on icon "Icon/Menu Close" at bounding box center [163, 91] width 46 height 46
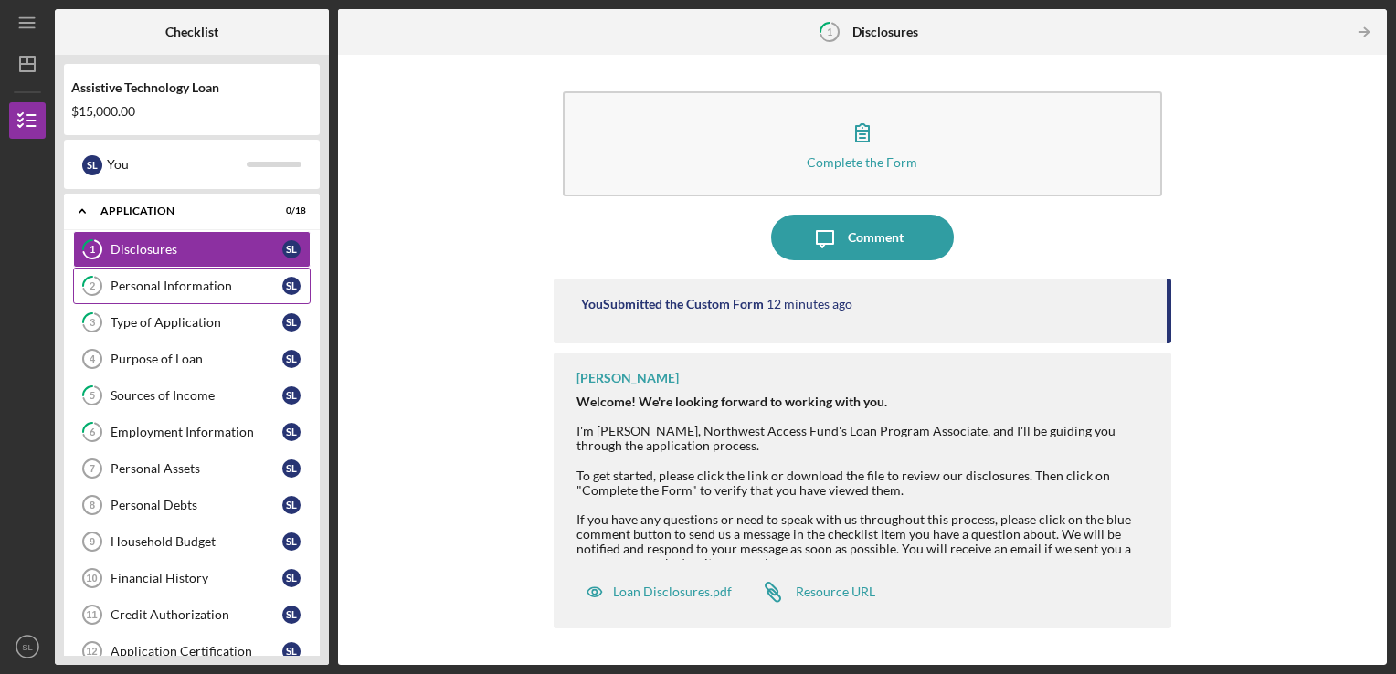
click at [199, 293] on link "2 Personal Information S L" at bounding box center [192, 286] width 238 height 37
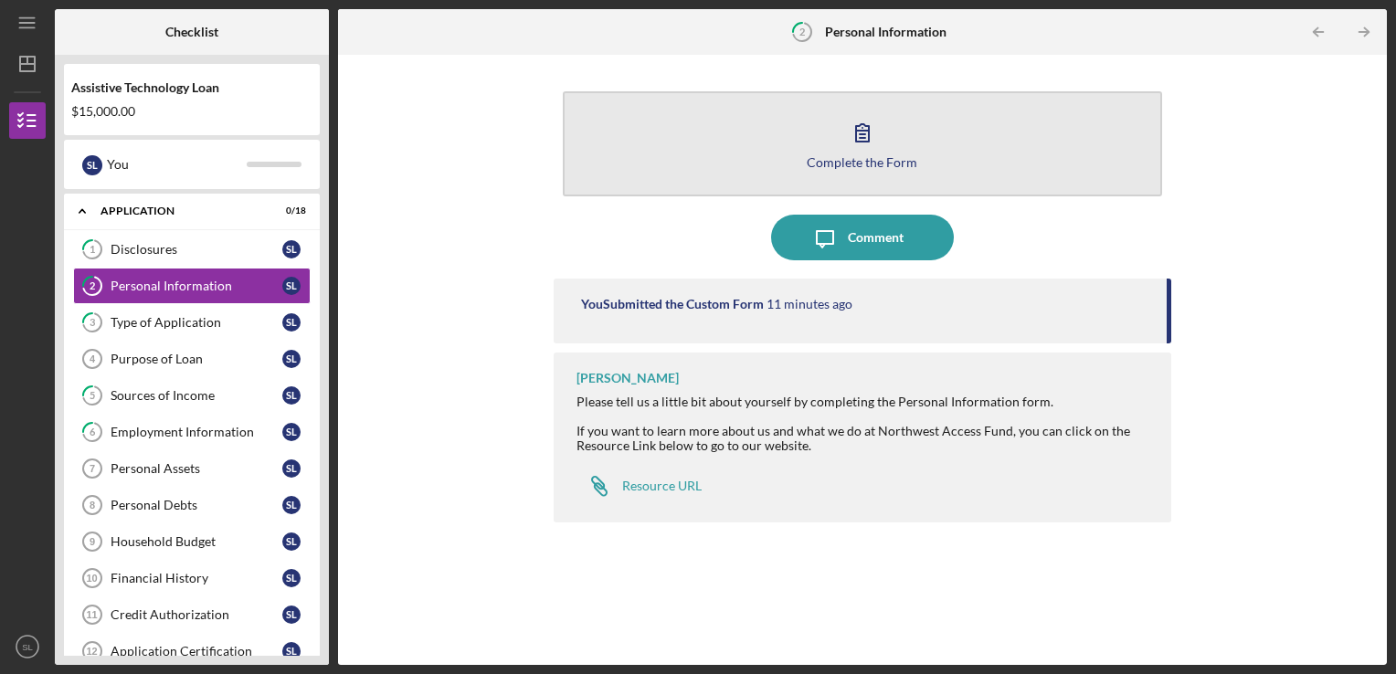
click at [863, 145] on icon "button" at bounding box center [863, 133] width 46 height 46
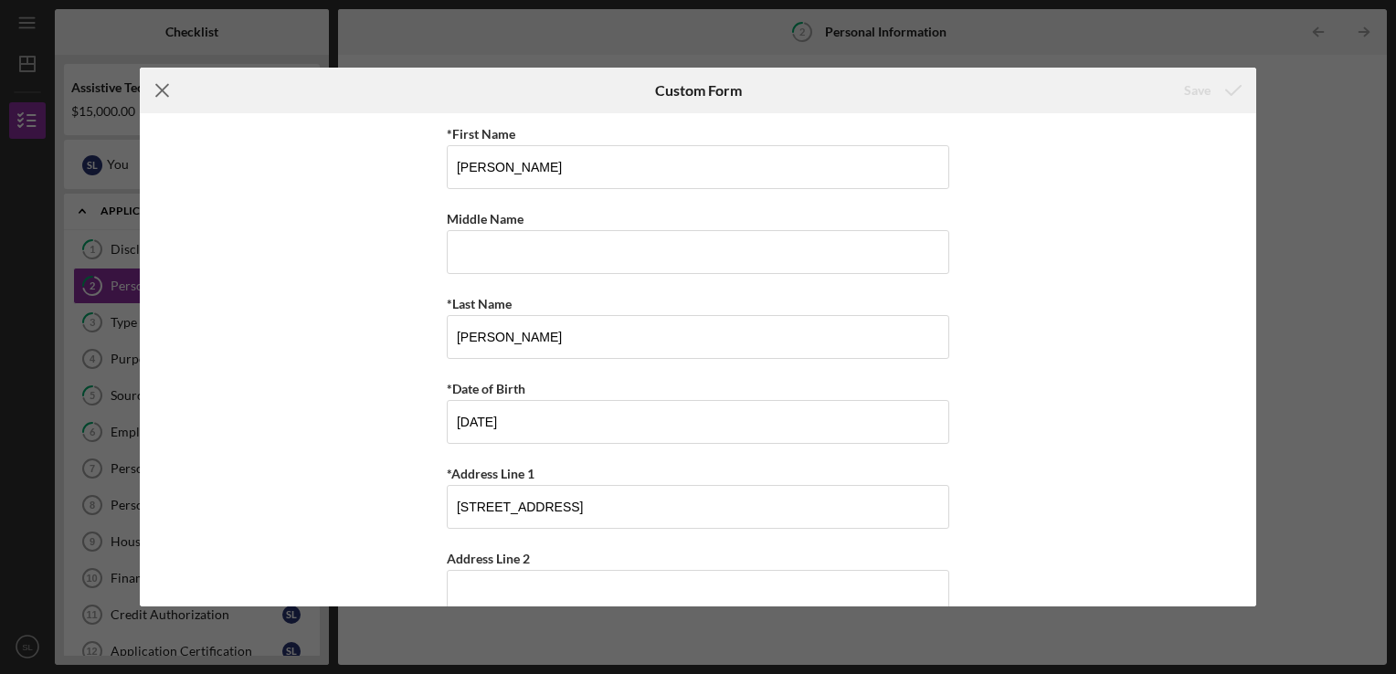
click at [160, 103] on icon "Icon/Menu Close" at bounding box center [163, 91] width 46 height 46
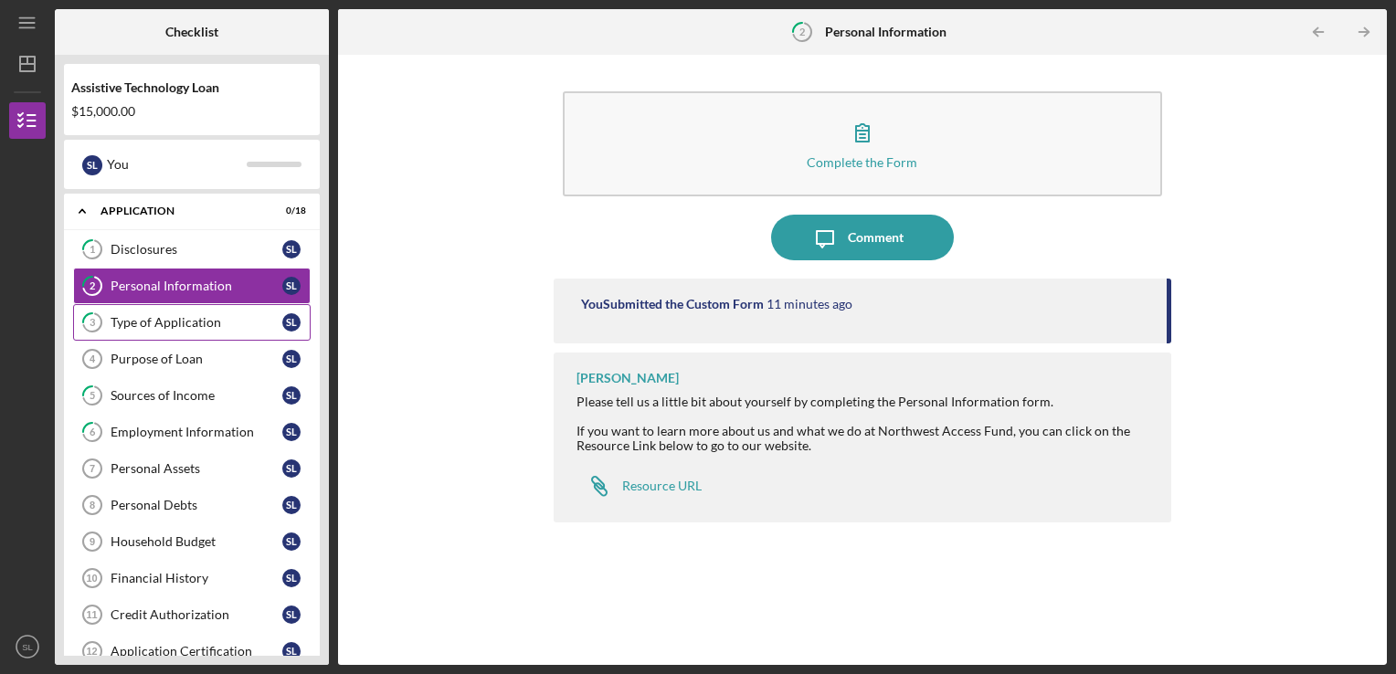
click at [183, 324] on div "Type of Application" at bounding box center [197, 322] width 172 height 15
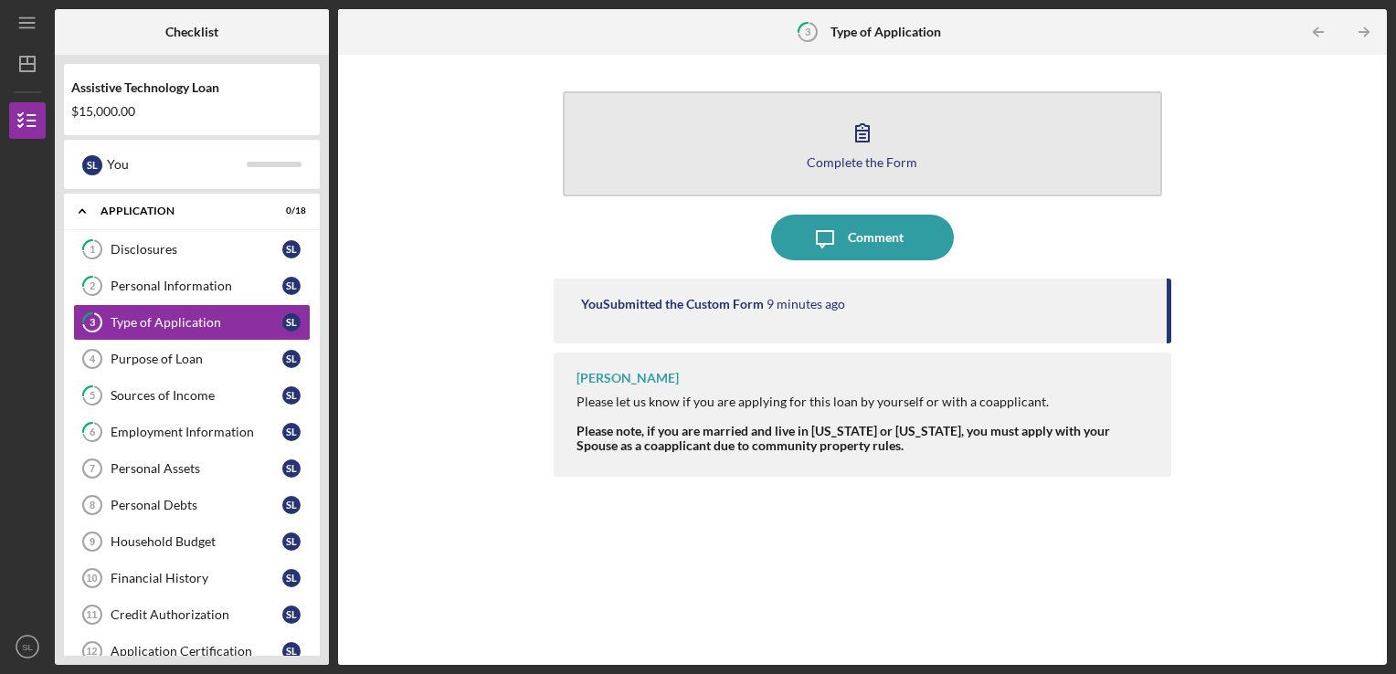
click at [772, 137] on button "Complete the Form Form" at bounding box center [863, 143] width 600 height 105
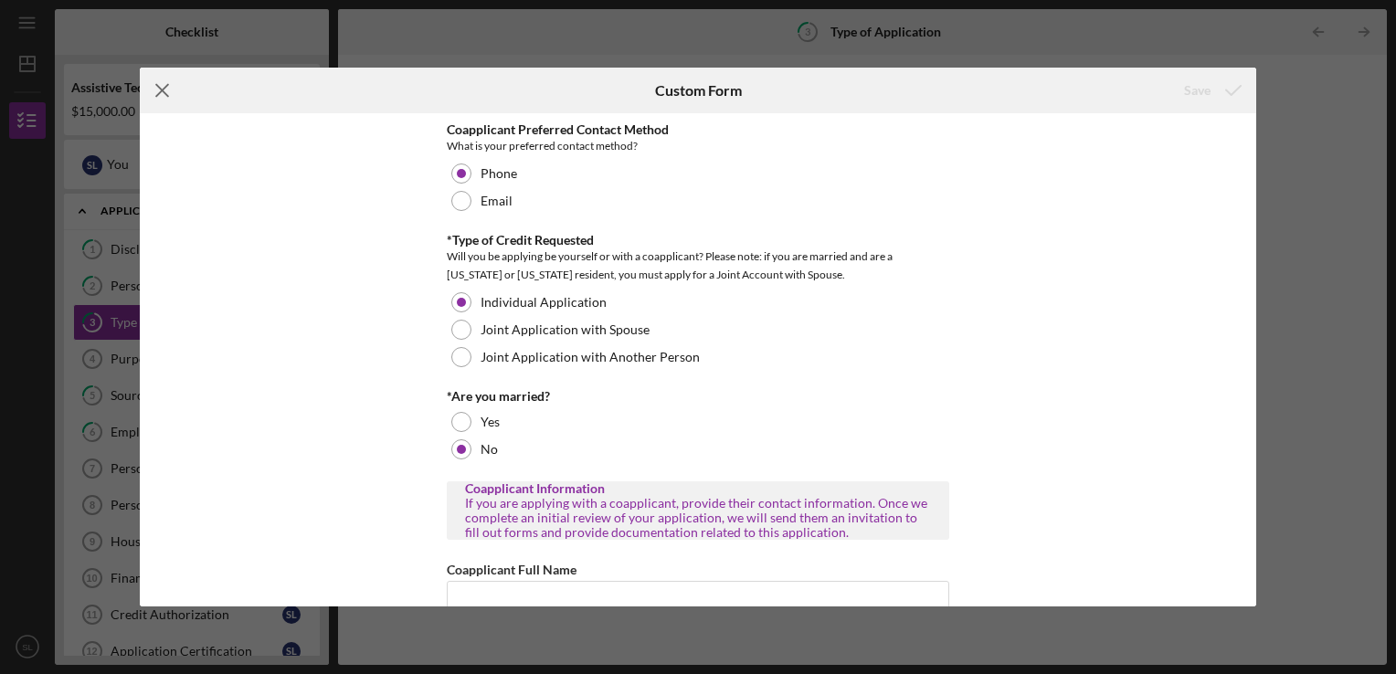
click at [172, 100] on icon "Icon/Menu Close" at bounding box center [163, 91] width 46 height 46
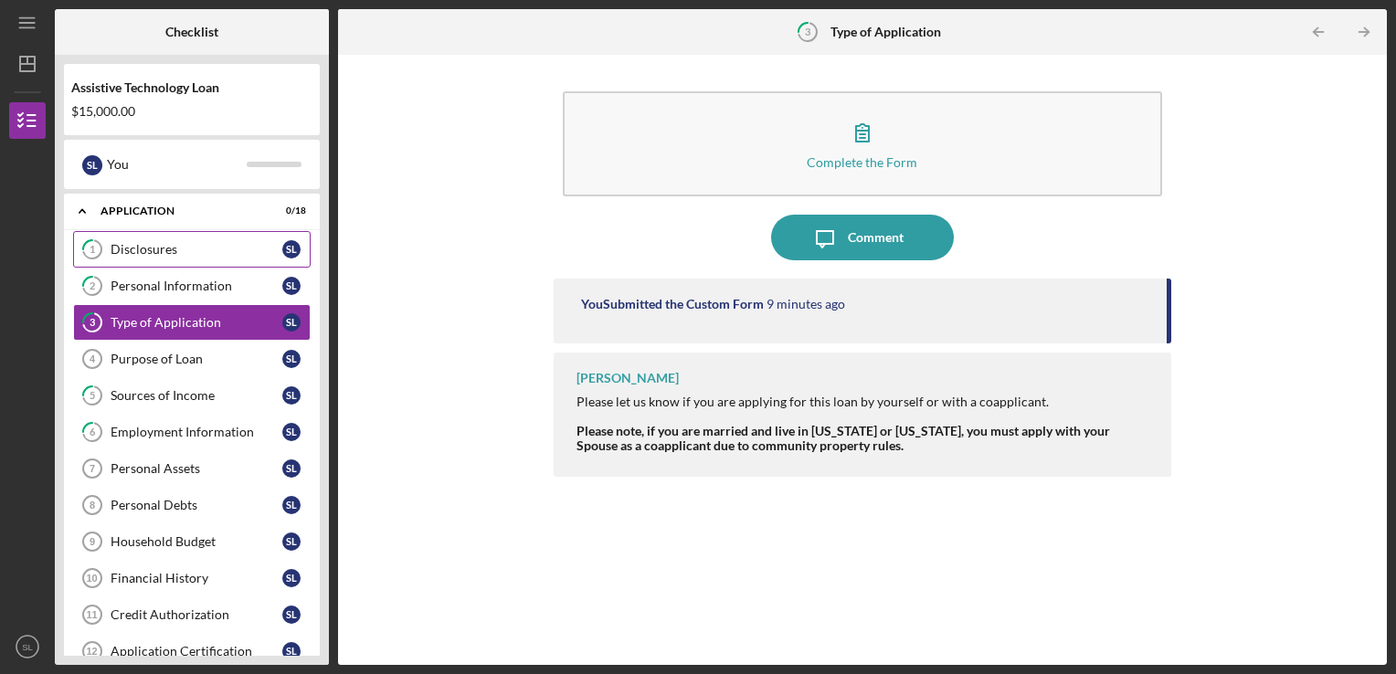
click at [143, 251] on div "Disclosures" at bounding box center [197, 249] width 172 height 15
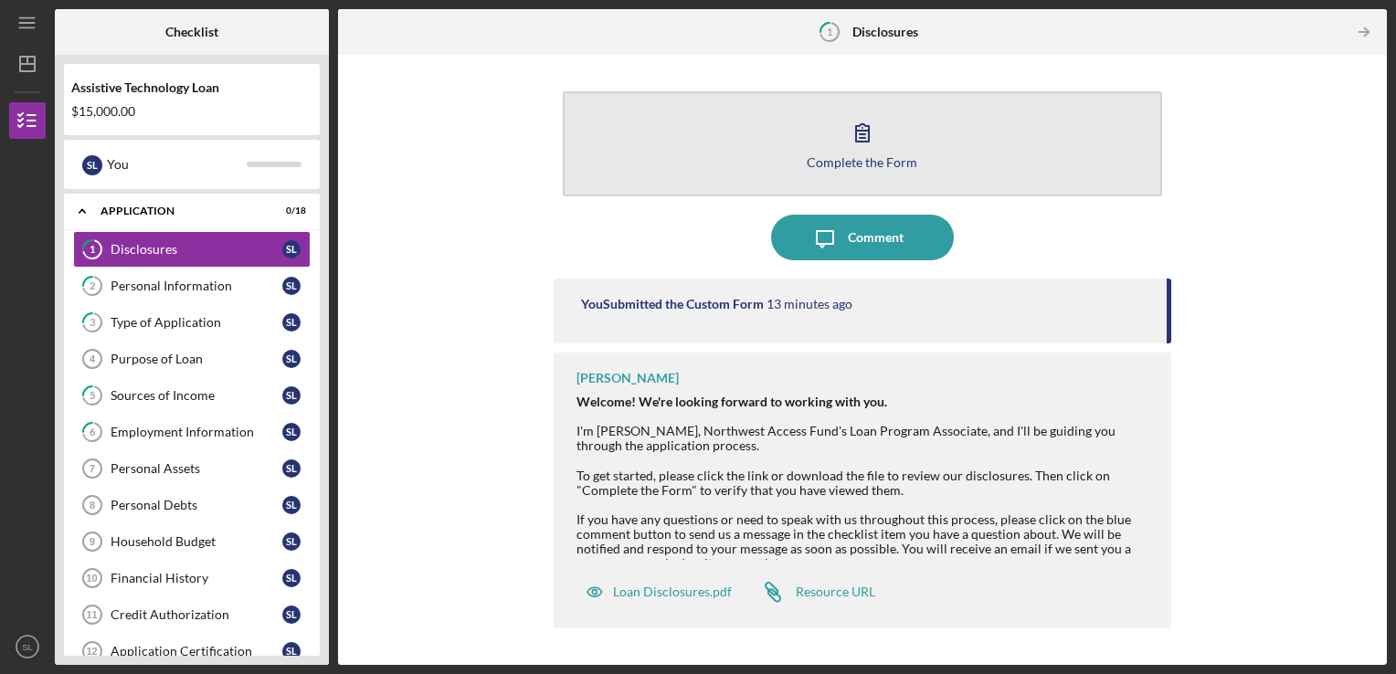
click at [883, 144] on icon "button" at bounding box center [863, 133] width 46 height 46
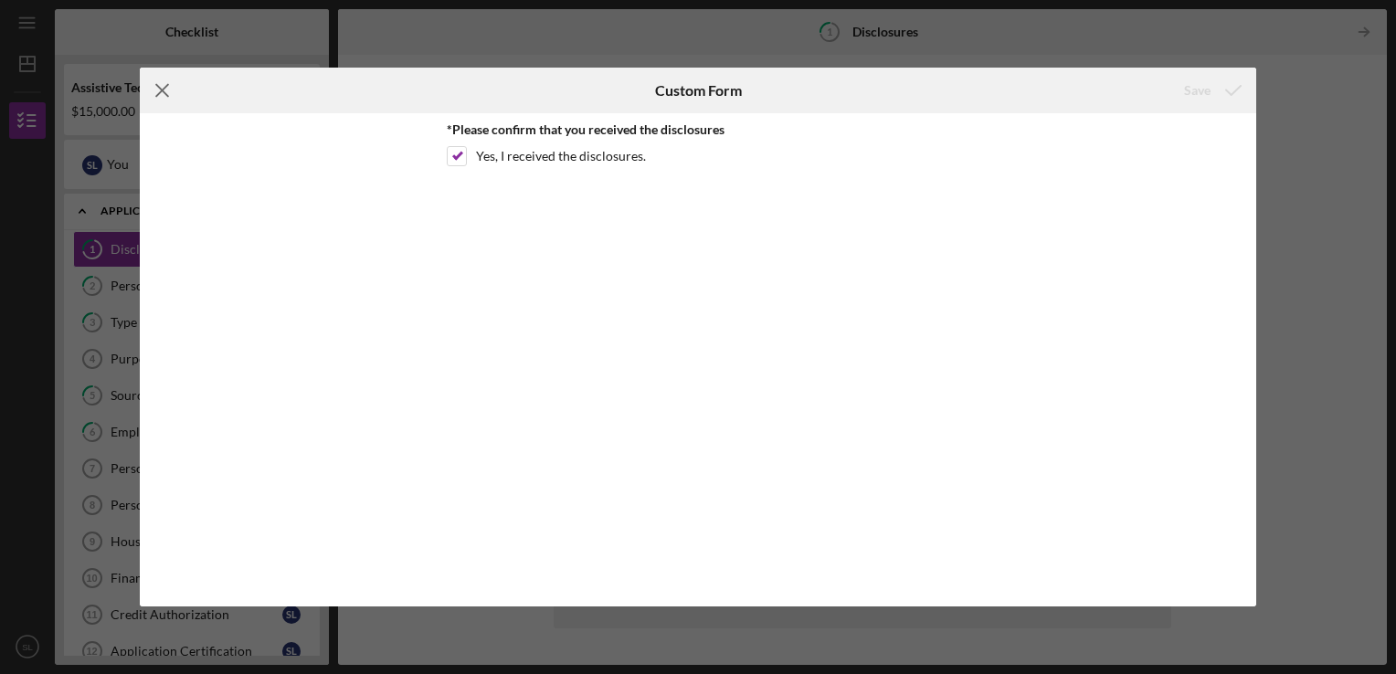
click at [165, 97] on icon "Icon/Menu Close" at bounding box center [163, 91] width 46 height 46
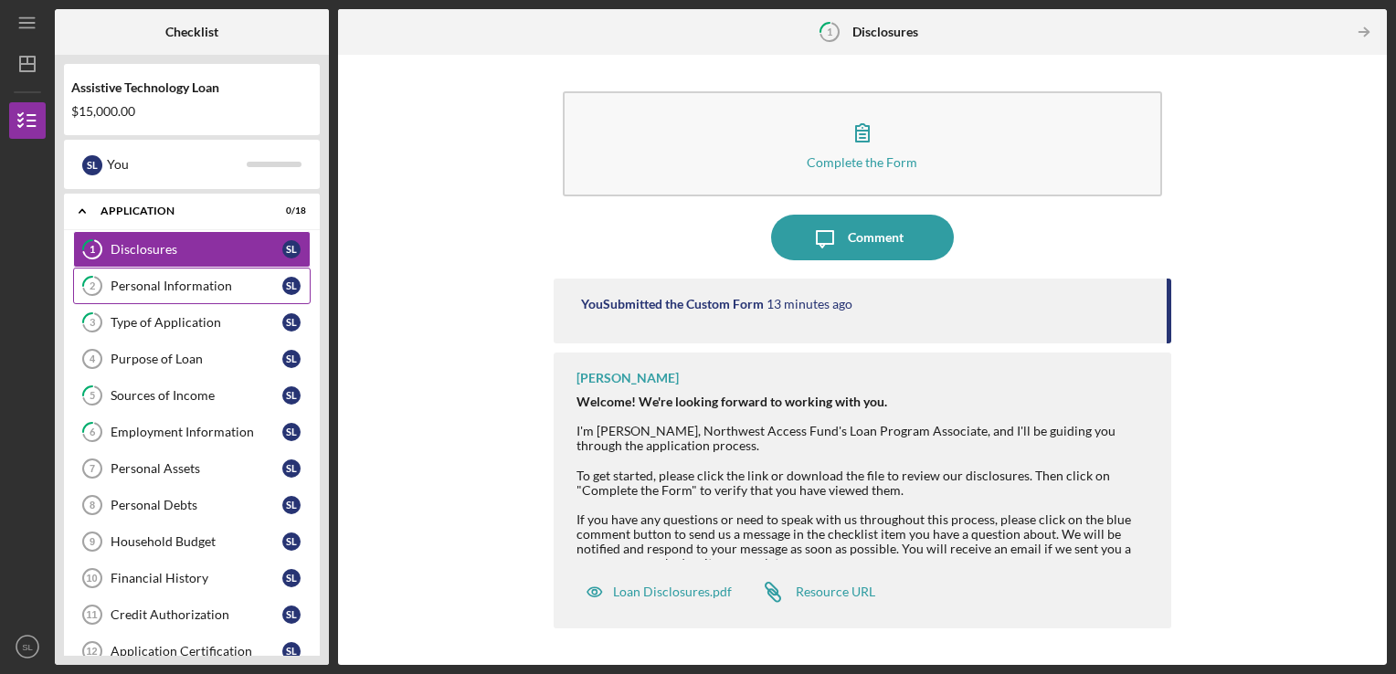
click at [198, 287] on div "Personal Information" at bounding box center [197, 286] width 172 height 15
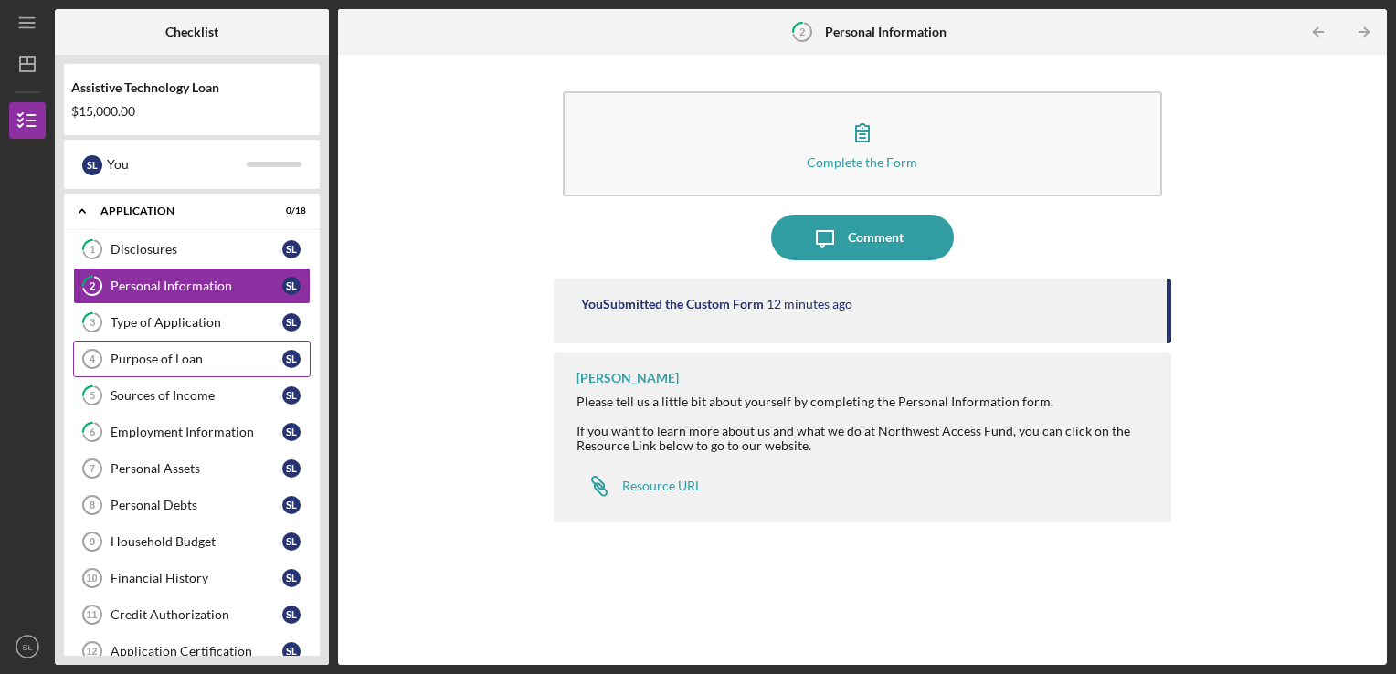
click at [146, 352] on div "Purpose of Loan" at bounding box center [197, 359] width 172 height 15
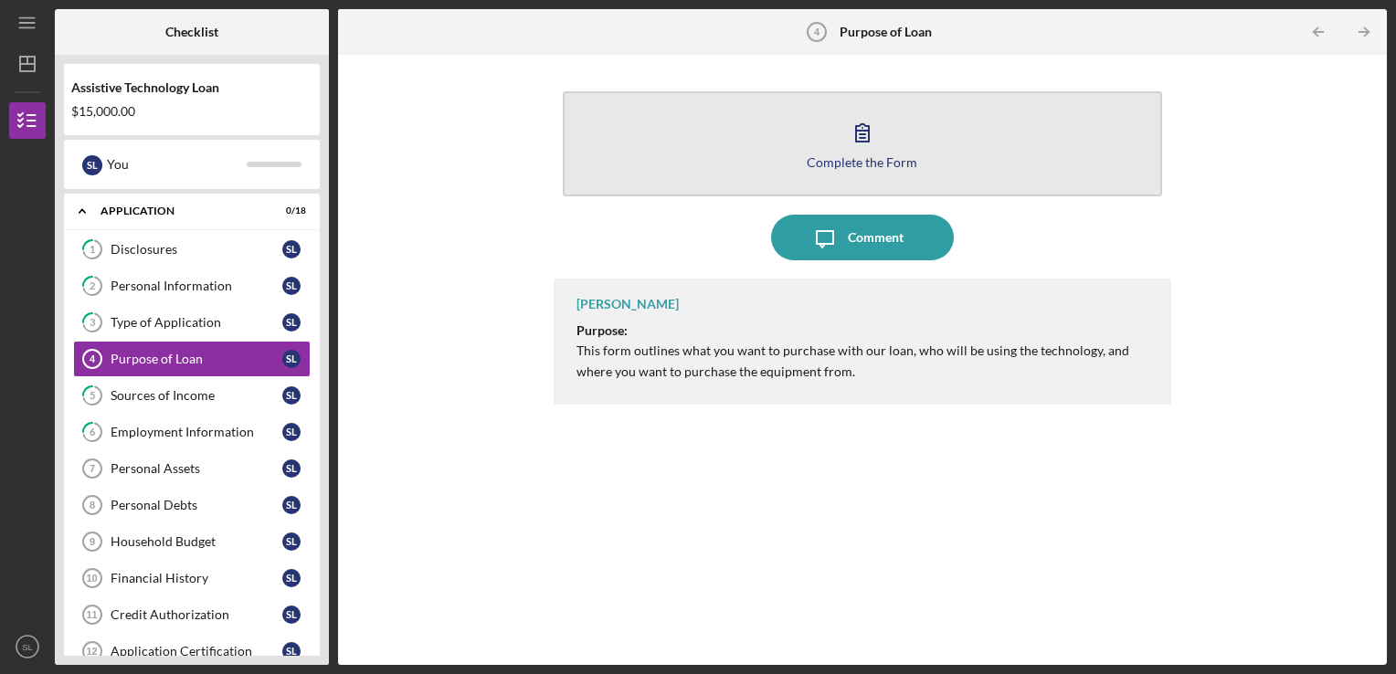
click at [844, 124] on icon "button" at bounding box center [863, 133] width 46 height 46
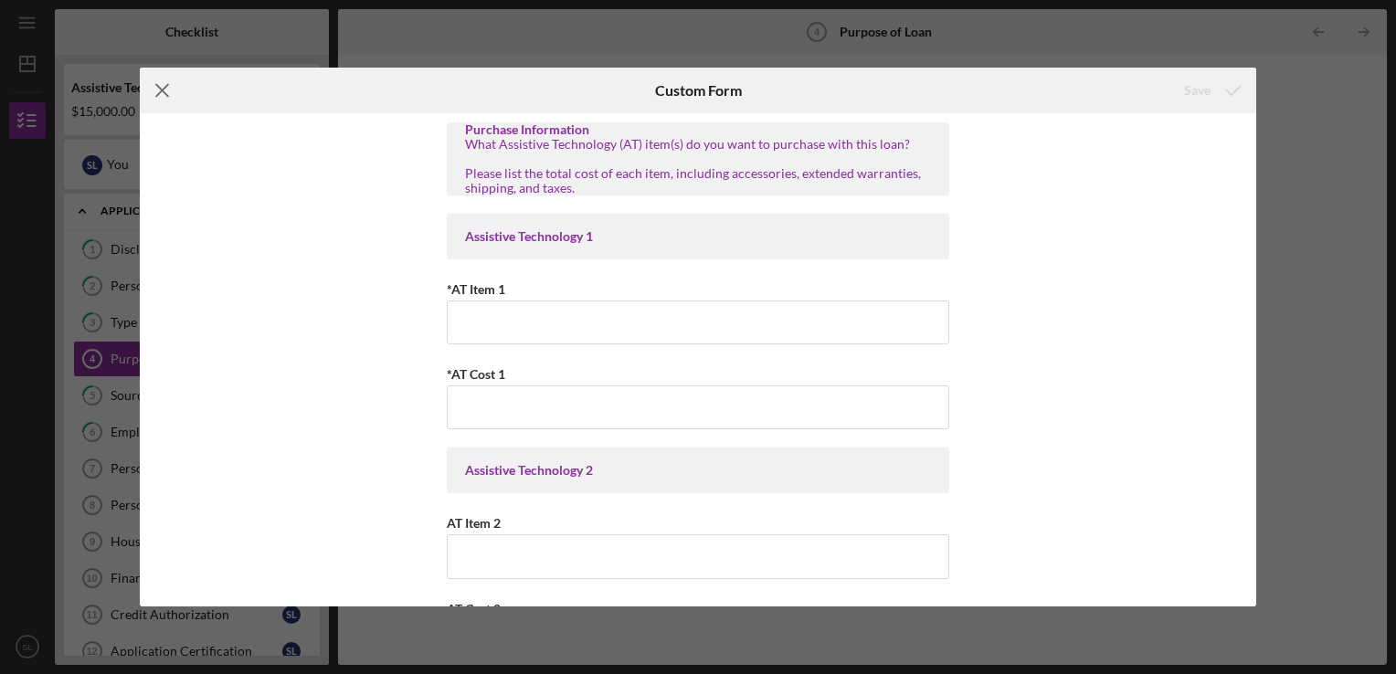
click at [165, 87] on icon "Icon/Menu Close" at bounding box center [163, 91] width 46 height 46
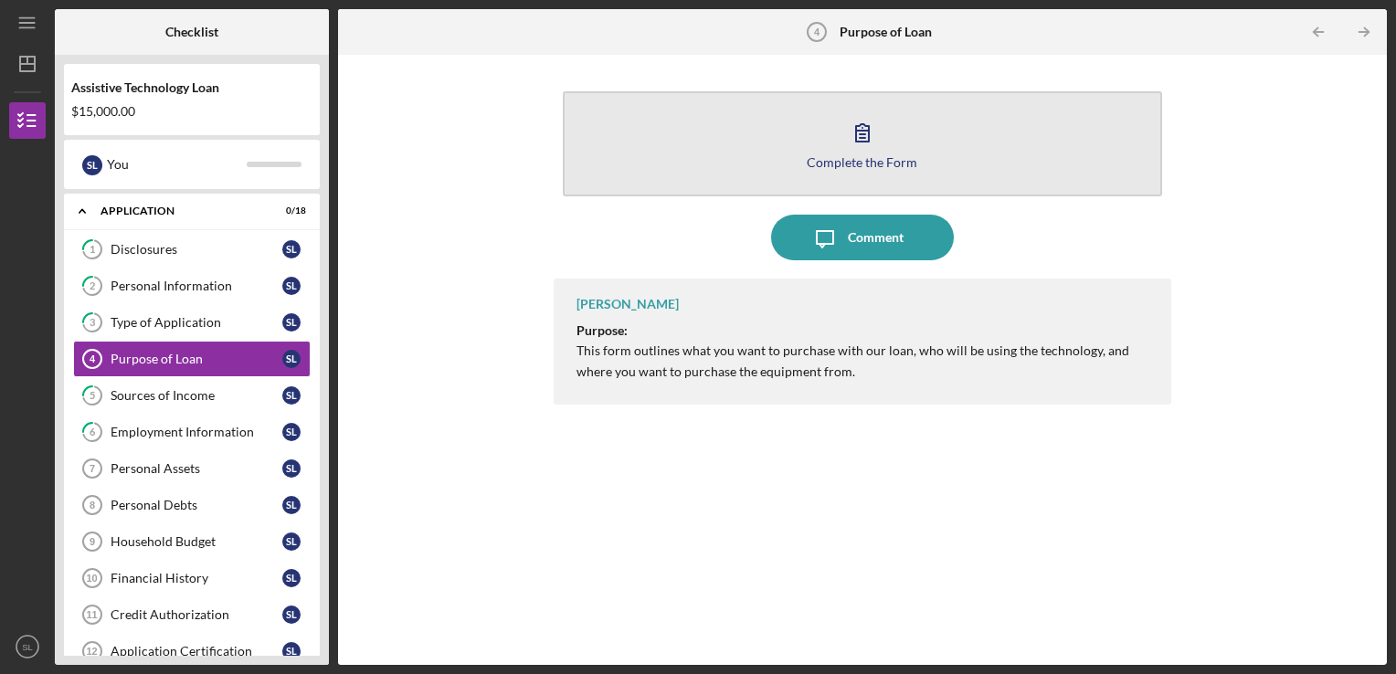
click at [870, 163] on div "Complete the Form" at bounding box center [862, 162] width 111 height 14
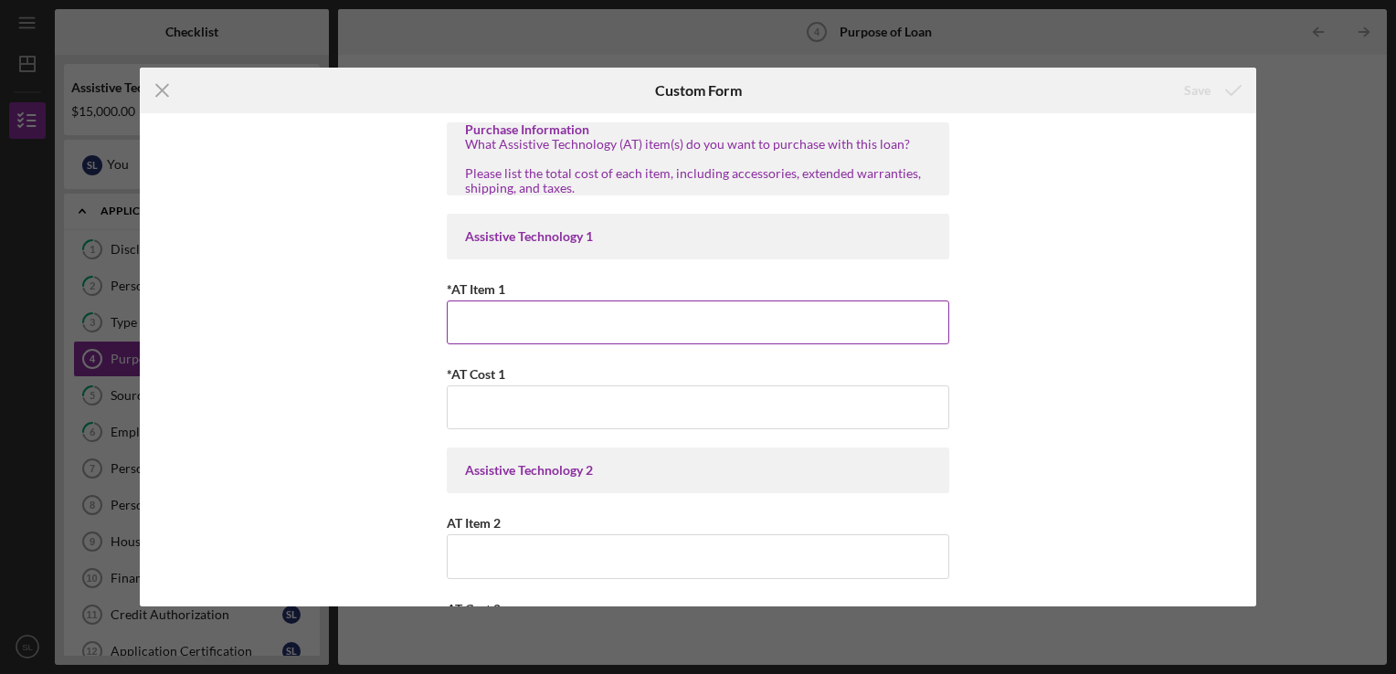
click at [509, 317] on input "*AT Item 1" at bounding box center [698, 323] width 503 height 44
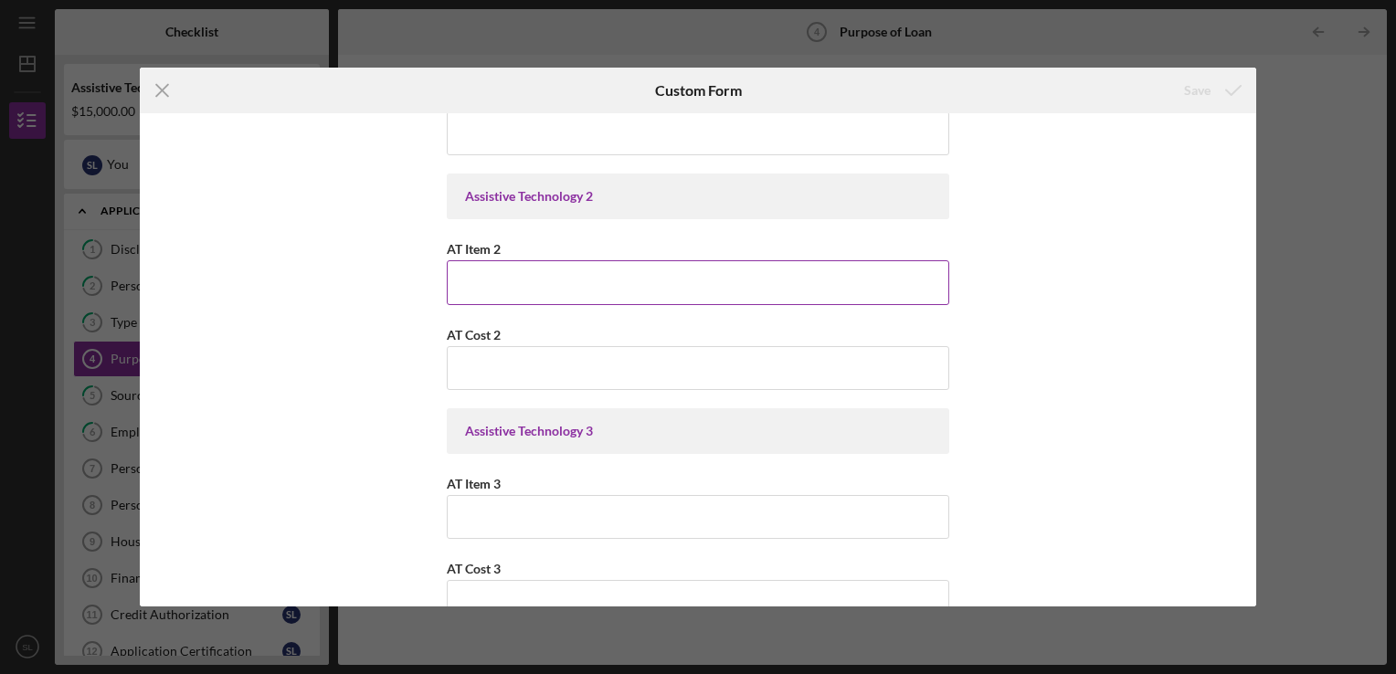
click at [494, 292] on input "AT Item 2" at bounding box center [698, 282] width 503 height 44
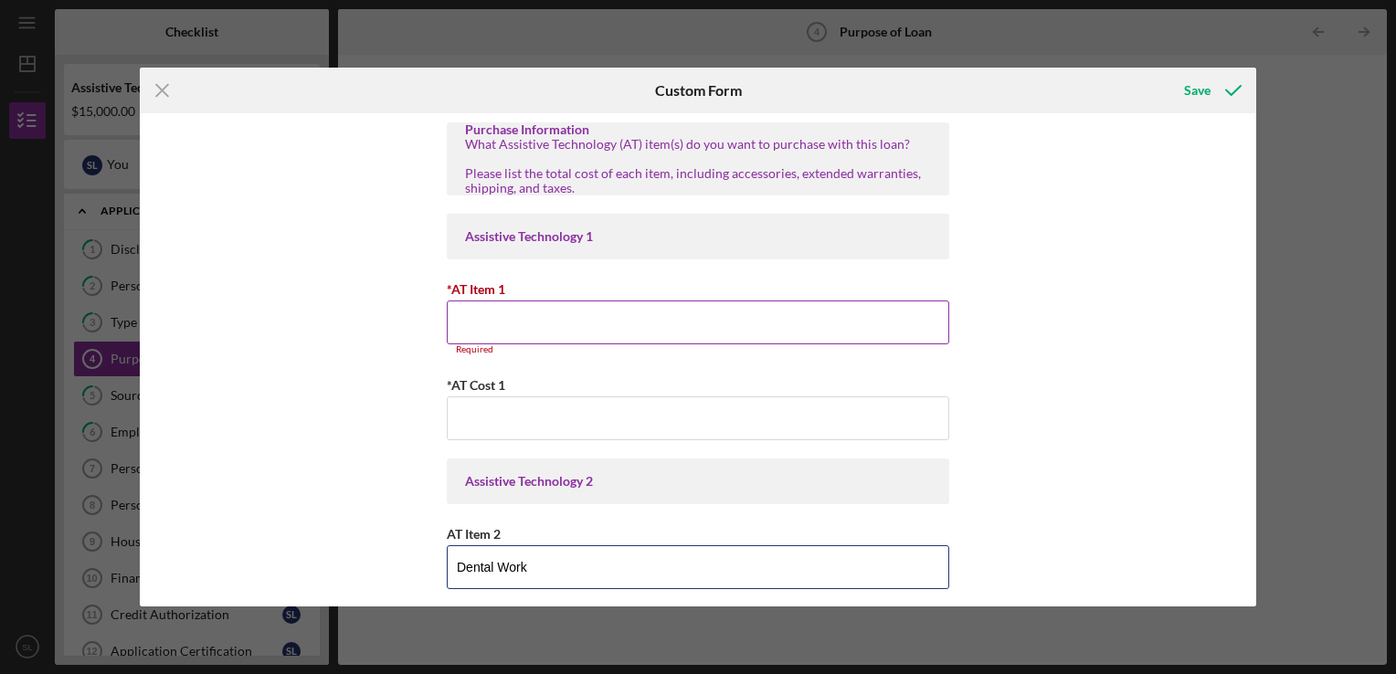
type input "Dental Work"
click at [513, 323] on input "*AT Item 1" at bounding box center [698, 323] width 503 height 44
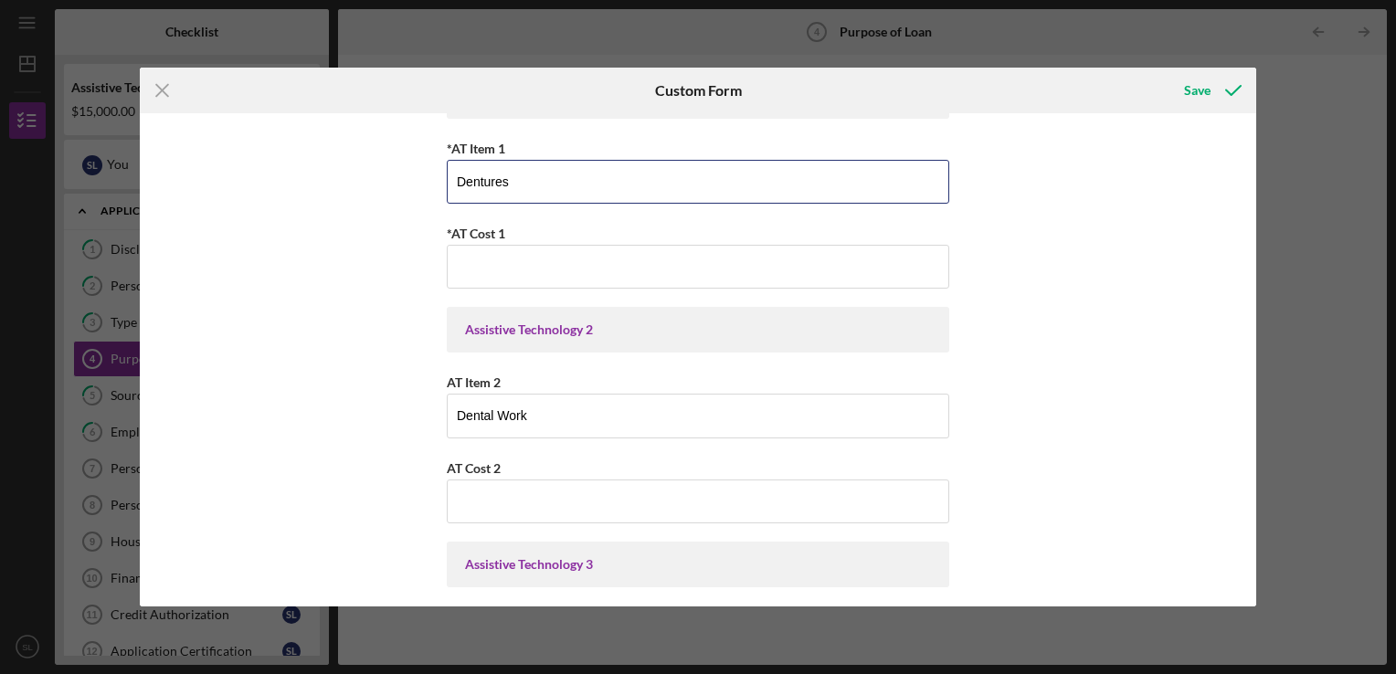
scroll to position [274, 0]
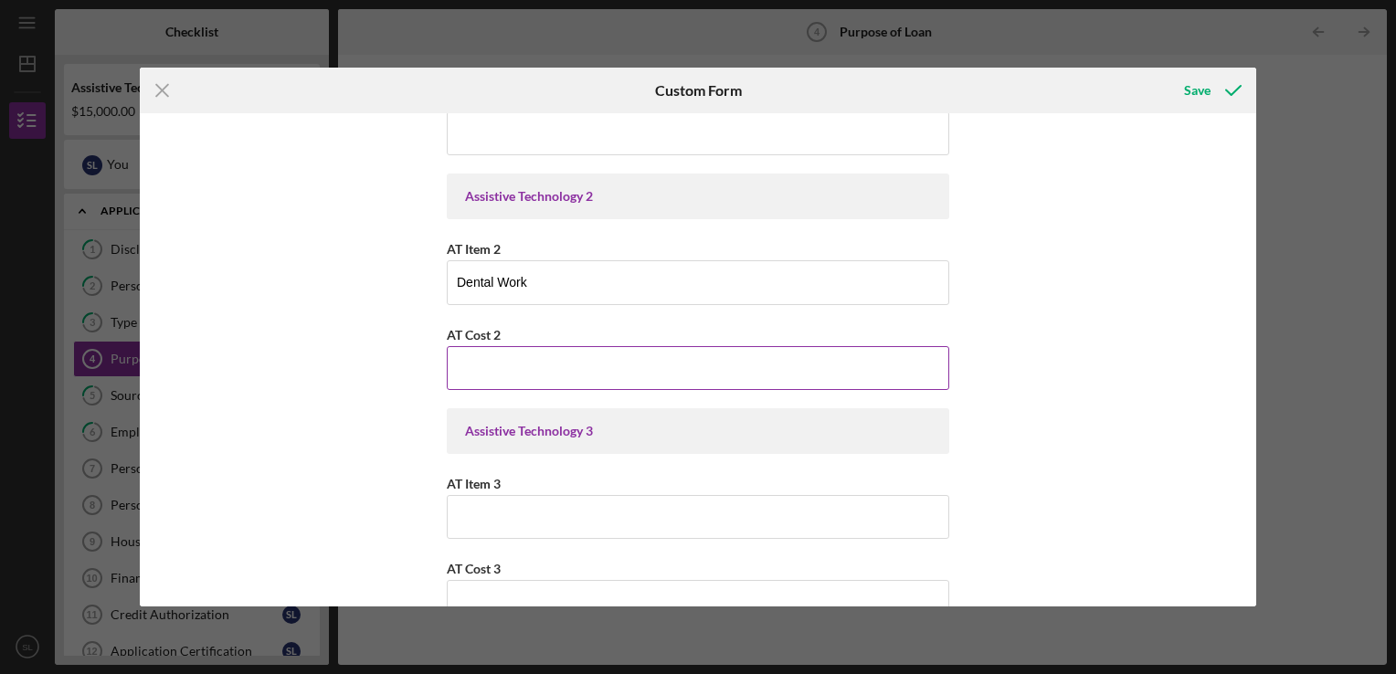
type input "Dentures"
click at [457, 361] on input "AT Cost 2" at bounding box center [698, 368] width 503 height 44
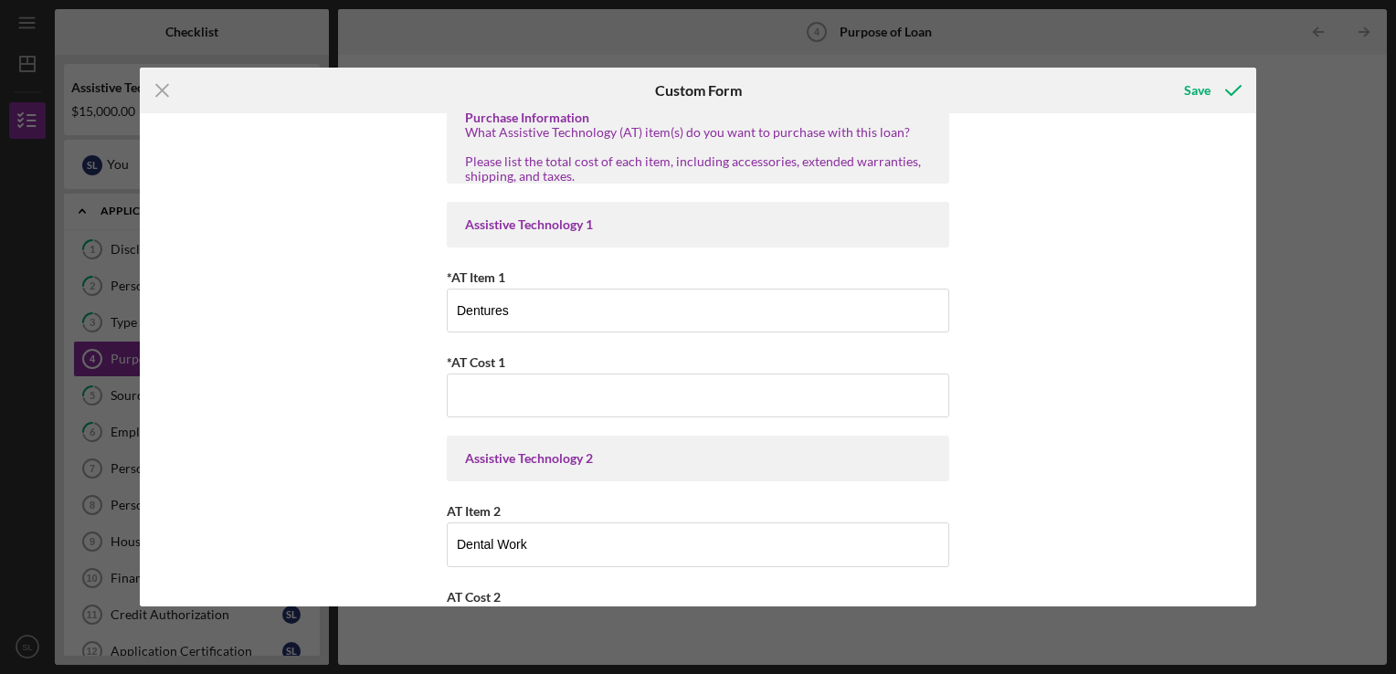
scroll to position [0, 0]
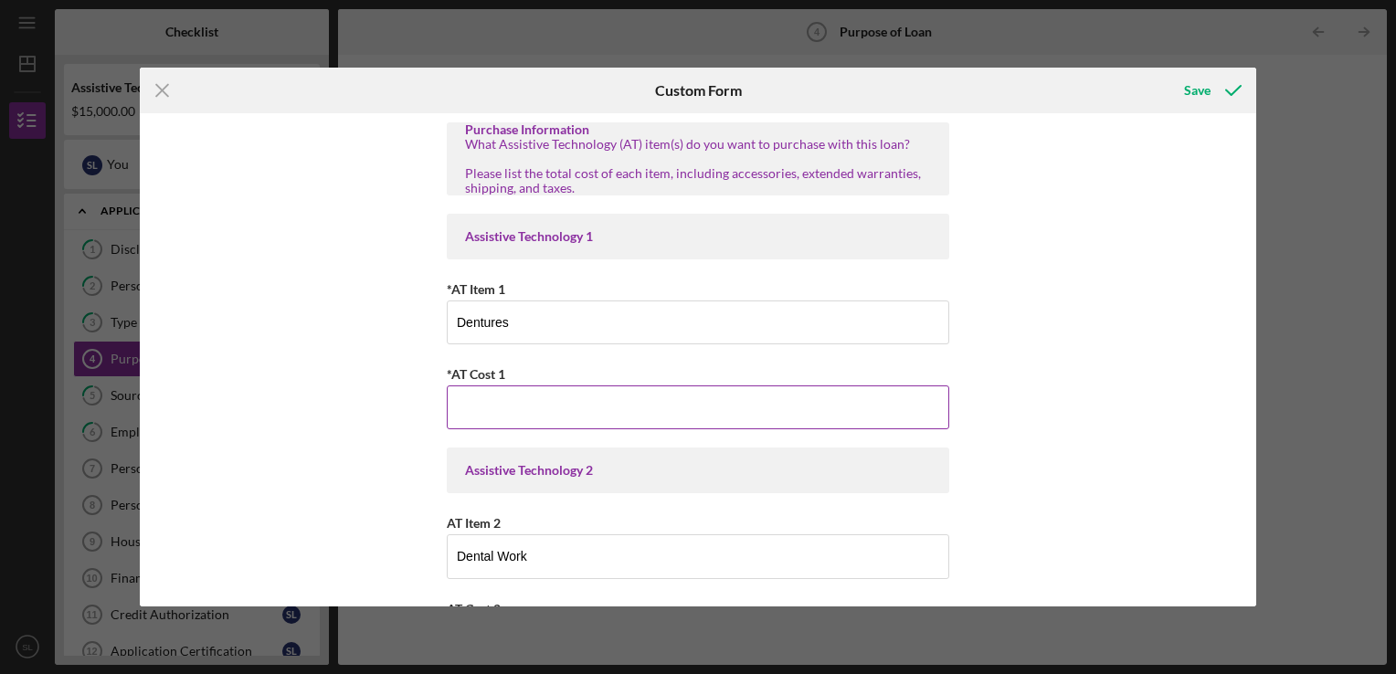
type input "$4,500"
click at [531, 416] on input "*AT Cost 1" at bounding box center [698, 408] width 503 height 44
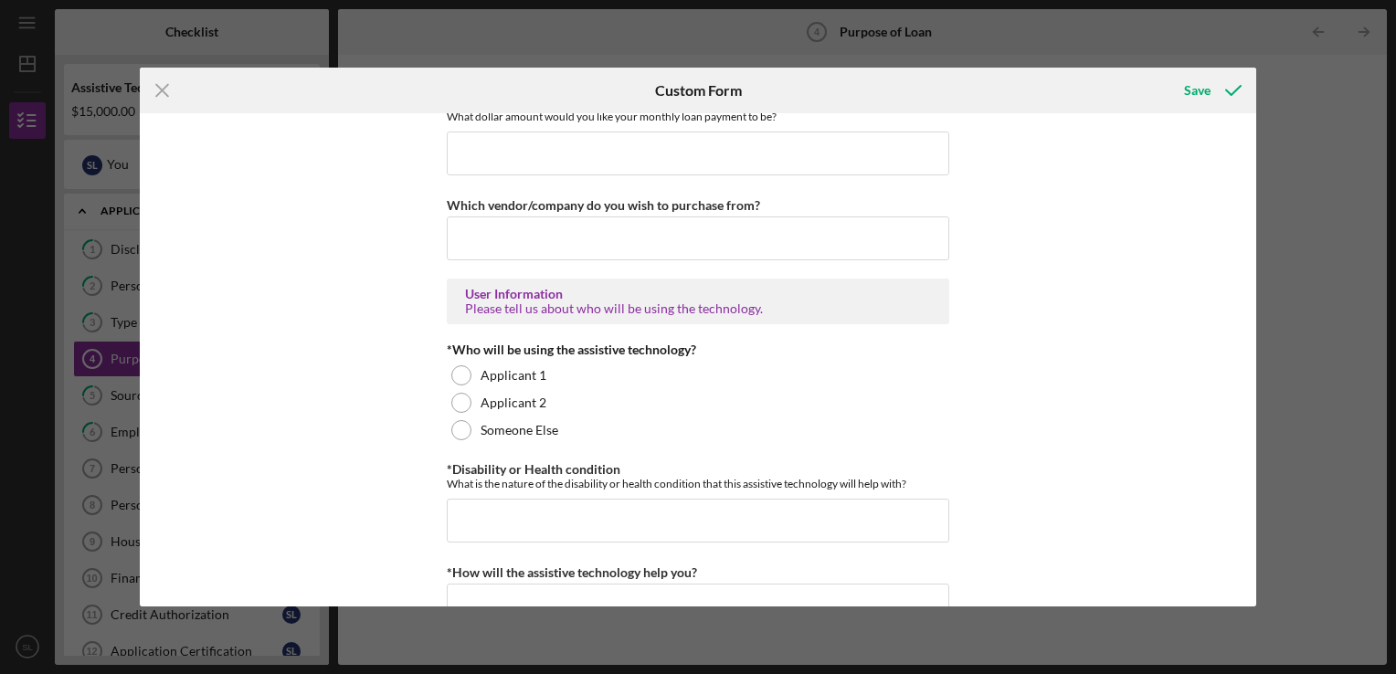
scroll to position [1371, 0]
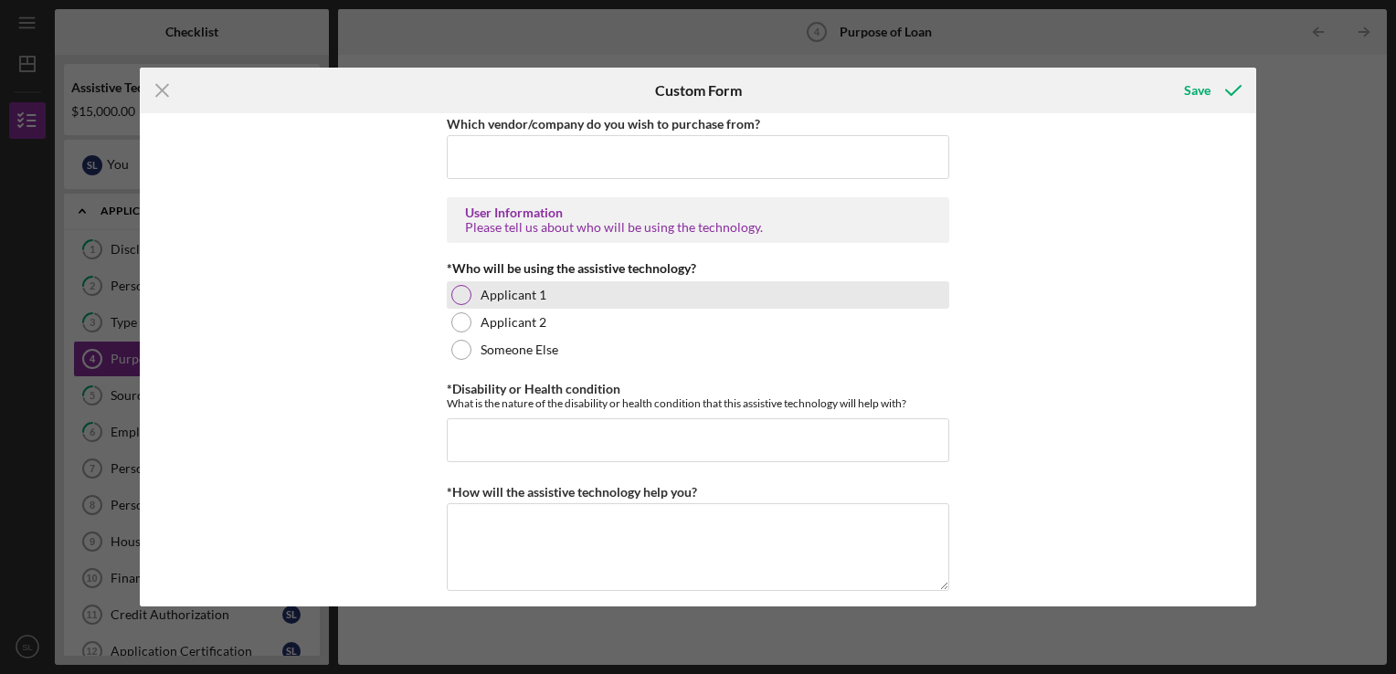
click at [460, 285] on div at bounding box center [461, 295] width 20 height 20
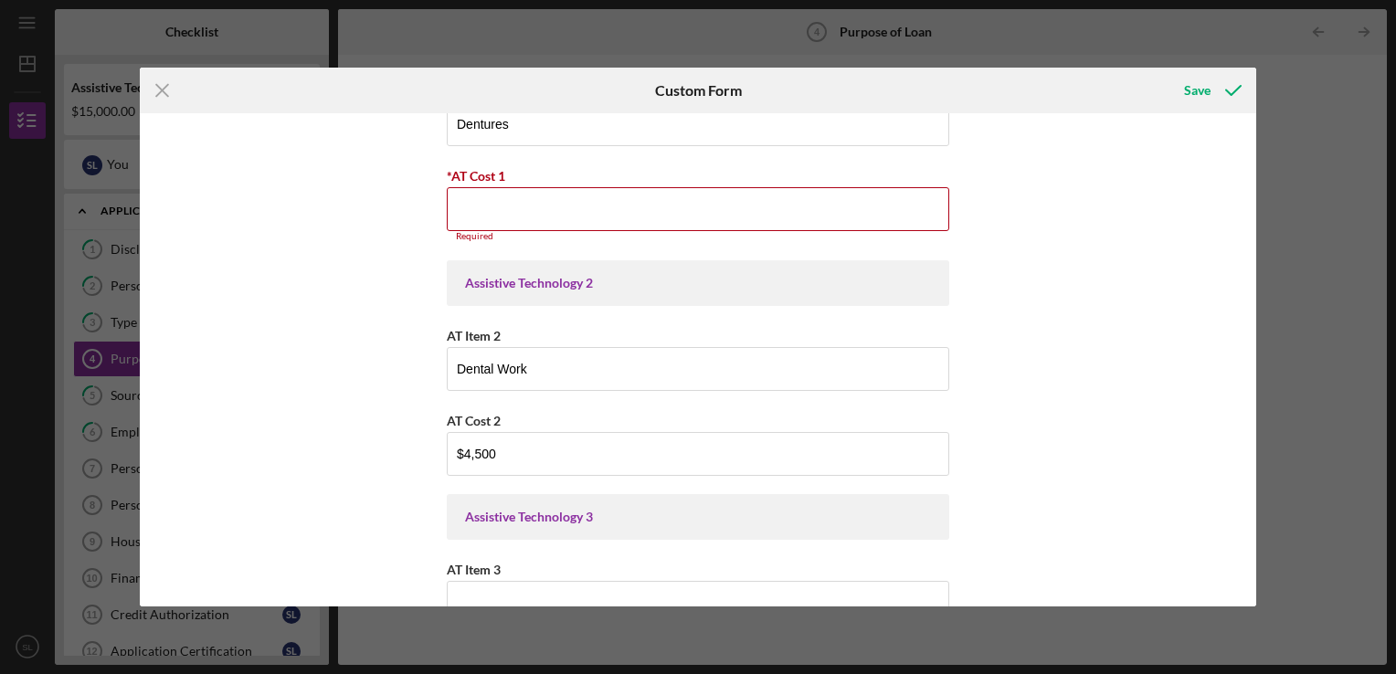
scroll to position [274, 0]
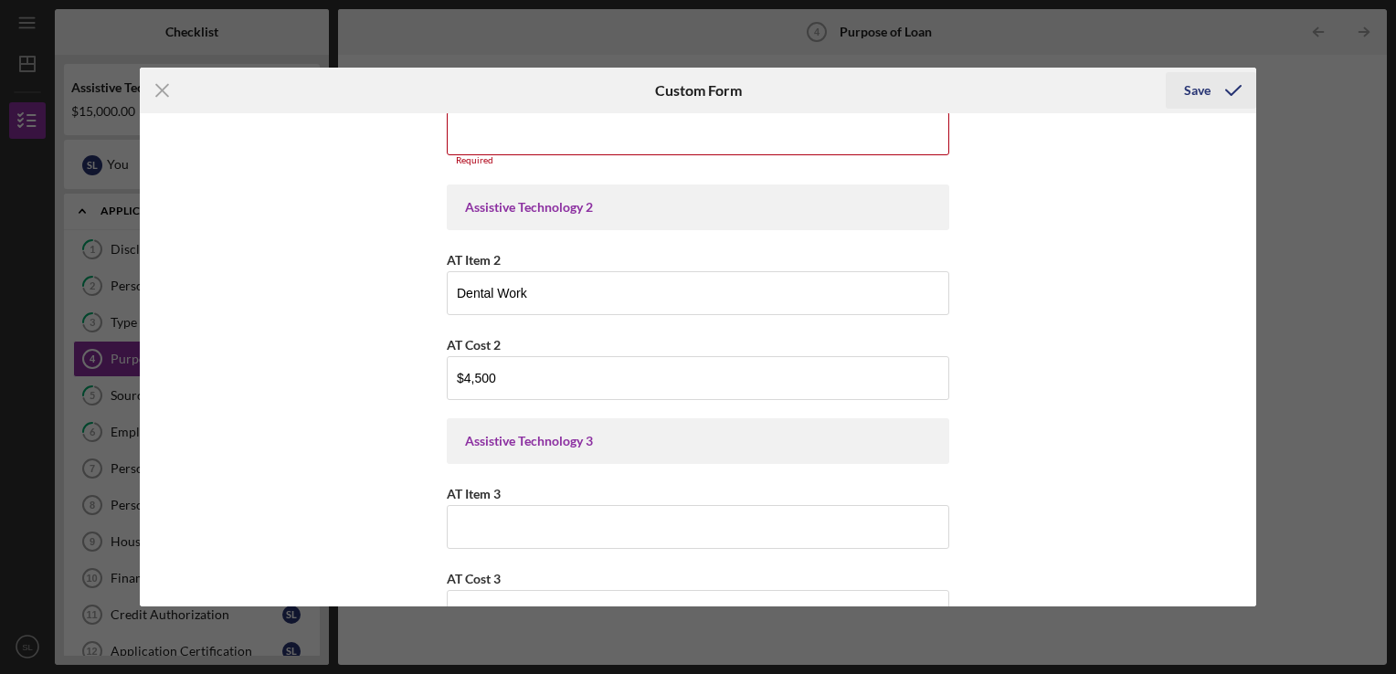
click at [1213, 93] on icon "submit" at bounding box center [1234, 91] width 46 height 46
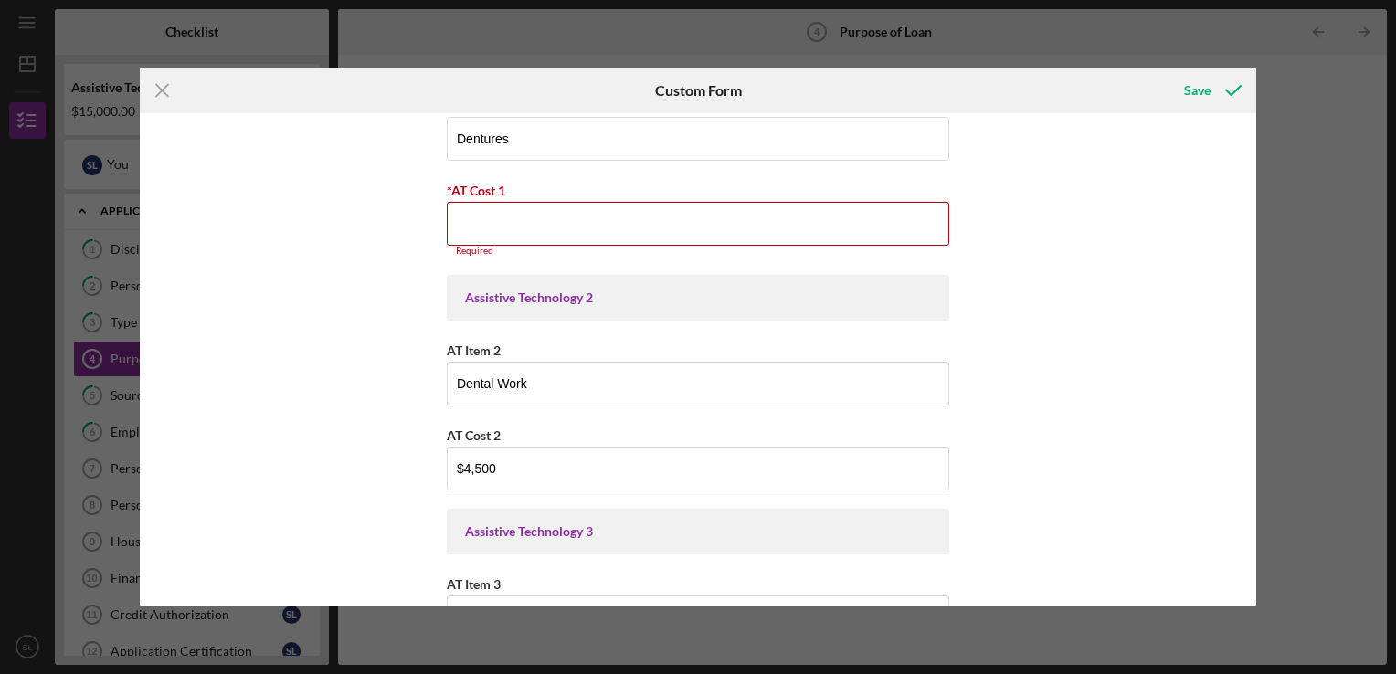
scroll to position [0, 0]
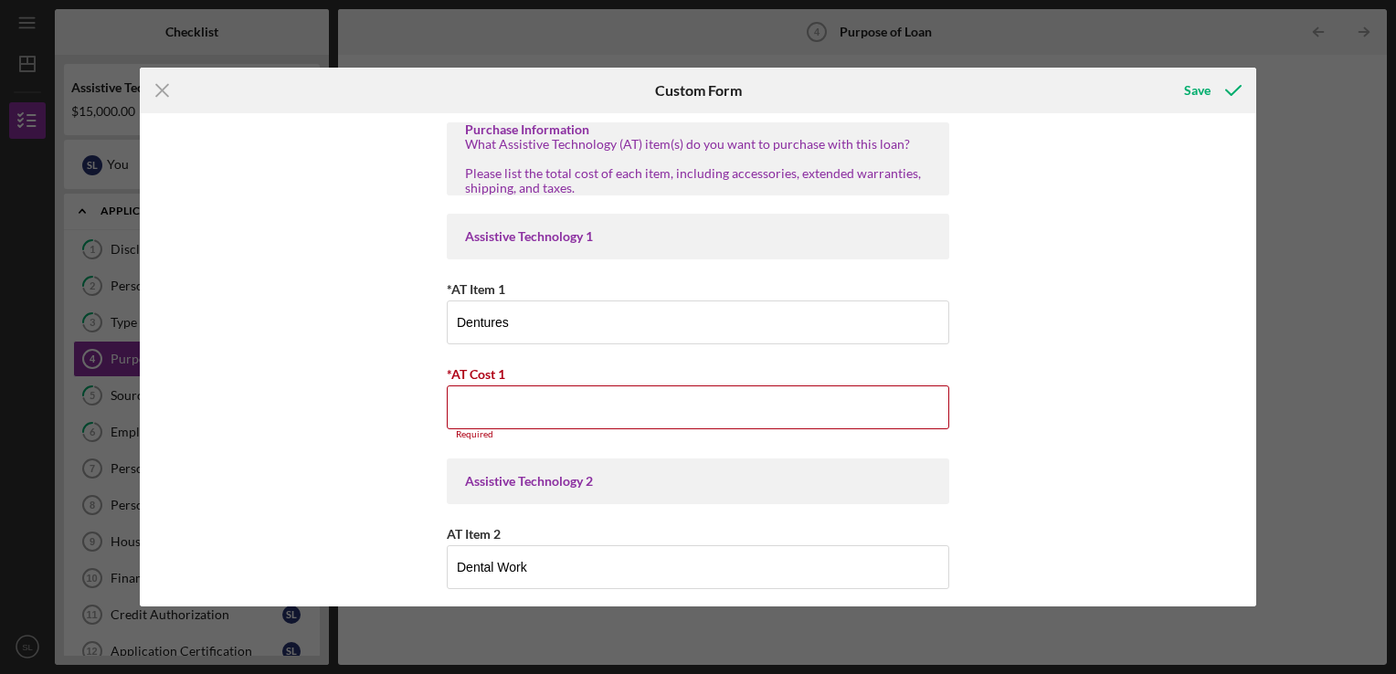
click at [165, 98] on icon "Icon/Menu Close" at bounding box center [163, 91] width 46 height 46
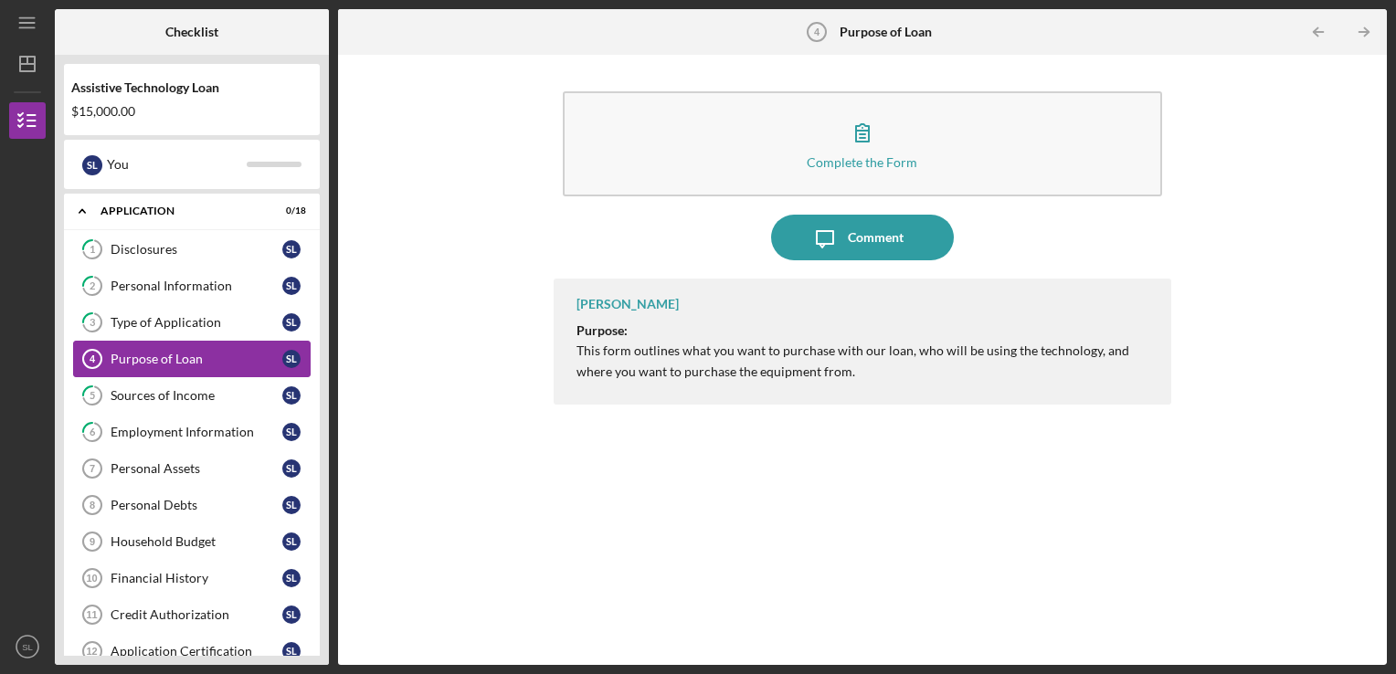
click at [186, 352] on div "Purpose of Loan" at bounding box center [197, 359] width 172 height 15
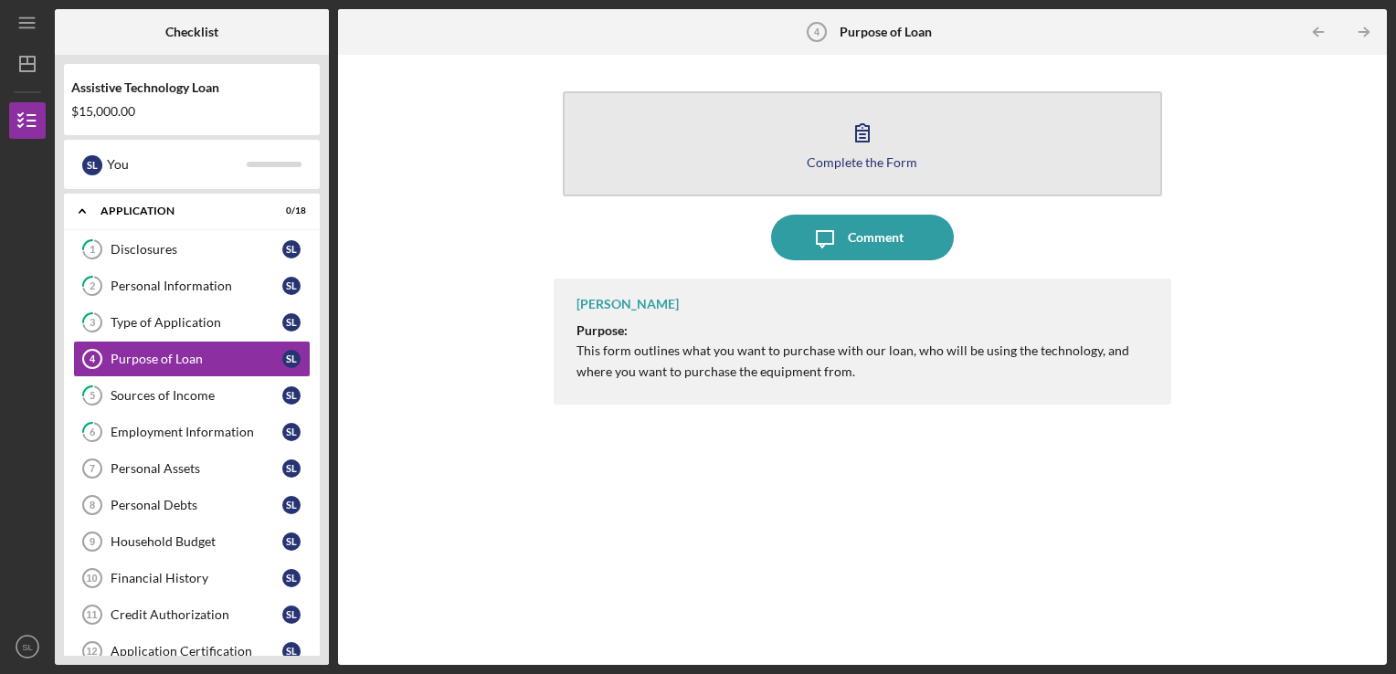
click at [839, 166] on div "Complete the Form" at bounding box center [862, 162] width 111 height 14
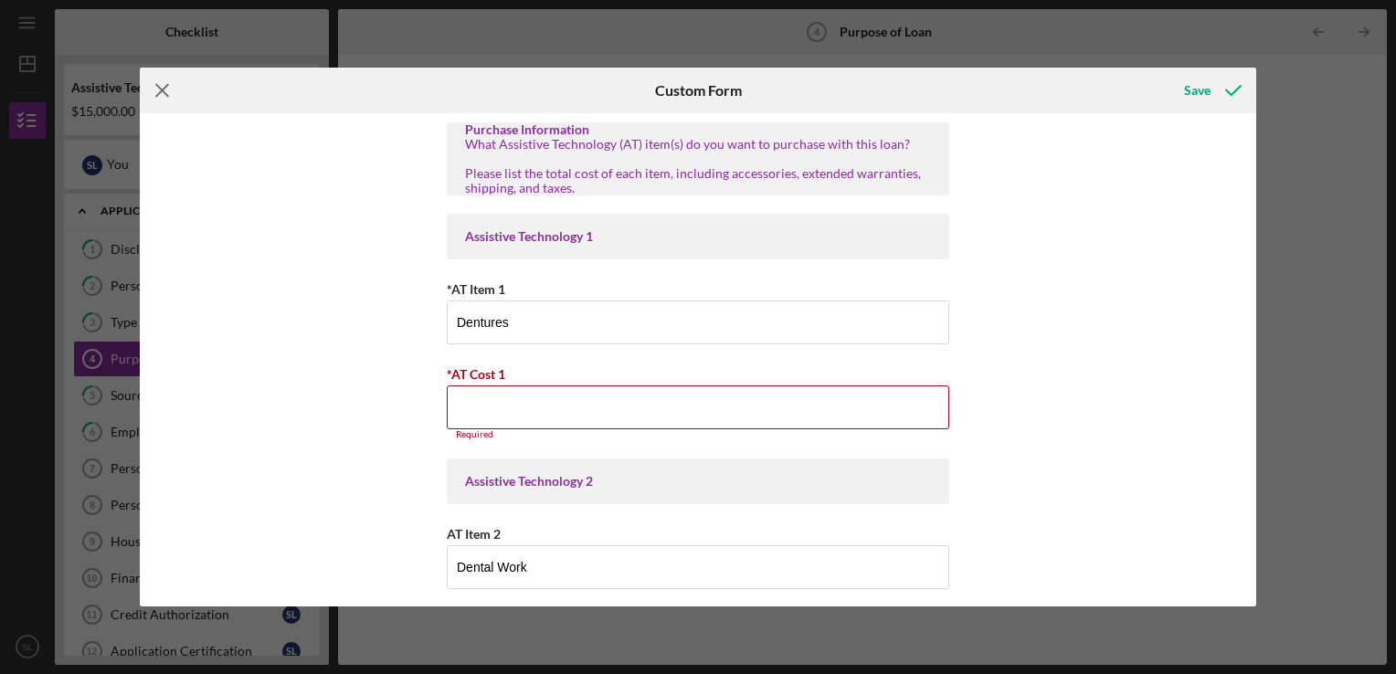
click at [159, 91] on line at bounding box center [162, 90] width 12 height 12
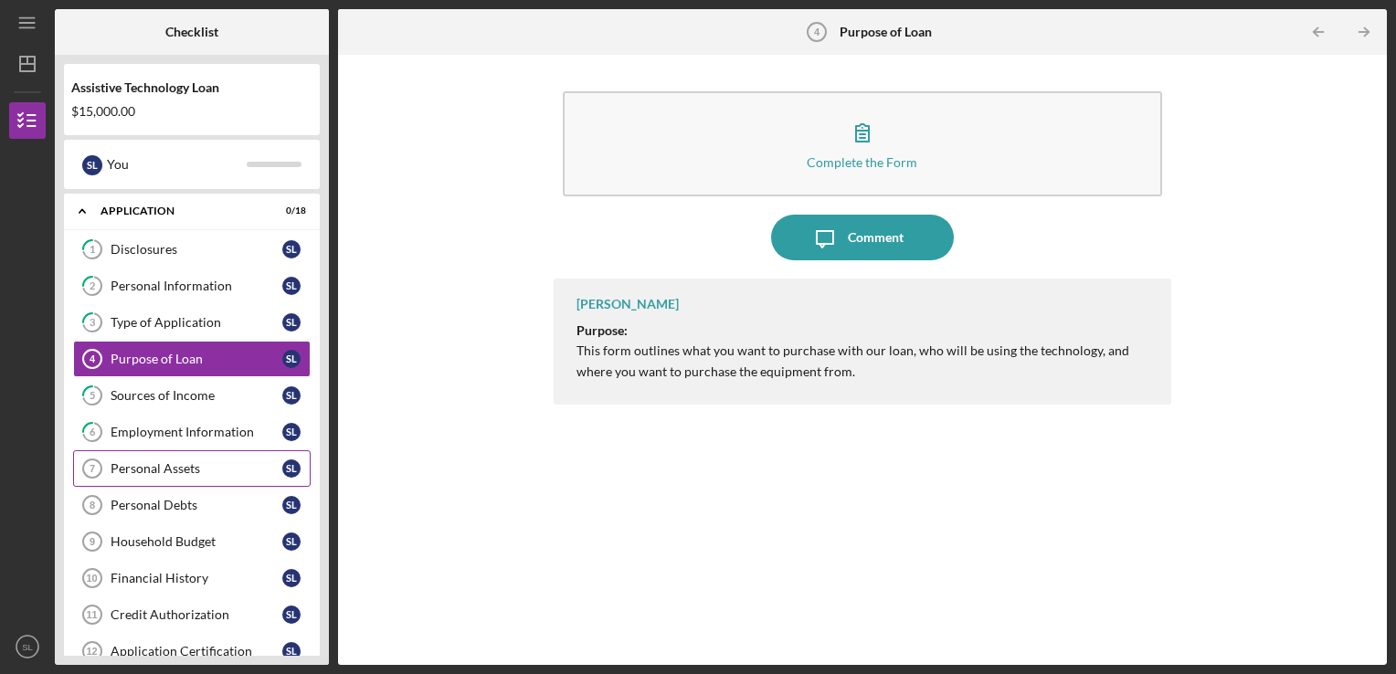
click at [167, 466] on div "Personal Assets" at bounding box center [197, 469] width 172 height 15
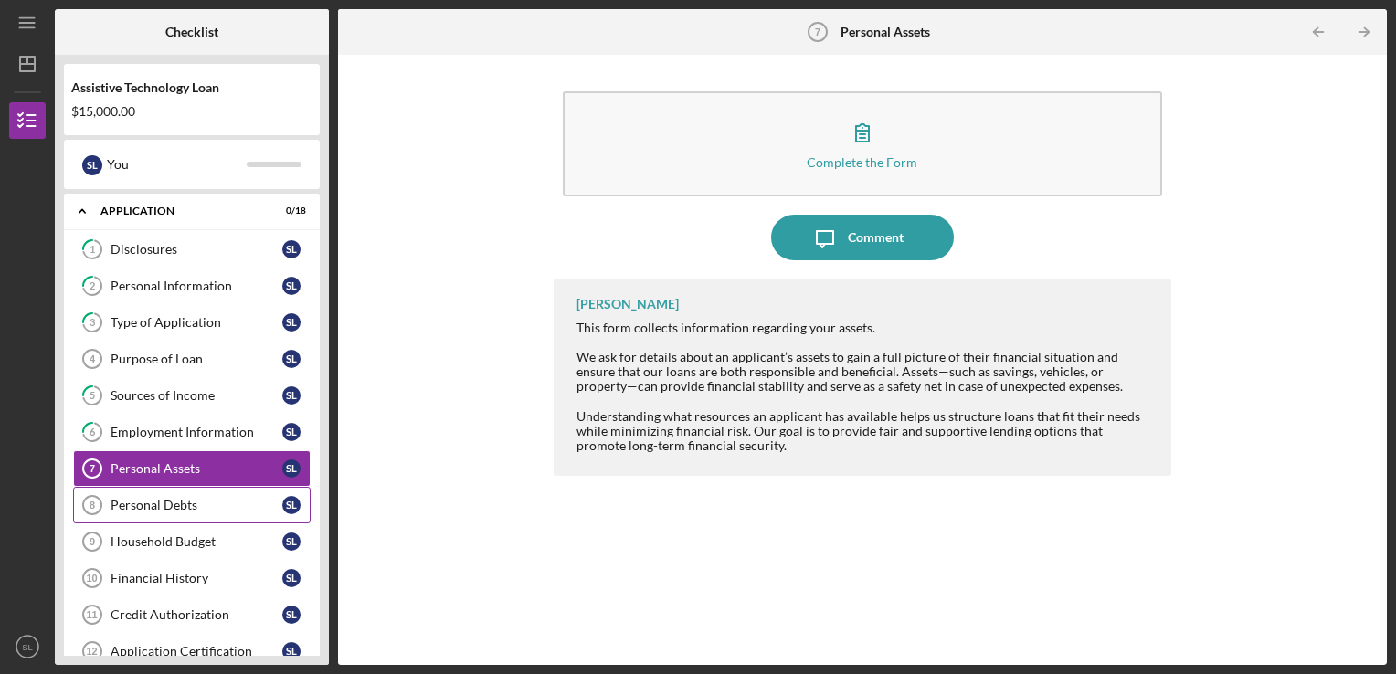
click at [172, 507] on div "Personal Debts" at bounding box center [197, 505] width 172 height 15
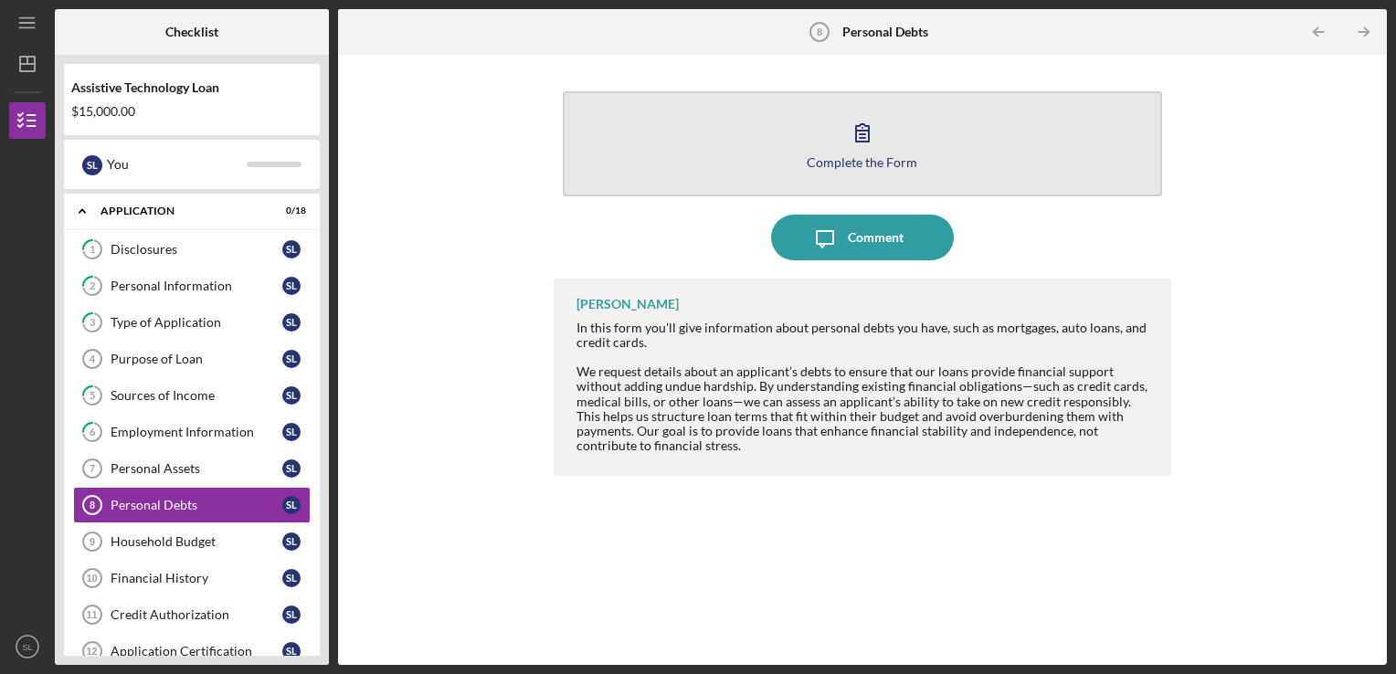
click at [842, 134] on icon "button" at bounding box center [863, 133] width 46 height 46
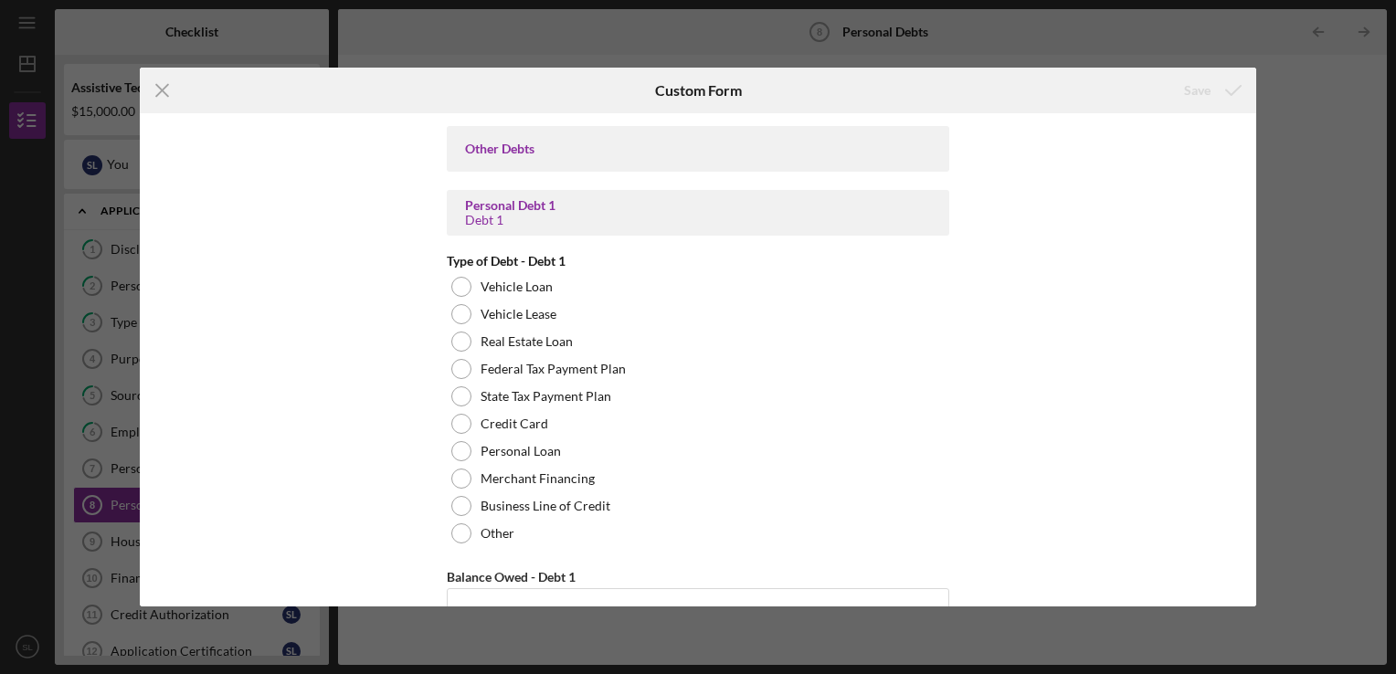
scroll to position [823, 0]
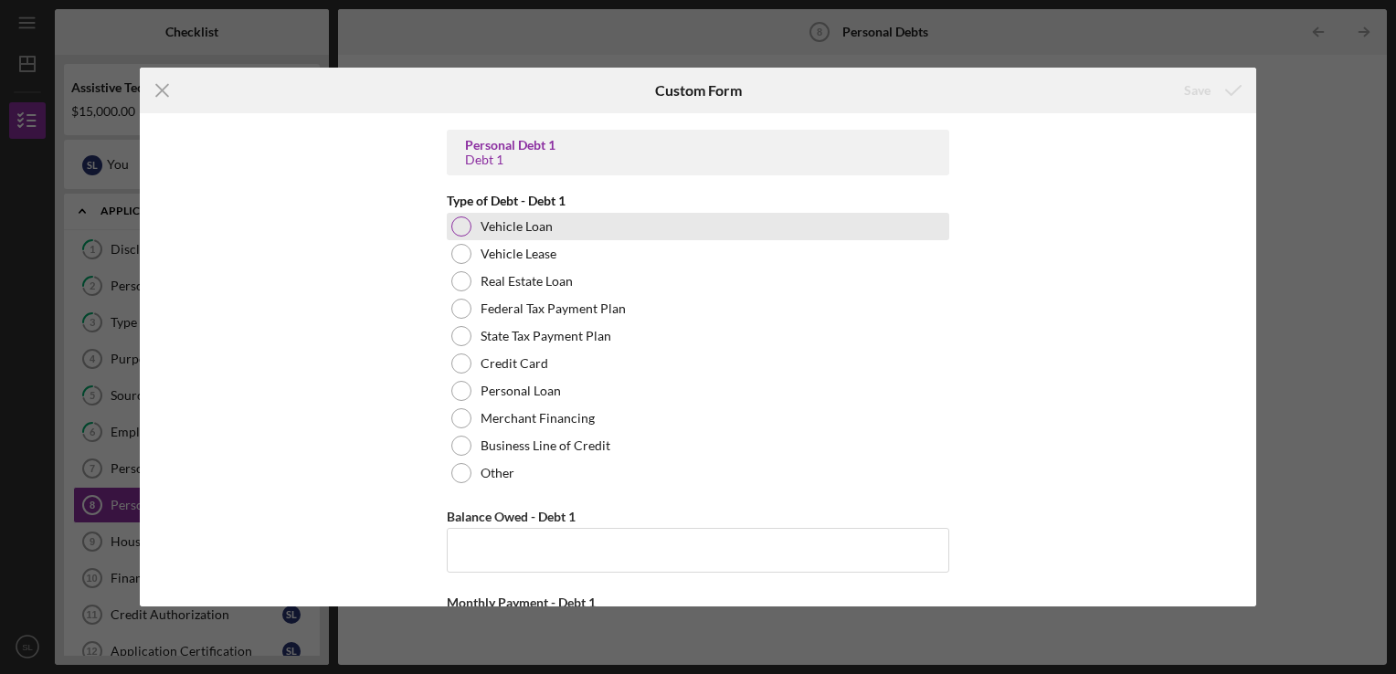
click at [554, 235] on div "Vehicle Loan" at bounding box center [698, 226] width 503 height 27
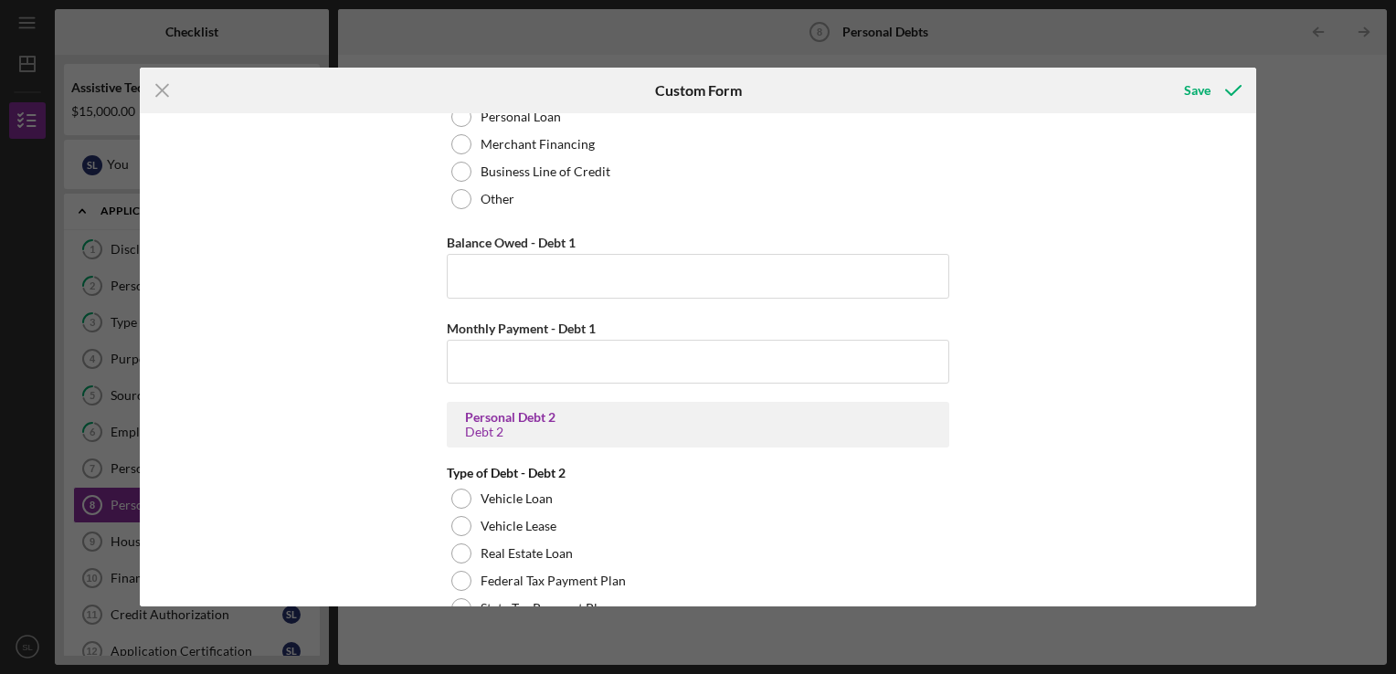
scroll to position [1188, 0]
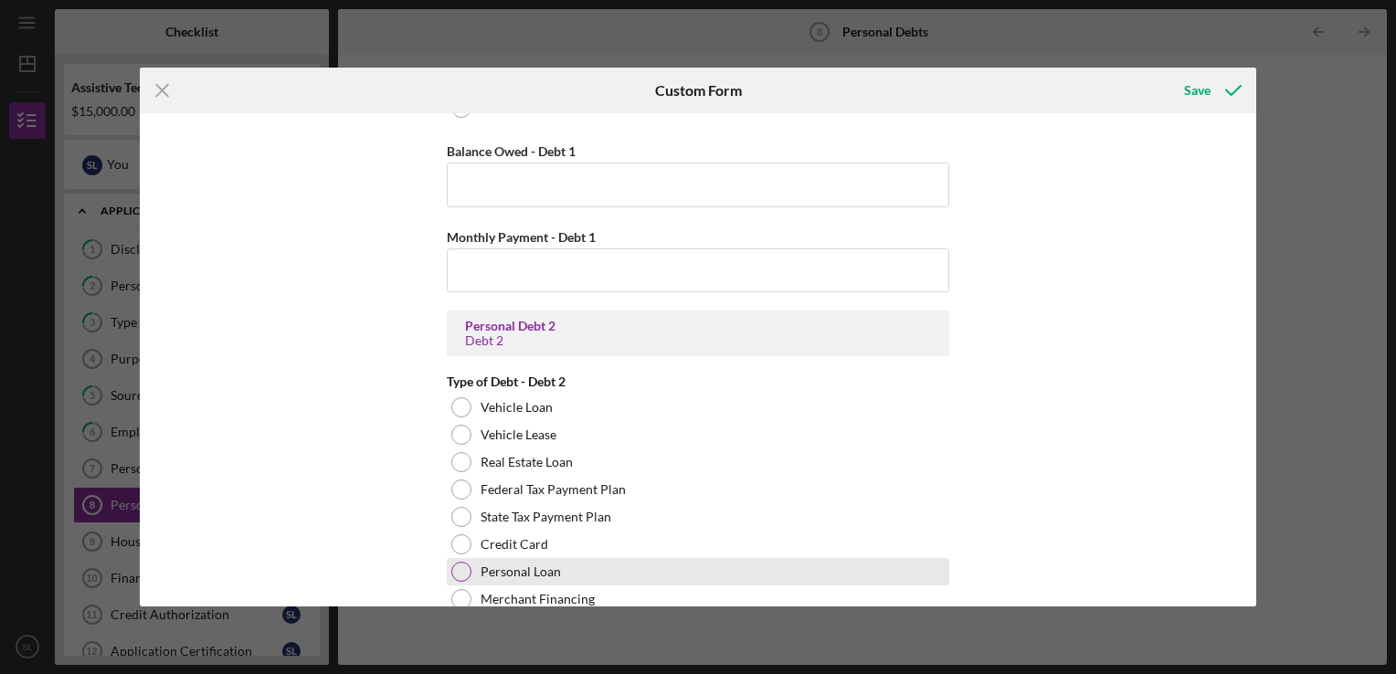
click at [462, 567] on div at bounding box center [461, 572] width 20 height 20
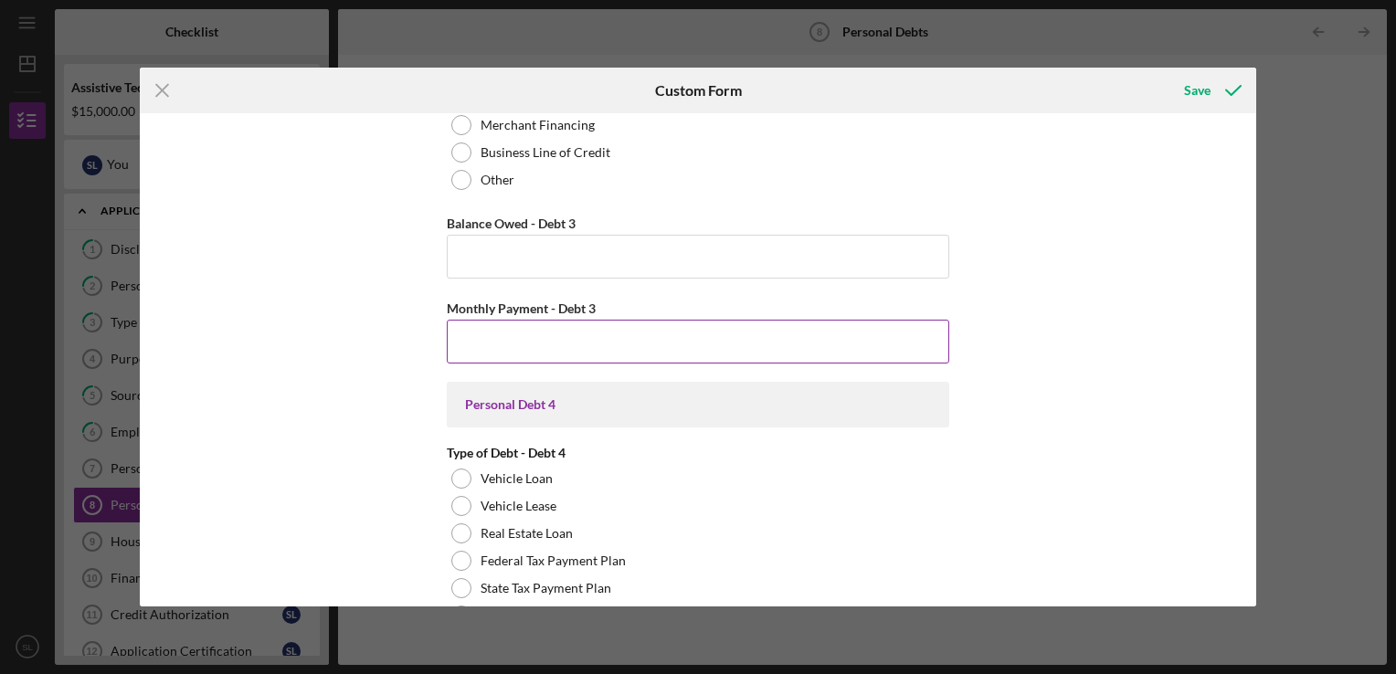
scroll to position [2193, 0]
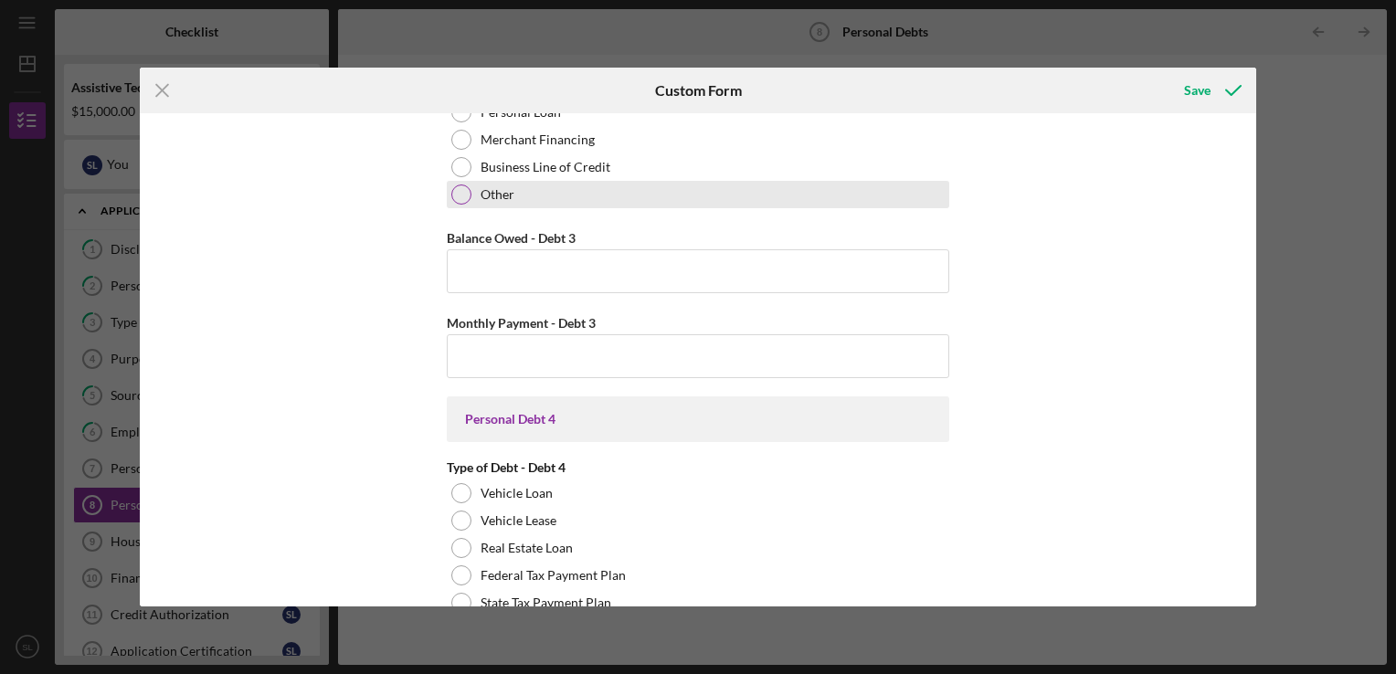
click at [455, 187] on div at bounding box center [461, 195] width 20 height 20
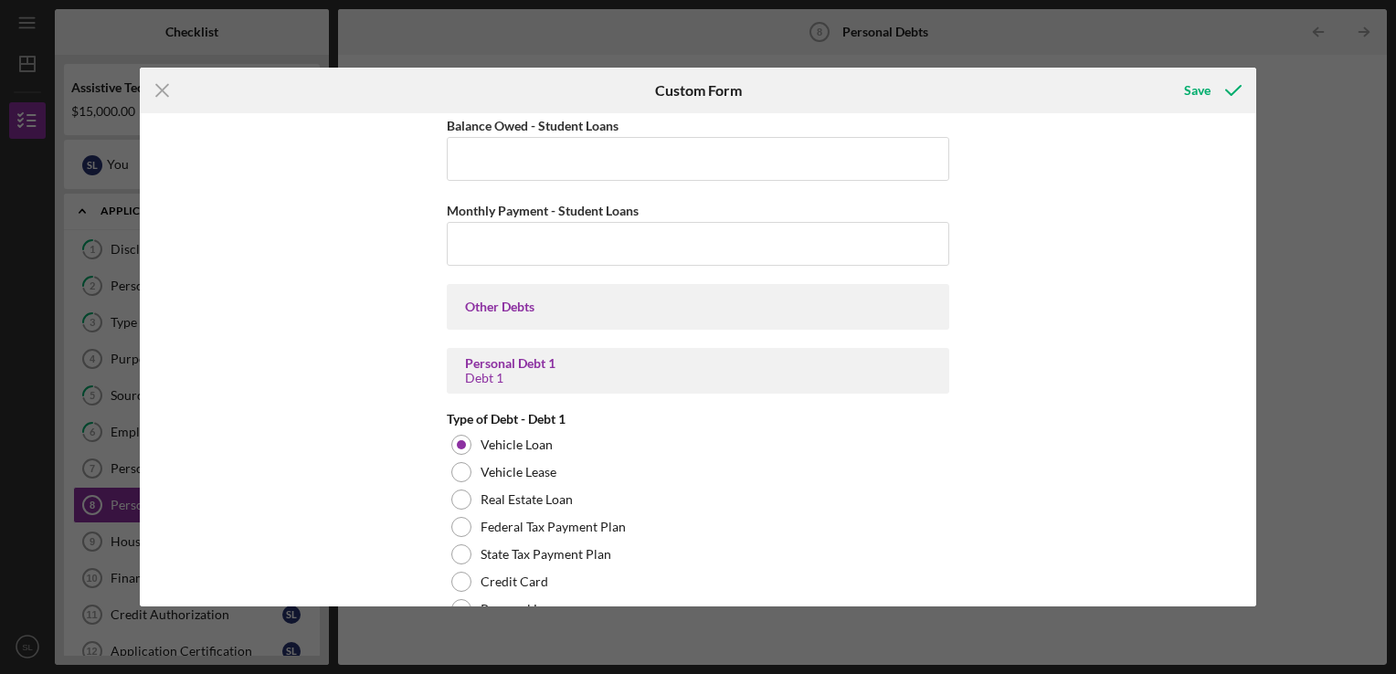
scroll to position [0, 0]
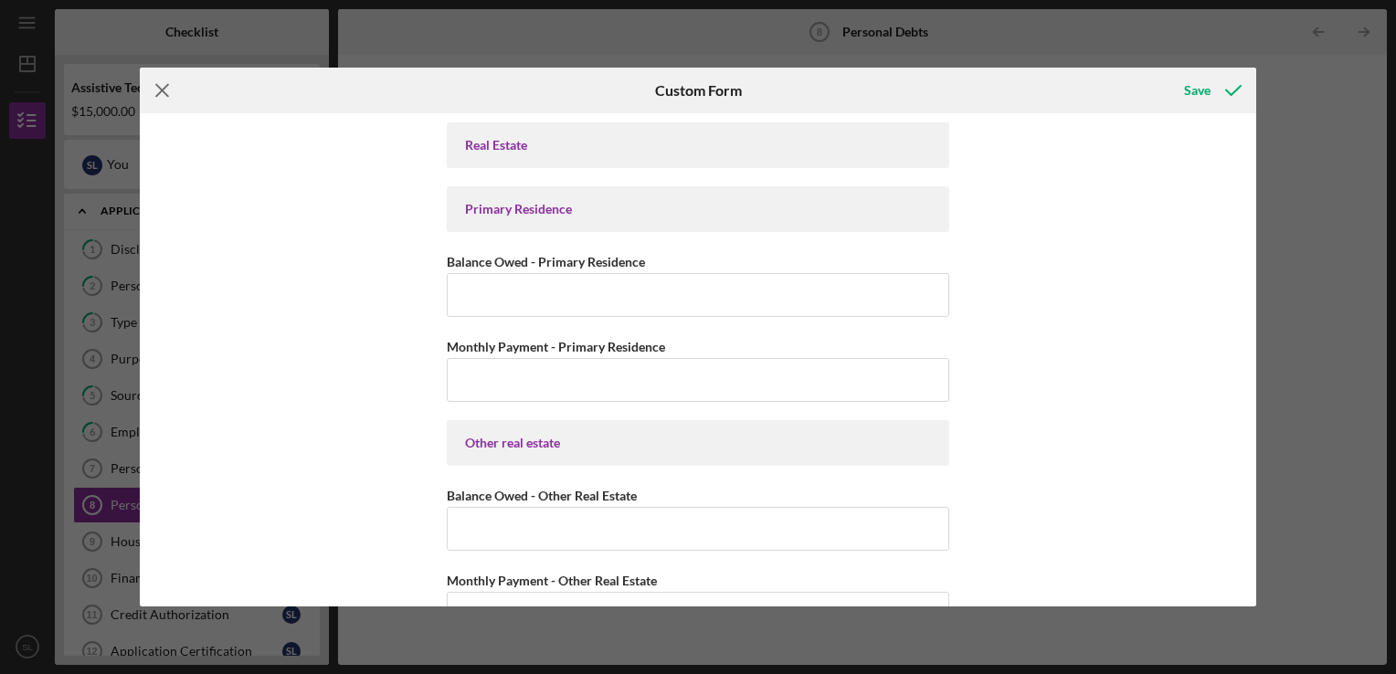
click at [161, 92] on line at bounding box center [162, 90] width 12 height 12
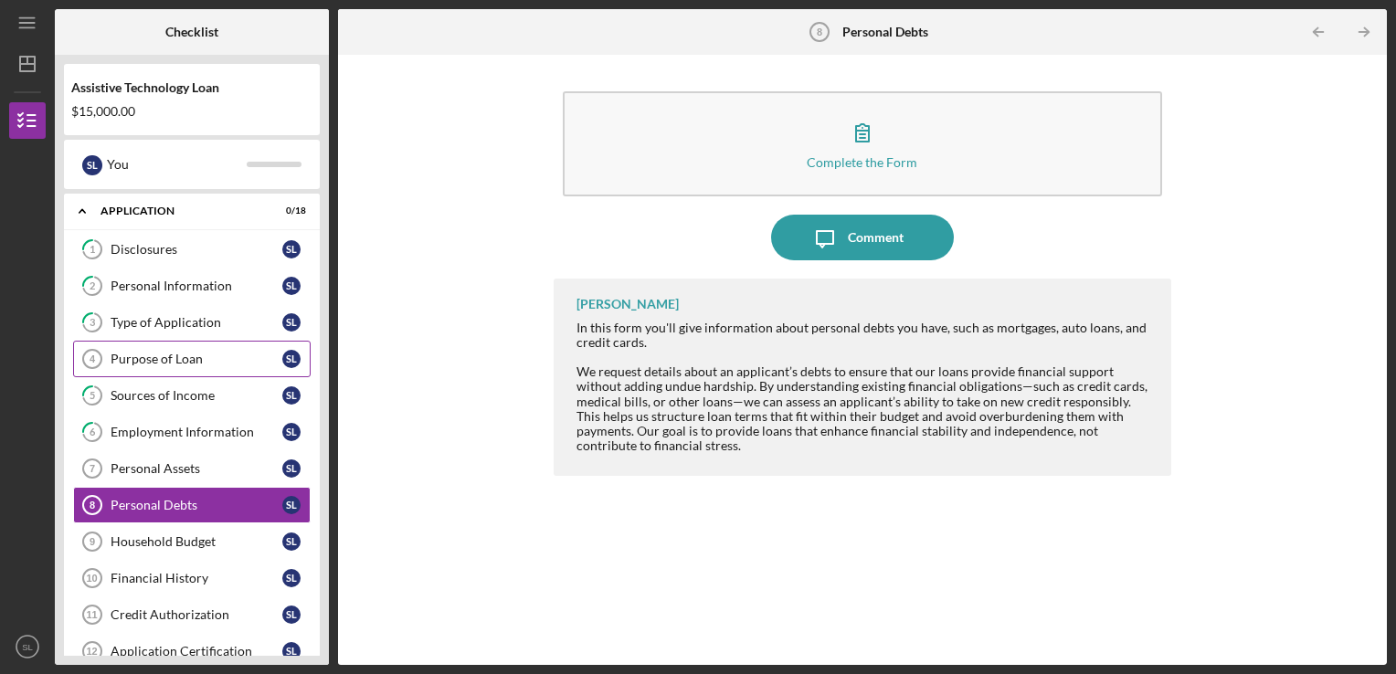
click at [159, 361] on div "Purpose of Loan" at bounding box center [197, 359] width 172 height 15
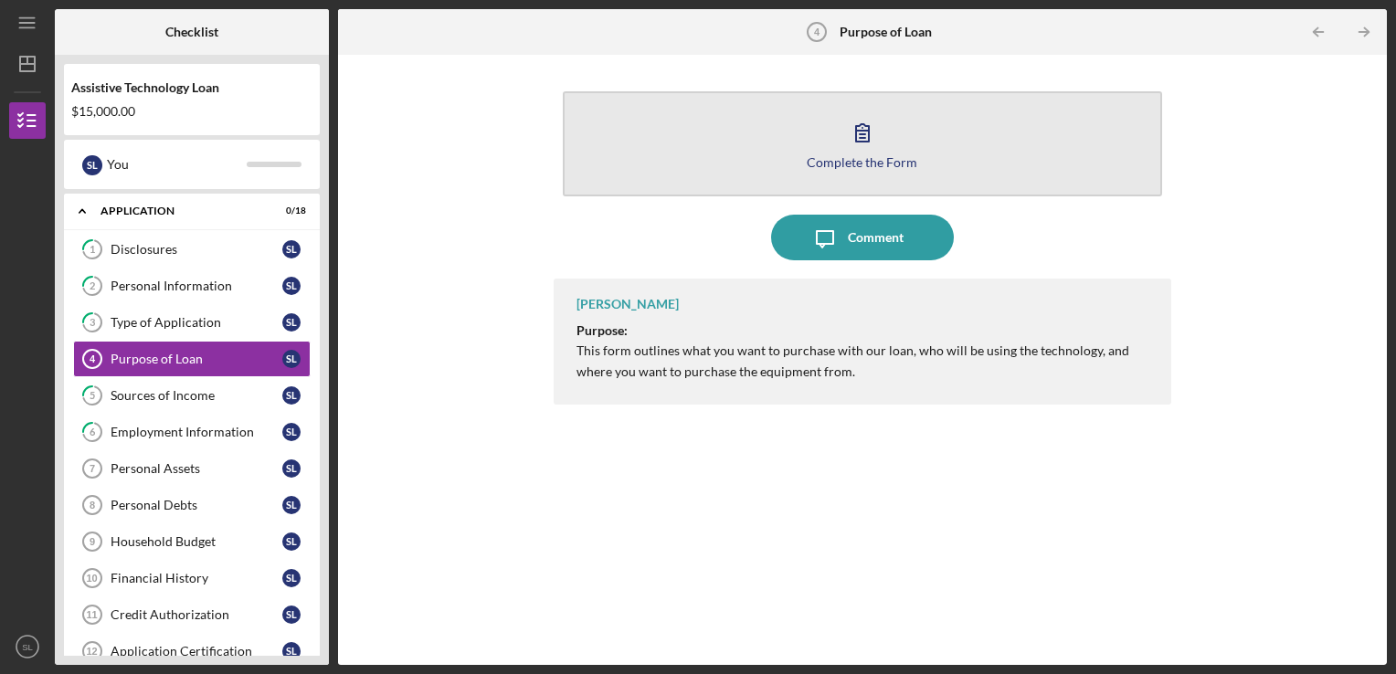
click at [706, 157] on button "Complete the Form Form" at bounding box center [863, 143] width 600 height 105
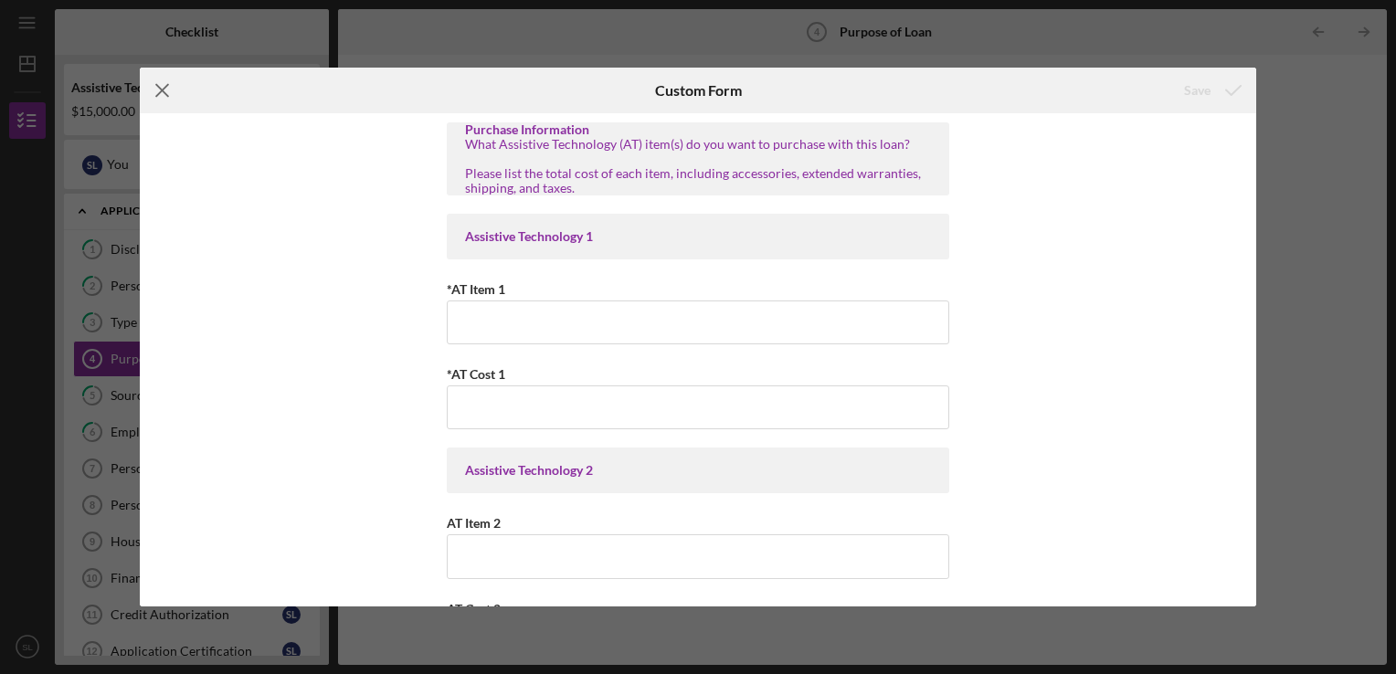
click at [165, 95] on line at bounding box center [162, 90] width 12 height 12
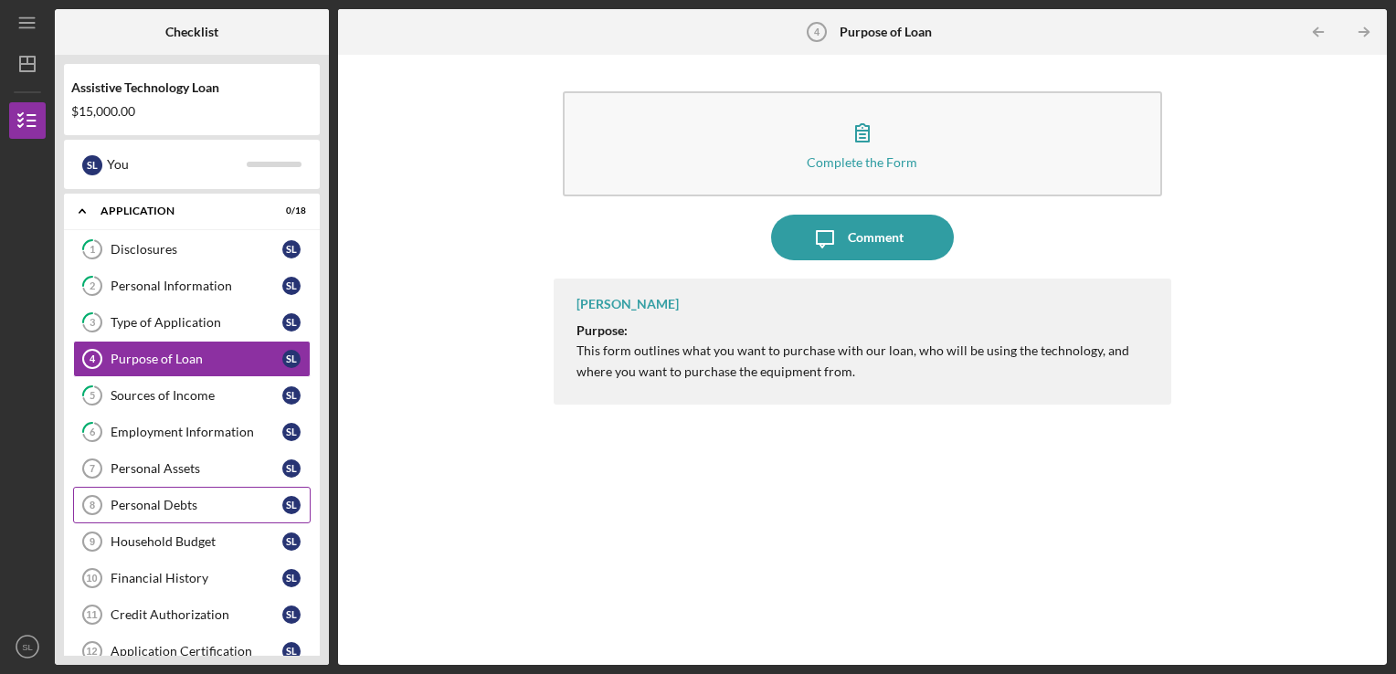
click at [146, 506] on div "Personal Debts" at bounding box center [197, 505] width 172 height 15
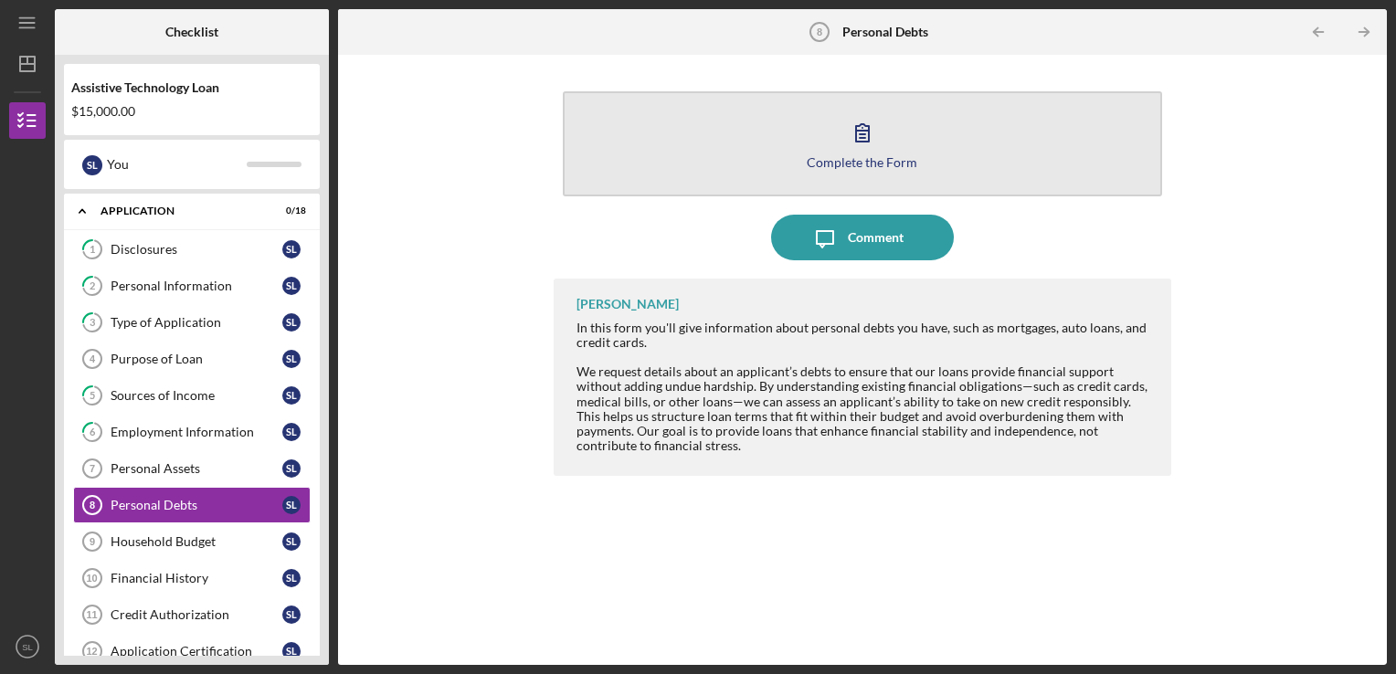
click at [830, 151] on button "Complete the Form Form" at bounding box center [863, 143] width 600 height 105
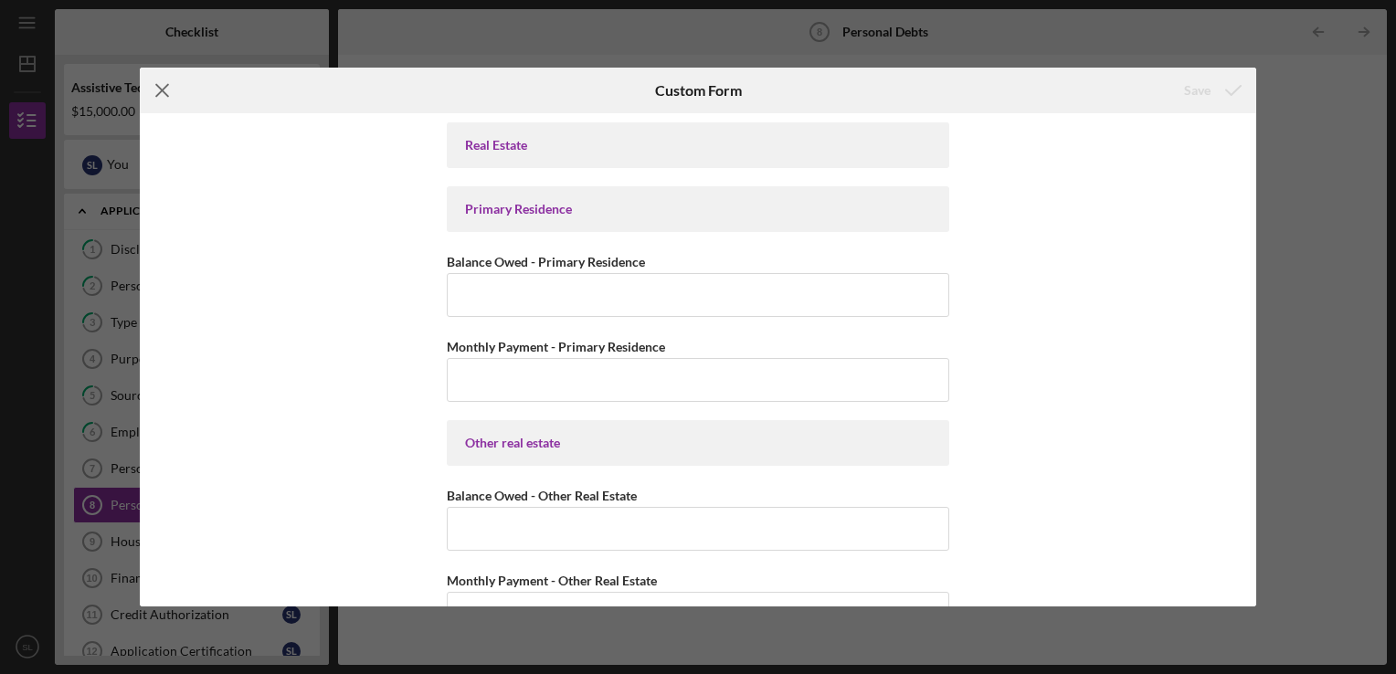
click at [165, 91] on icon "Icon/Menu Close" at bounding box center [163, 91] width 46 height 46
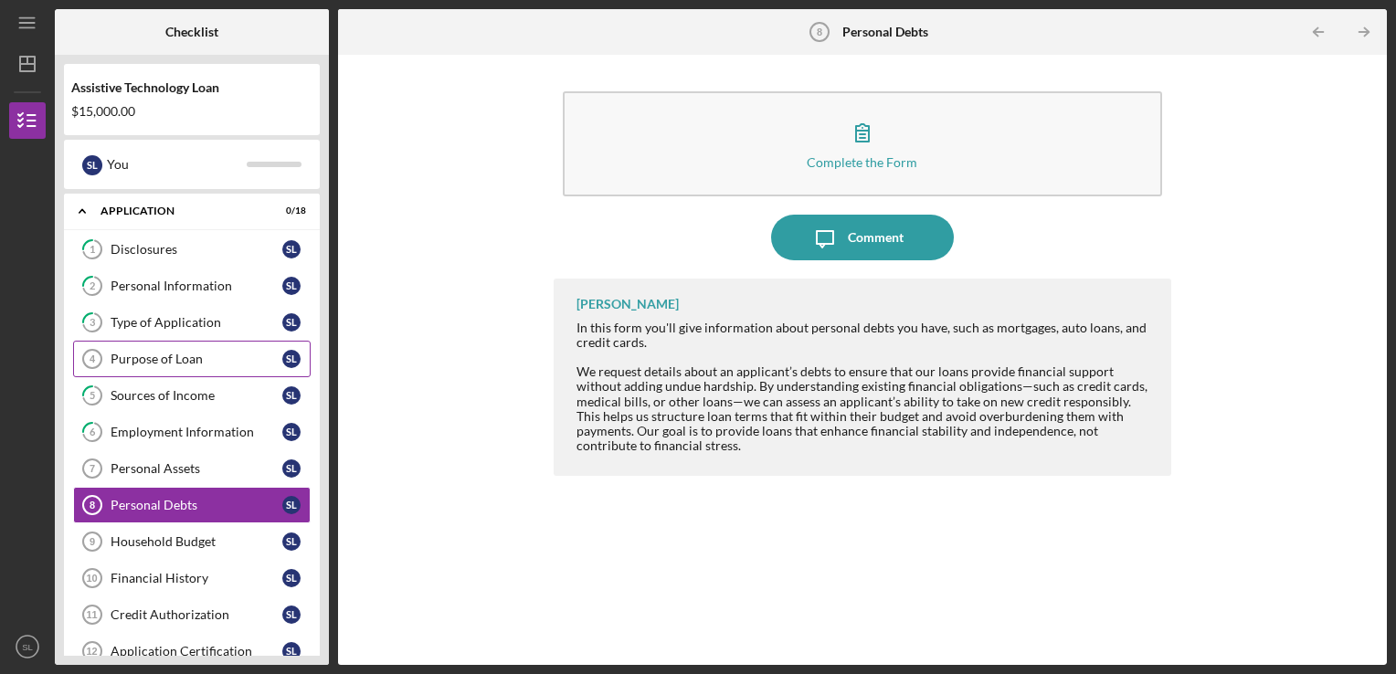
click at [143, 366] on link "Purpose of Loan 4 Purpose of Loan S L" at bounding box center [192, 359] width 238 height 37
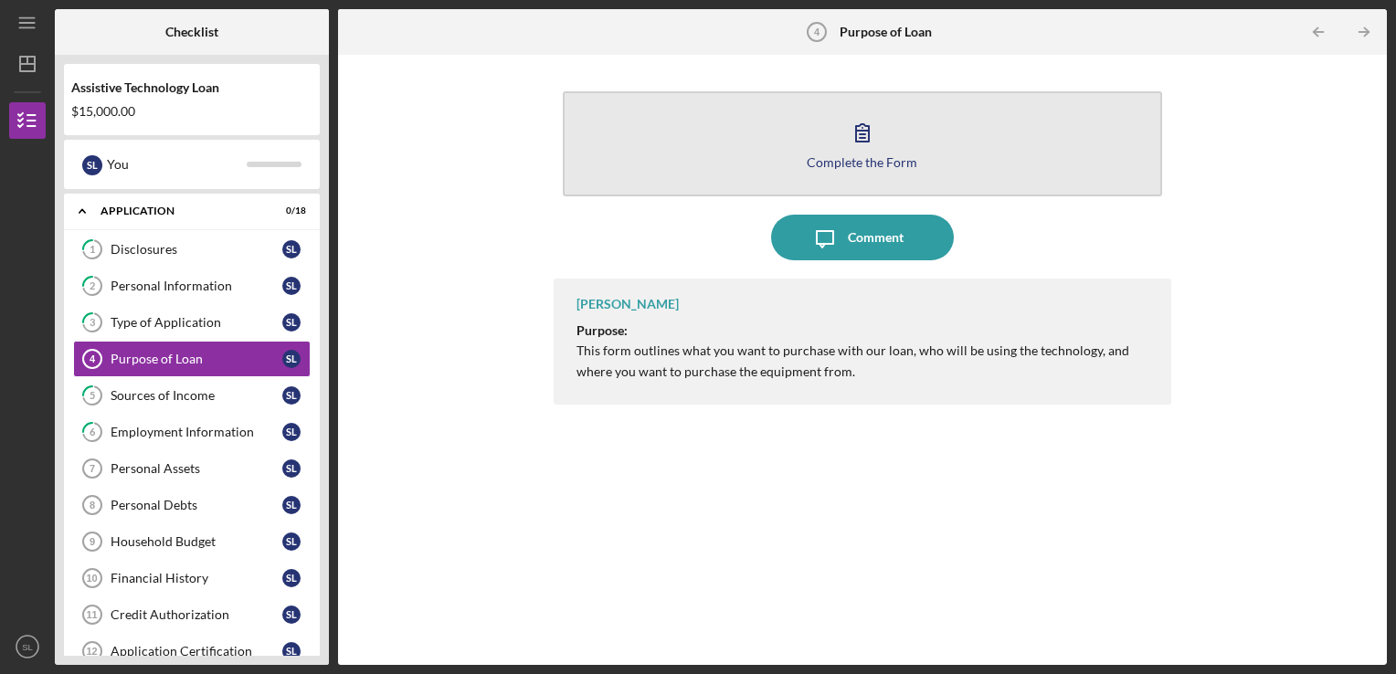
click at [868, 135] on icon "button" at bounding box center [862, 132] width 13 height 17
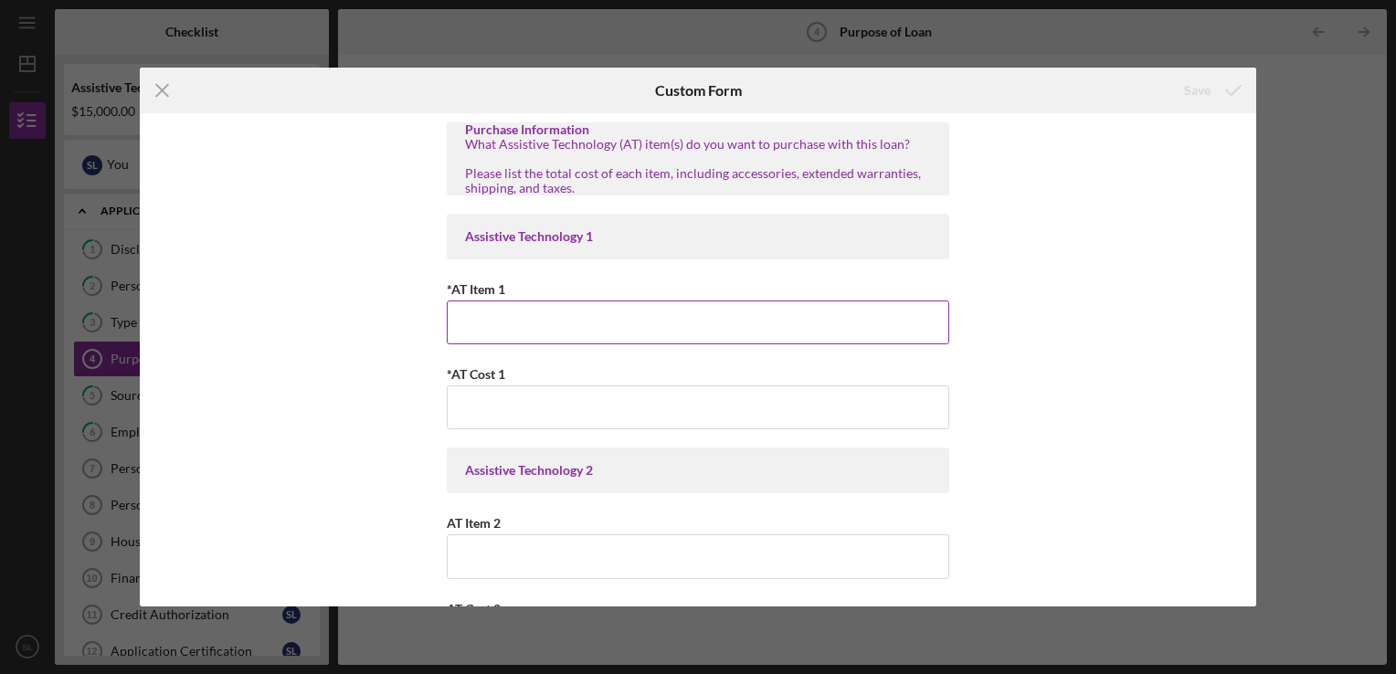
click at [579, 334] on input "*AT Item 1" at bounding box center [698, 323] width 503 height 44
type input "Dentures"
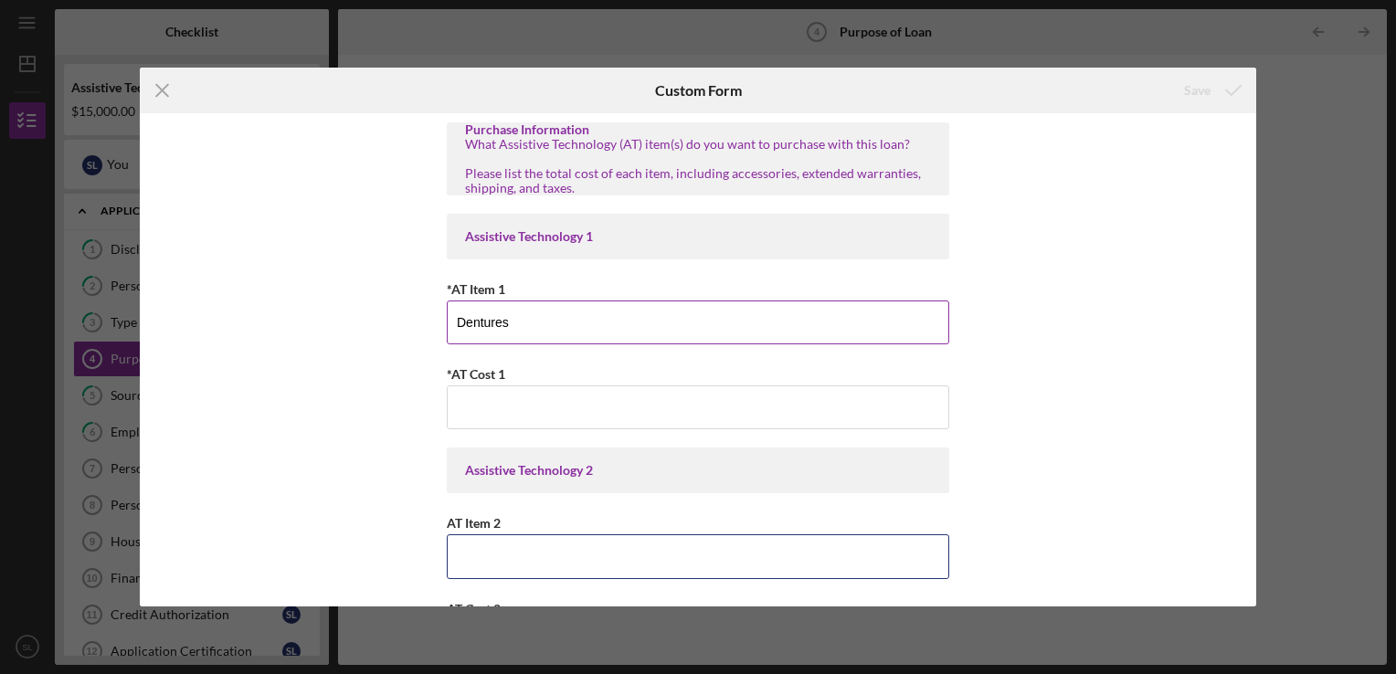
type input "Dental Work"
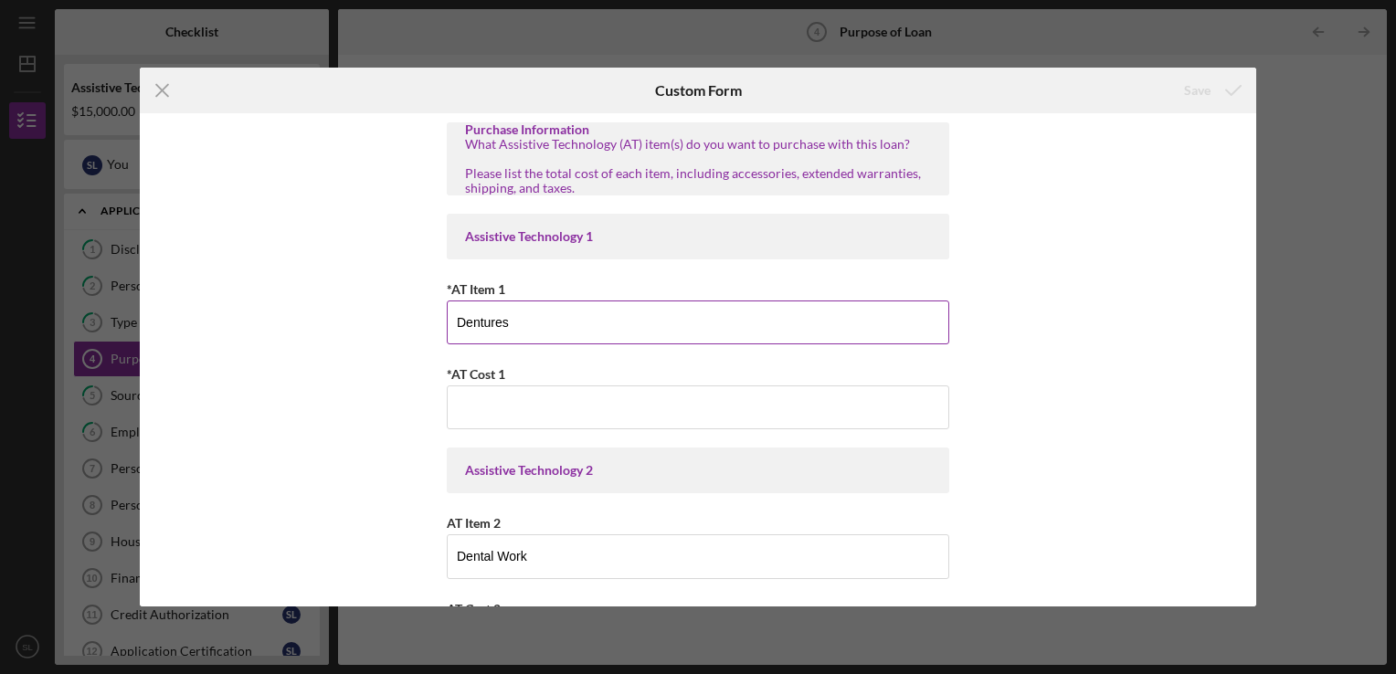
type input "$4,500"
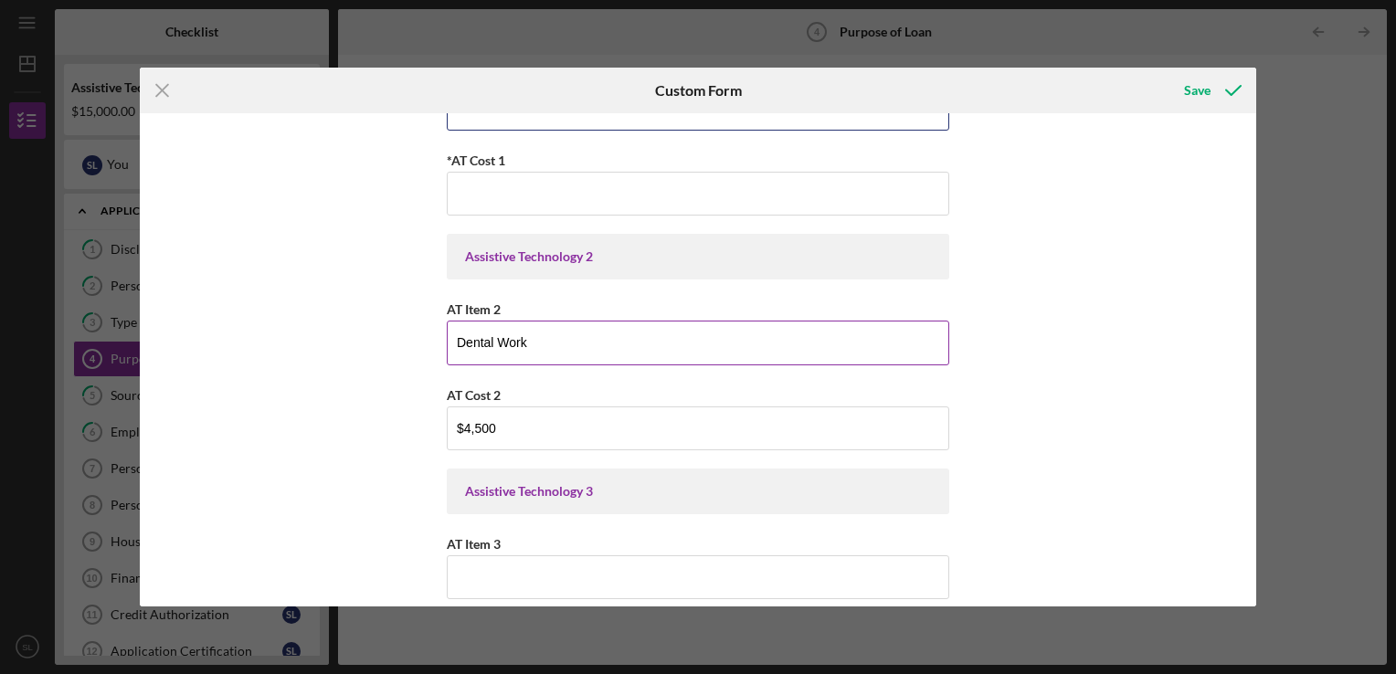
scroll to position [274, 0]
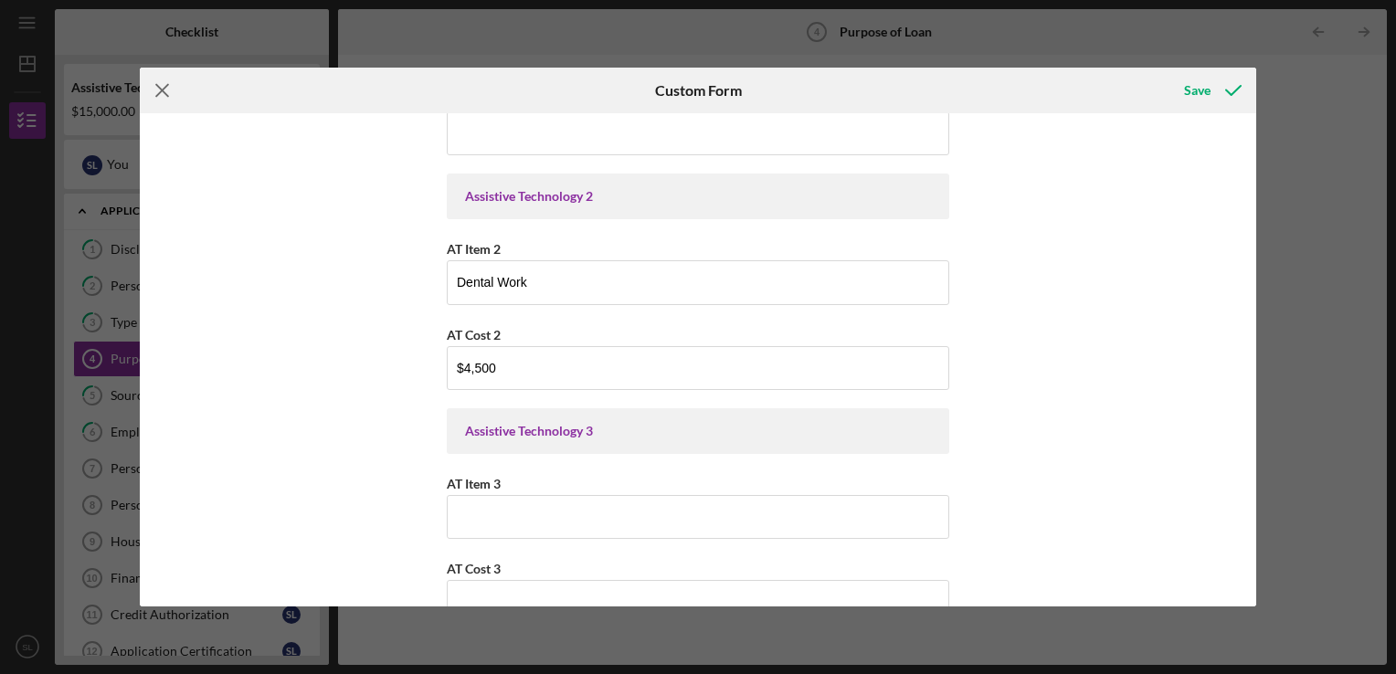
click at [157, 97] on icon "Icon/Menu Close" at bounding box center [163, 91] width 46 height 46
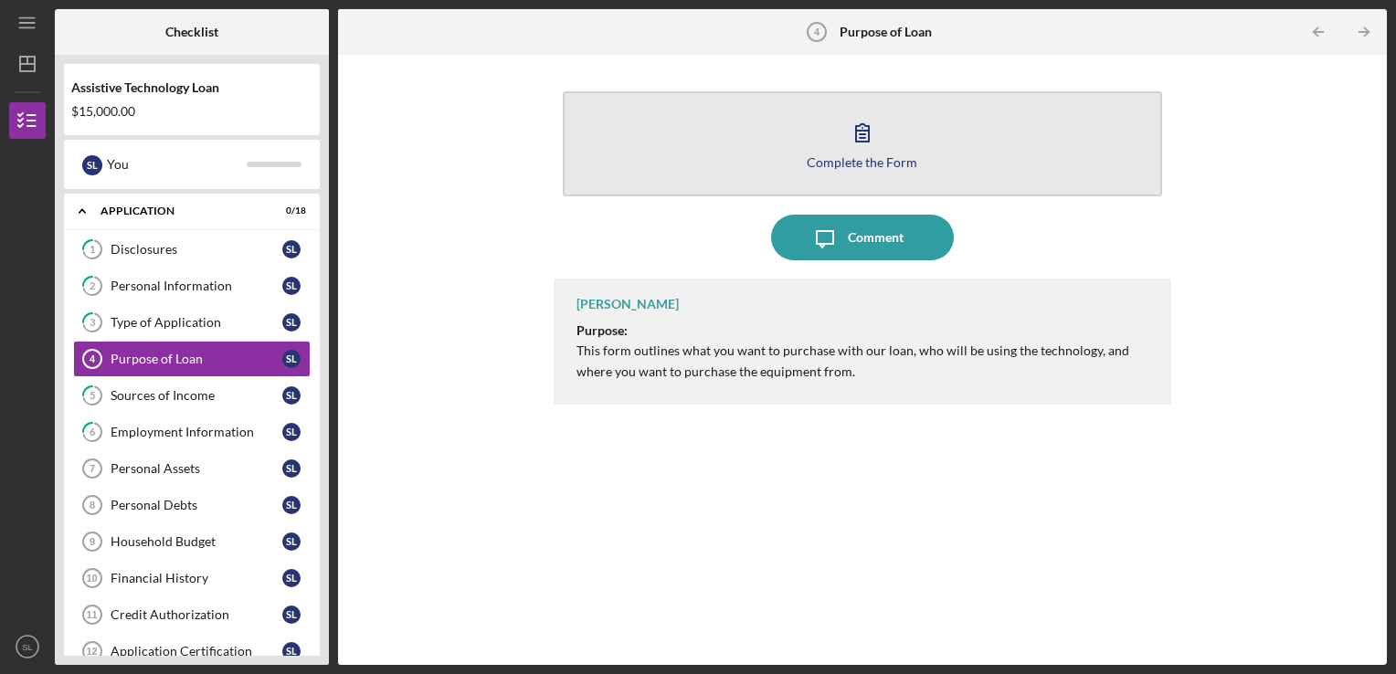
click at [888, 137] on button "Complete the Form Form" at bounding box center [863, 143] width 600 height 105
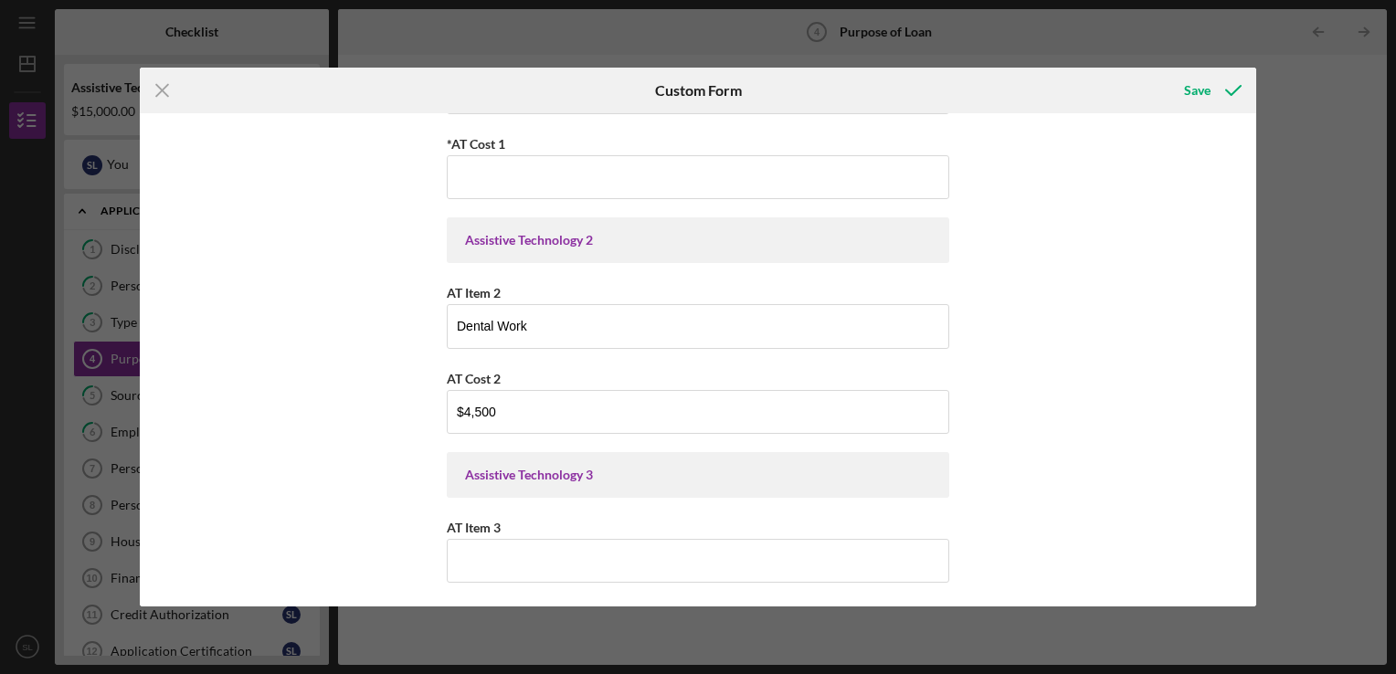
scroll to position [274, 0]
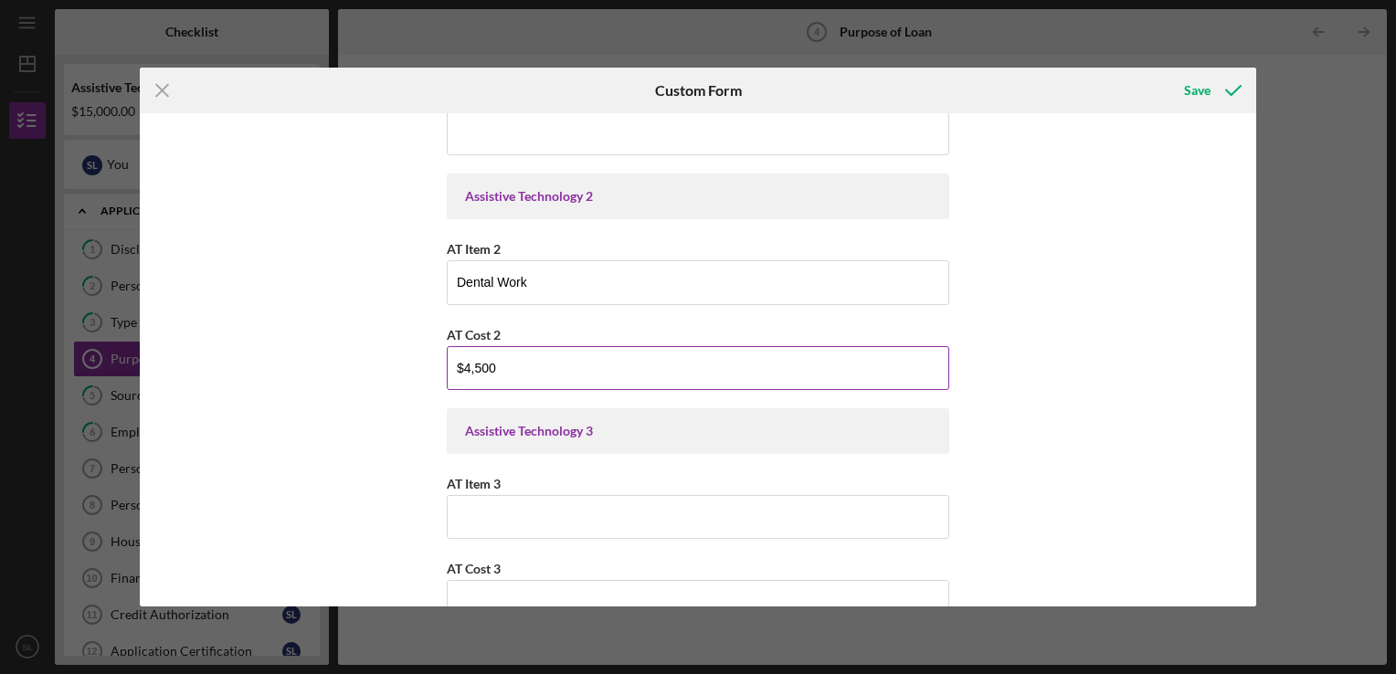
click at [508, 371] on input "$4,500" at bounding box center [698, 368] width 503 height 44
type input "$4"
type input "$11,500"
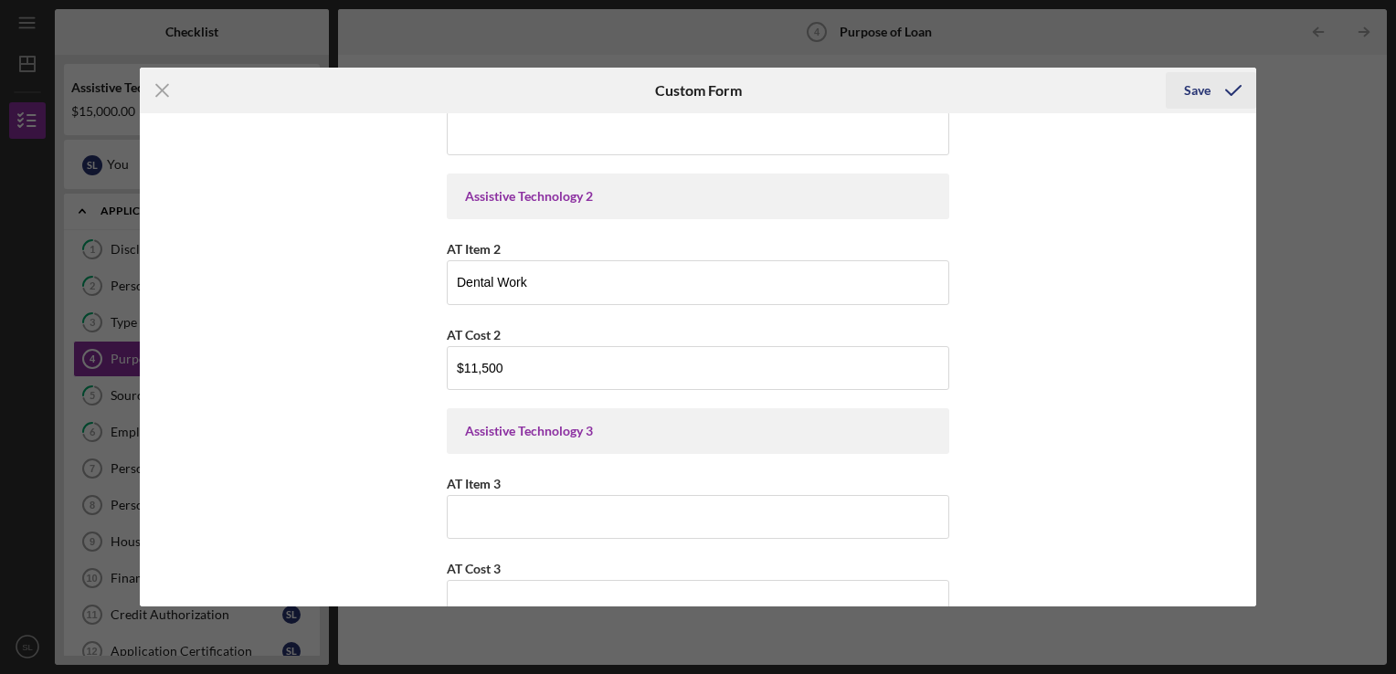
click at [1248, 94] on icon "submit" at bounding box center [1234, 91] width 46 height 46
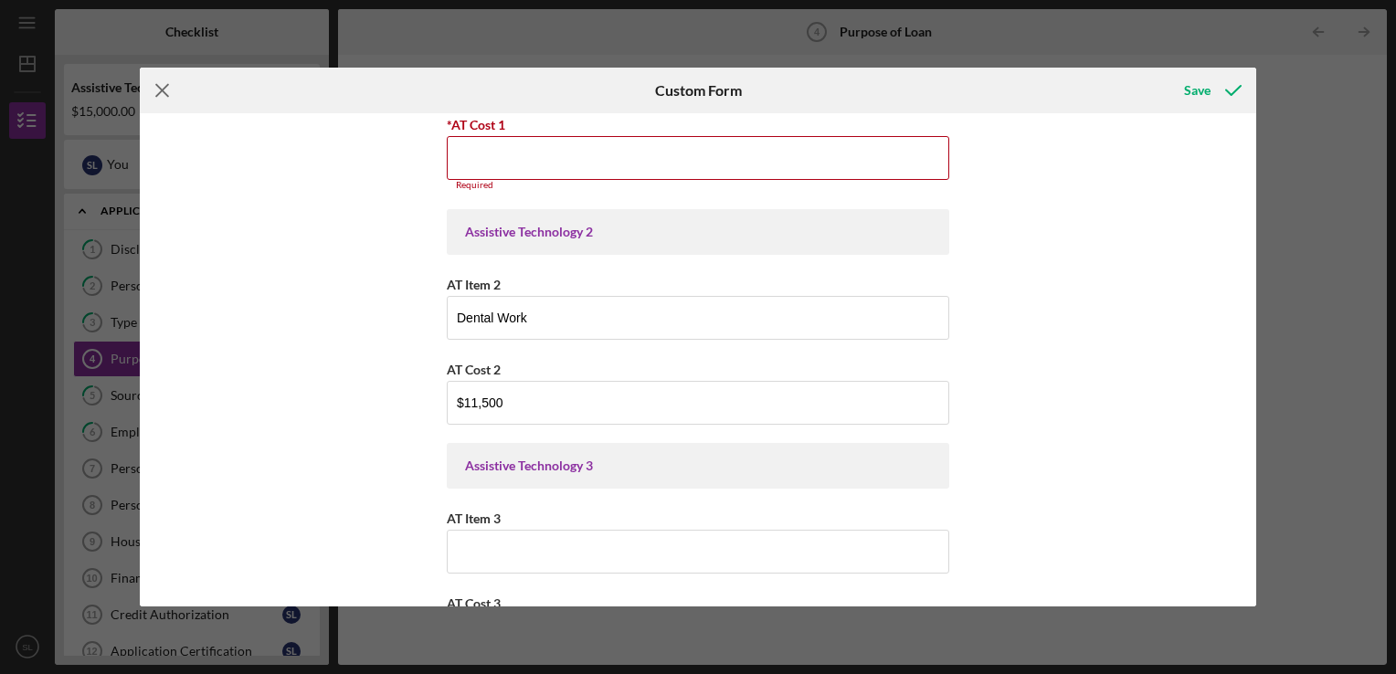
click at [160, 93] on icon "Icon/Menu Close" at bounding box center [163, 91] width 46 height 46
